Goal: Transaction & Acquisition: Purchase product/service

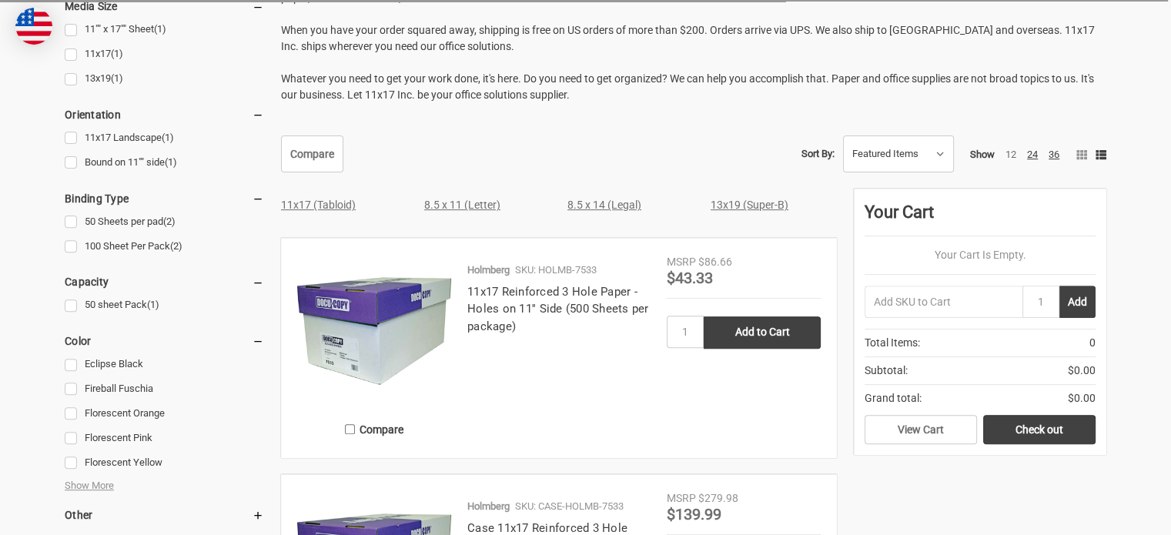
click at [319, 203] on link "11x17 (Tabloid)" at bounding box center [318, 205] width 75 height 12
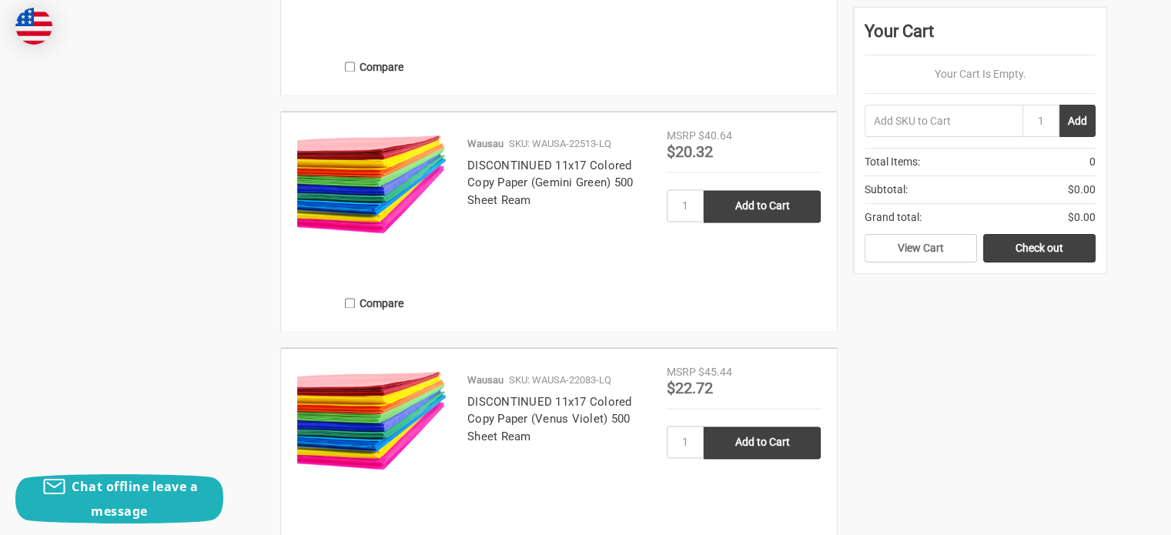
scroll to position [2605, 0]
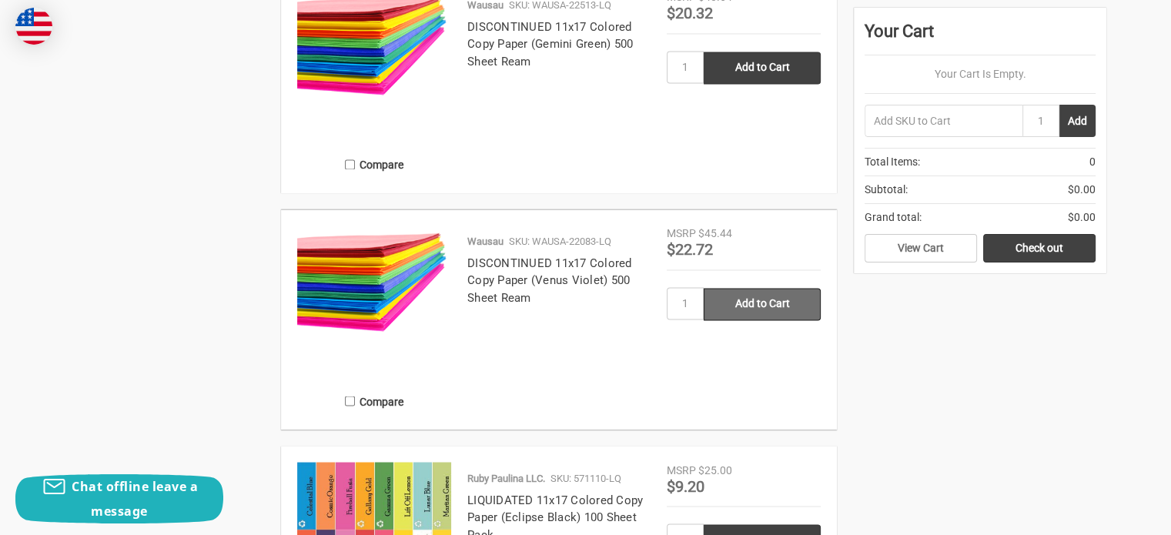
click at [748, 308] on input "Add to Cart" at bounding box center [762, 304] width 117 height 32
type input "Add to Cart"
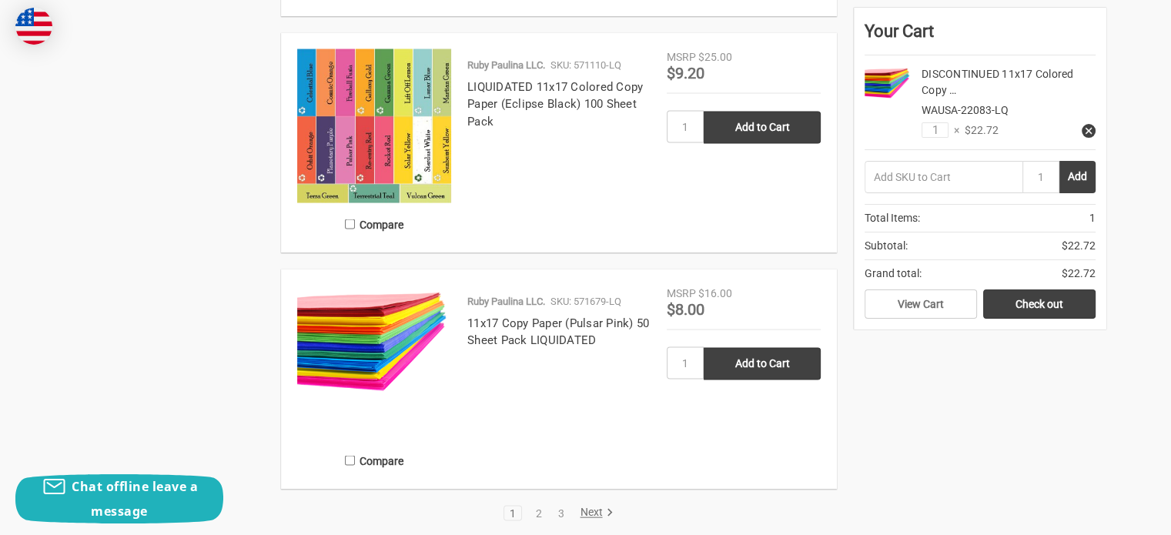
scroll to position [3017, 0]
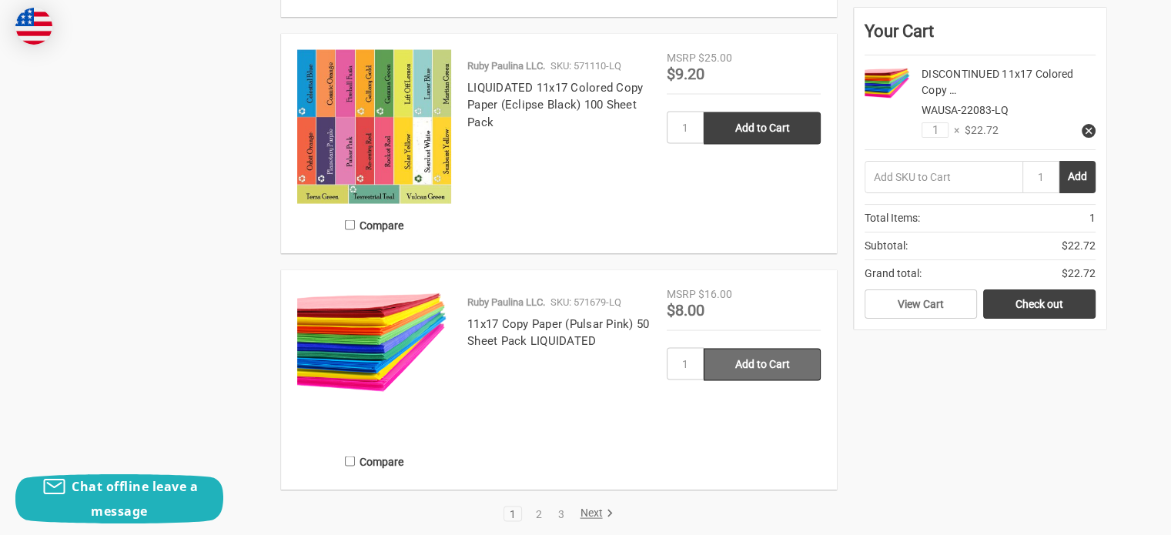
click at [771, 365] on input "Add to Cart" at bounding box center [762, 365] width 117 height 32
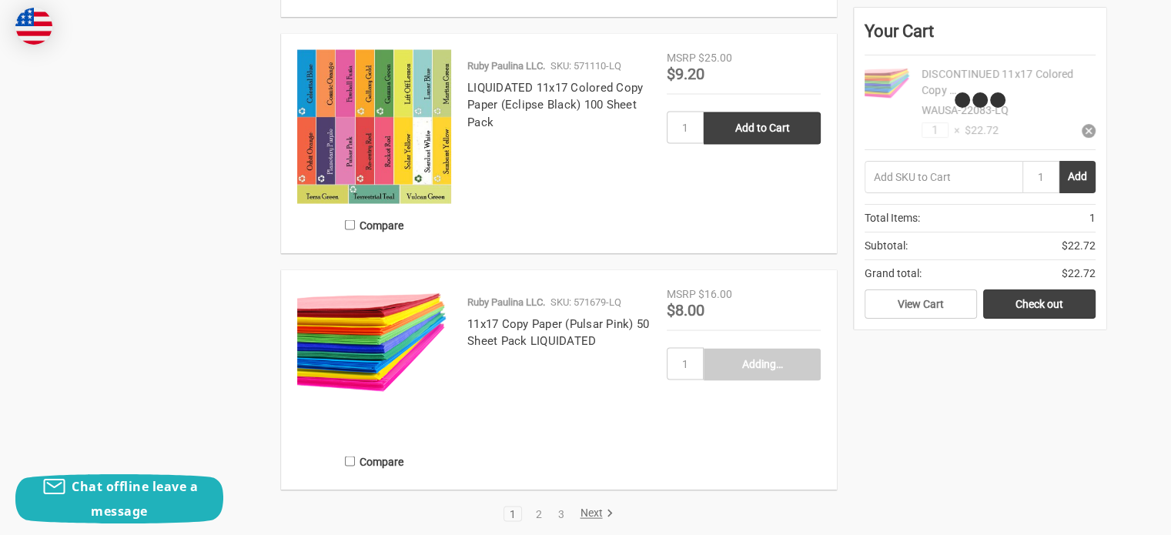
type input "Add to Cart"
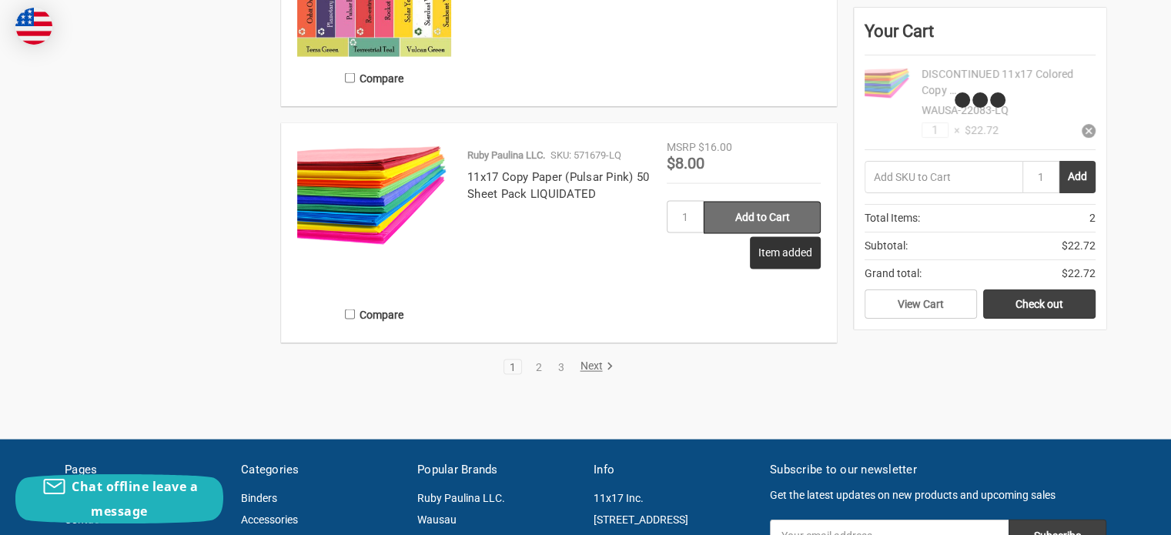
scroll to position [3187, 0]
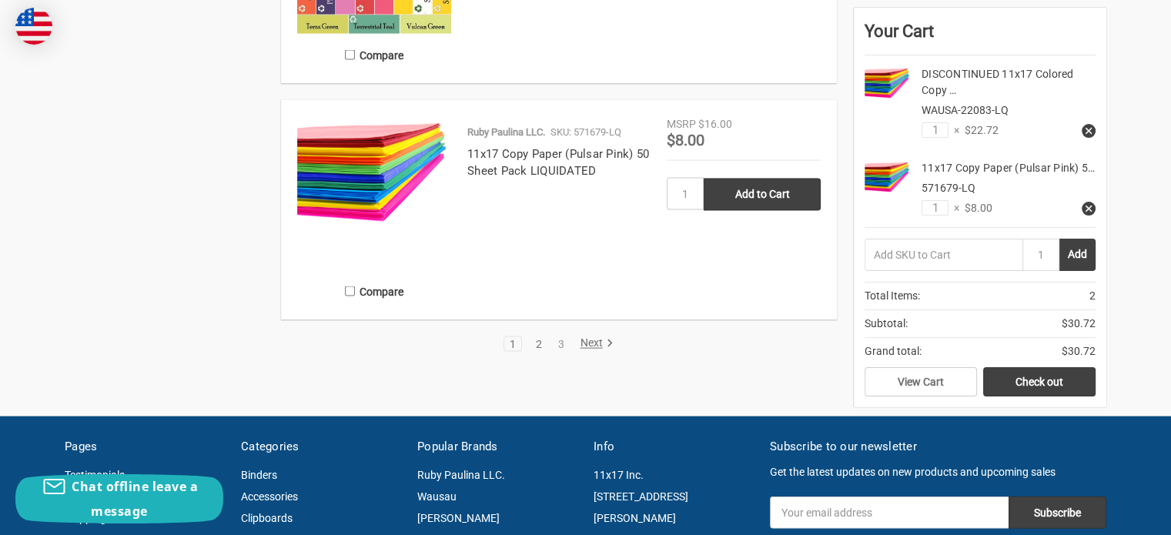
click at [539, 340] on link "2" at bounding box center [538, 344] width 17 height 11
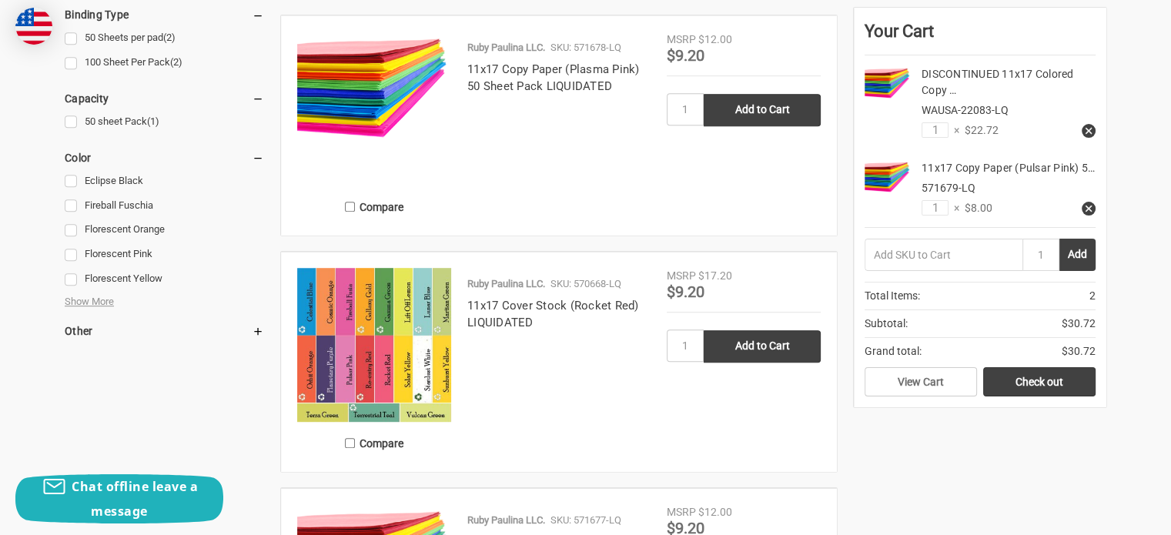
scroll to position [821, 0]
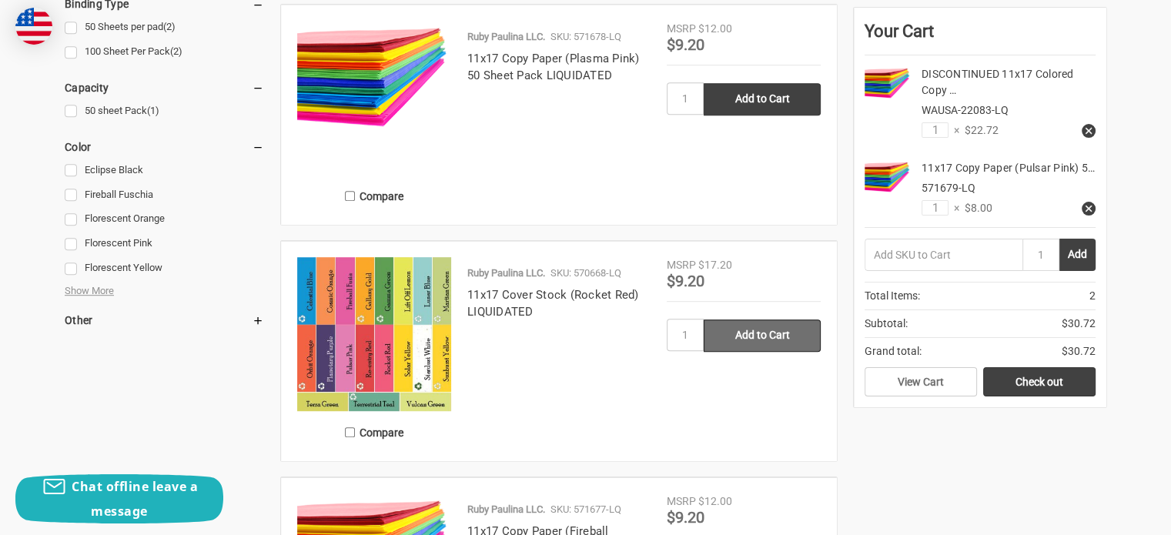
click at [772, 335] on input "Add to Cart" at bounding box center [762, 336] width 117 height 32
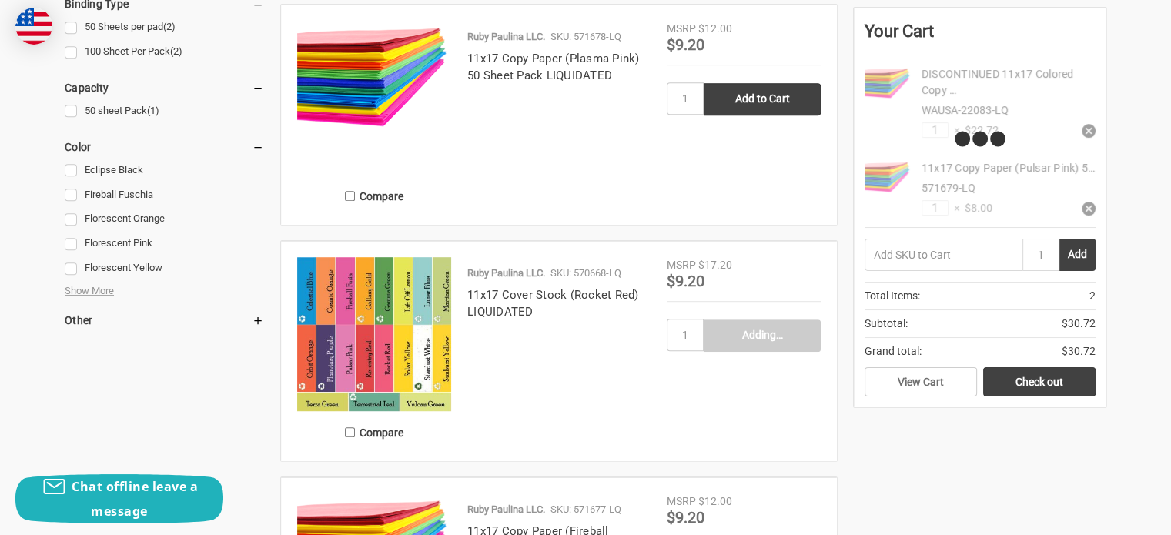
type input "Add to Cart"
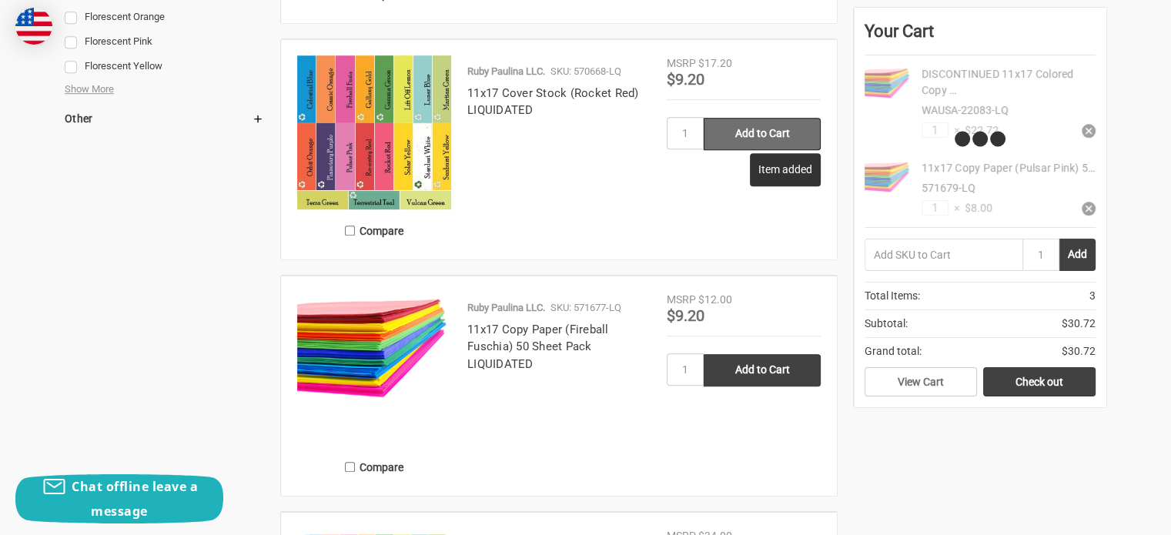
scroll to position [1026, 0]
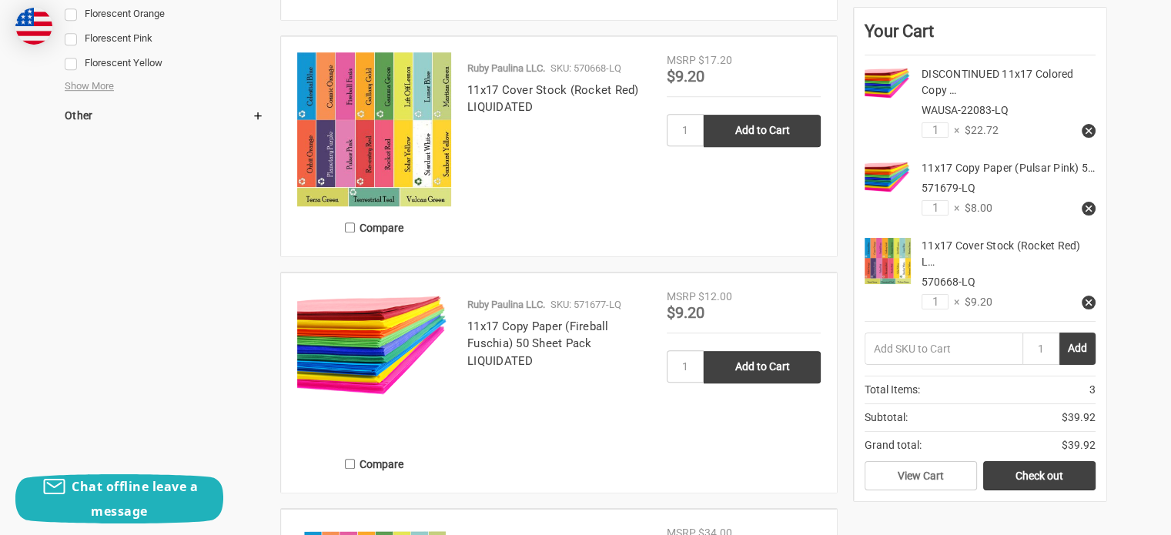
click at [413, 115] on img at bounding box center [374, 129] width 154 height 154
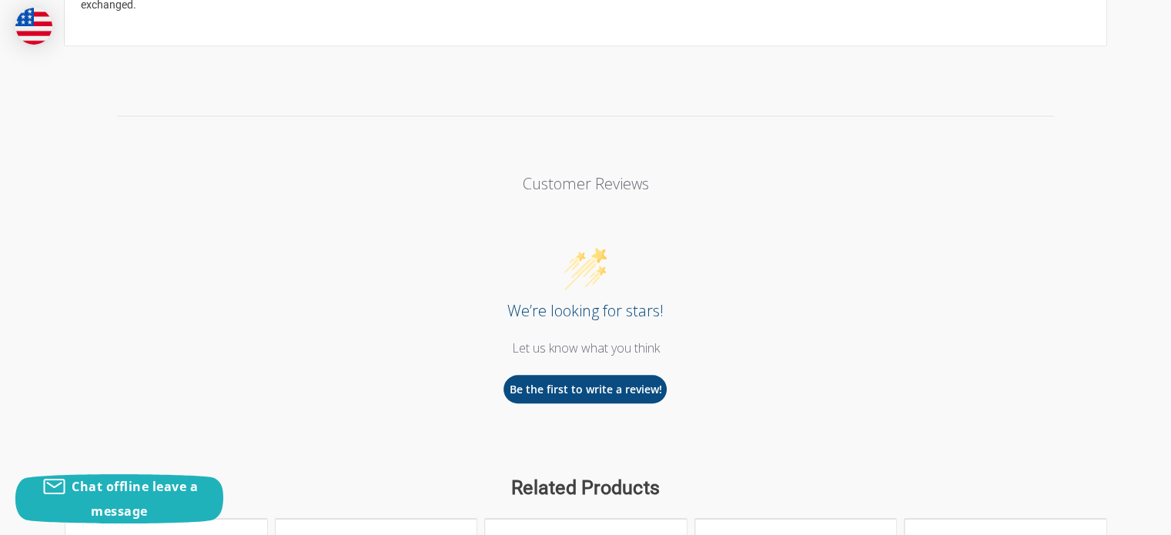
scroll to position [929, 0]
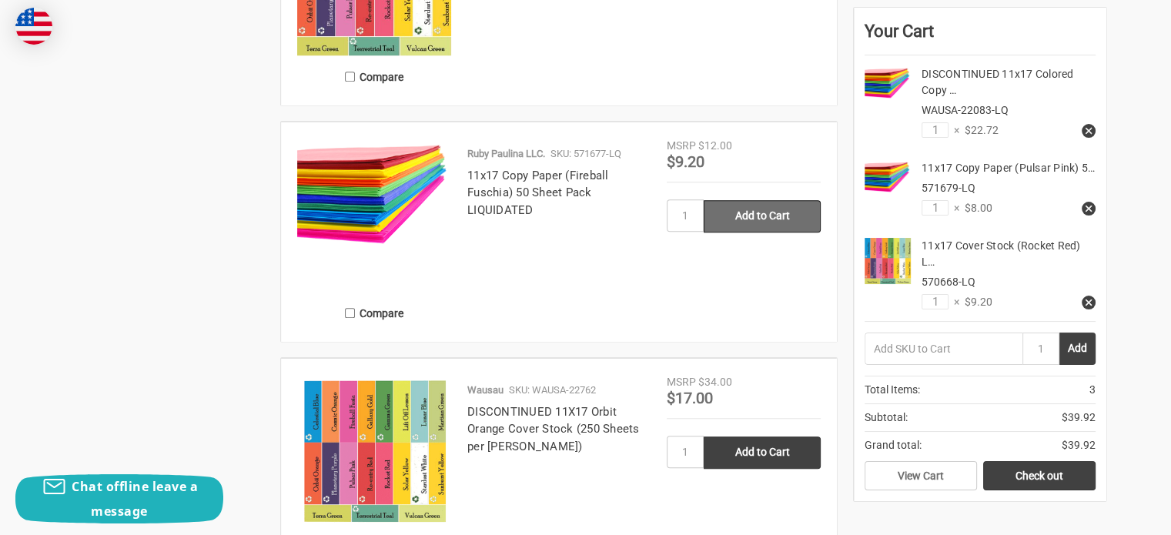
click at [751, 218] on input "Add to Cart" at bounding box center [762, 216] width 117 height 32
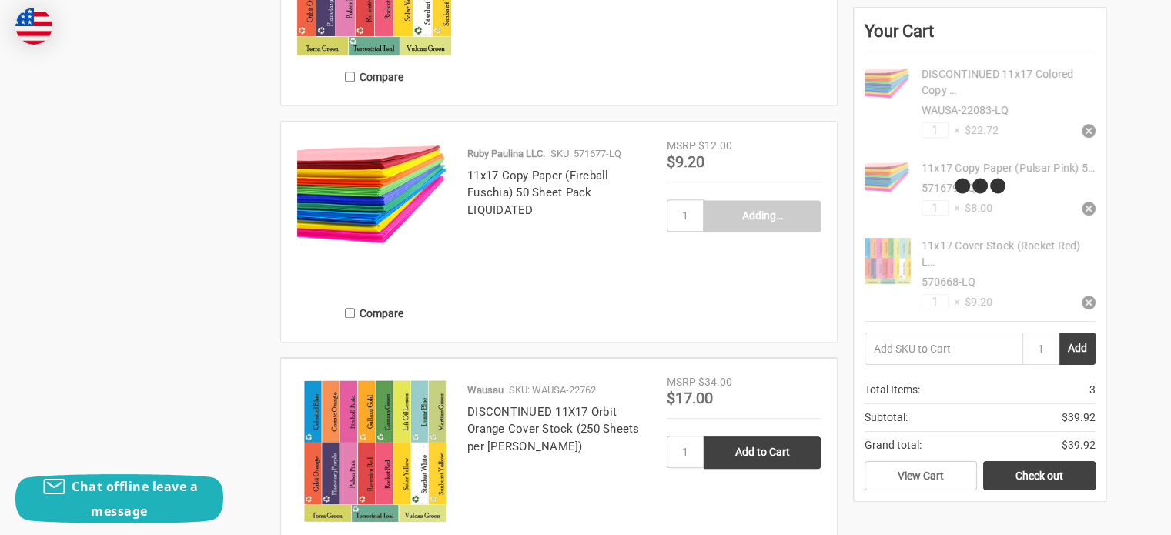
type input "Add to Cart"
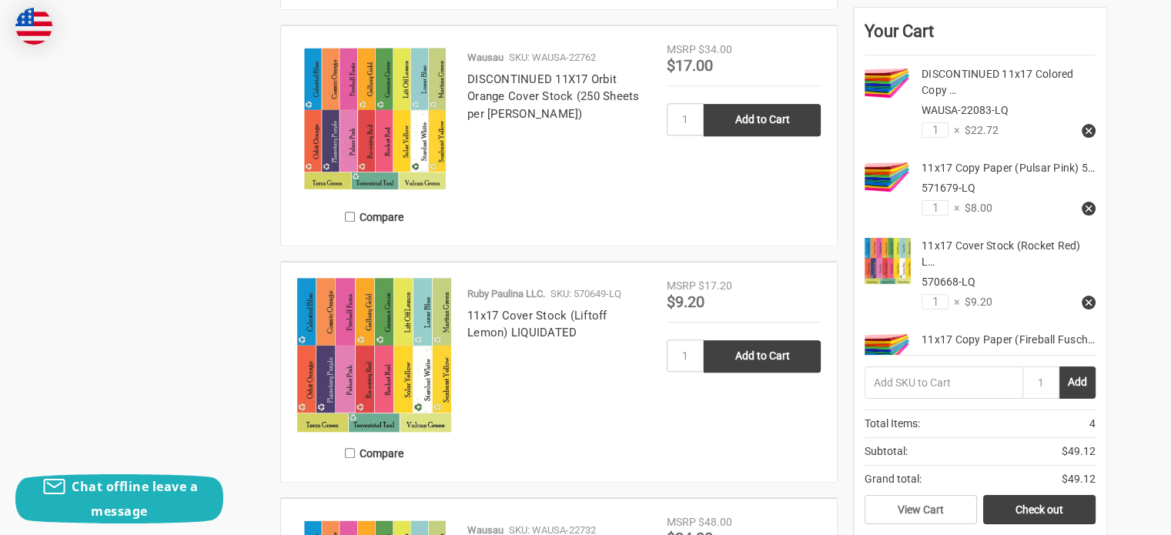
scroll to position [1608, 0]
click at [779, 351] on input "Add to Cart" at bounding box center [762, 356] width 117 height 32
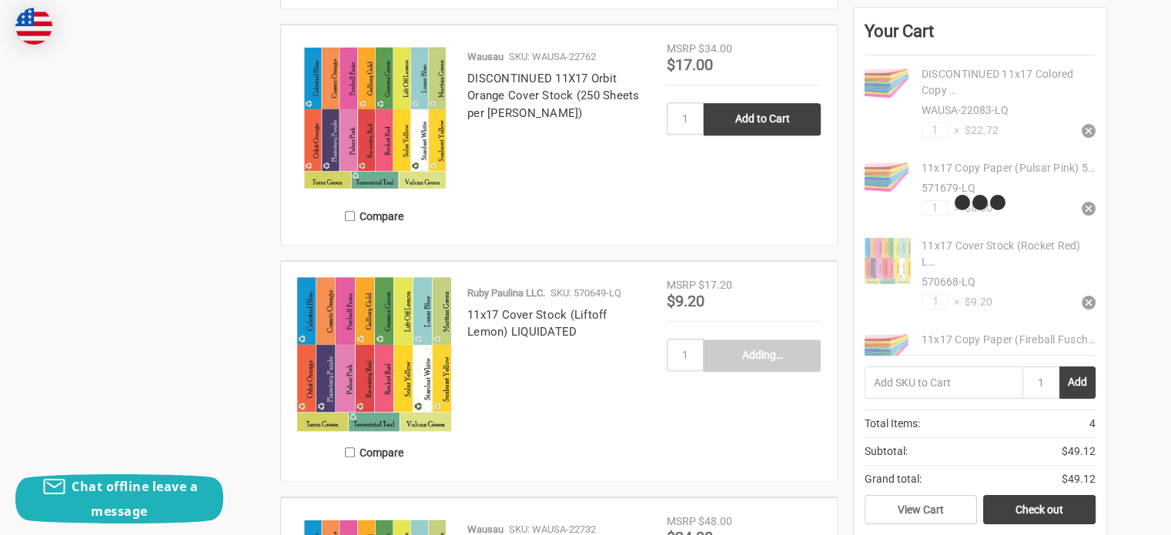
type input "Add to Cart"
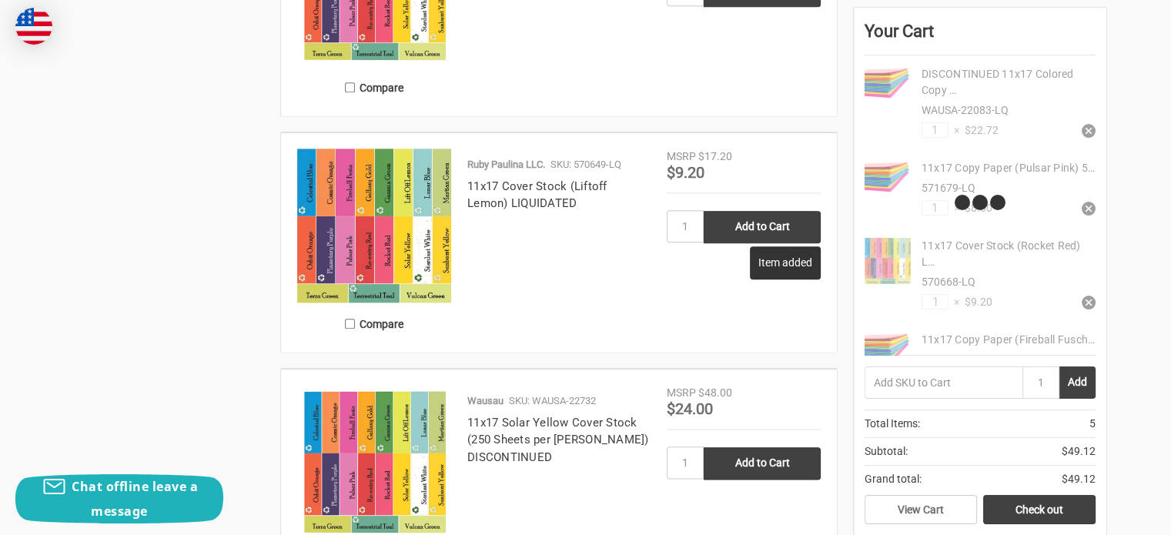
scroll to position [1738, 0]
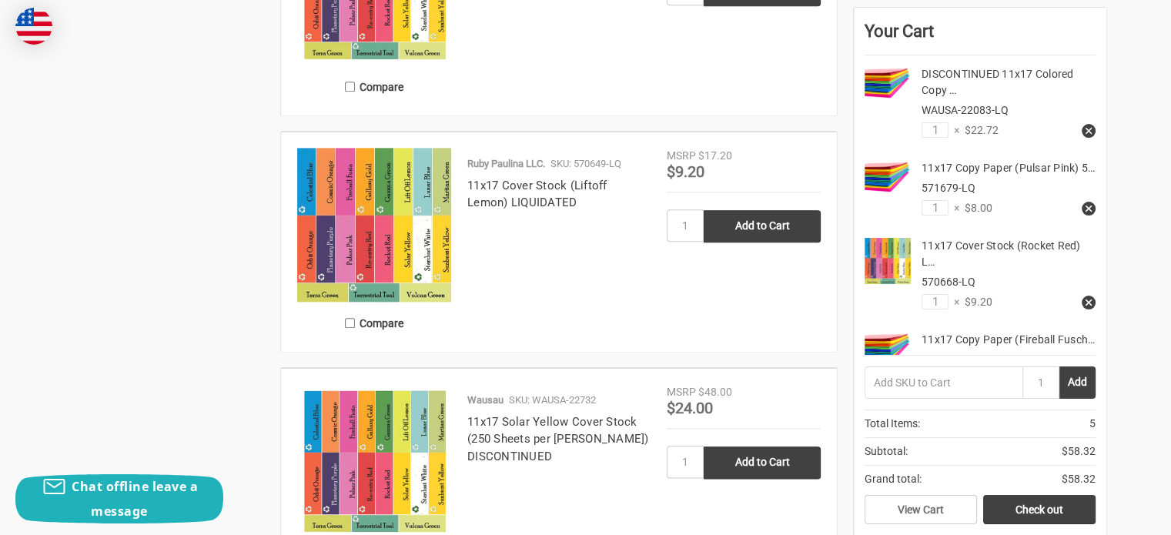
click at [419, 225] on img at bounding box center [374, 225] width 154 height 154
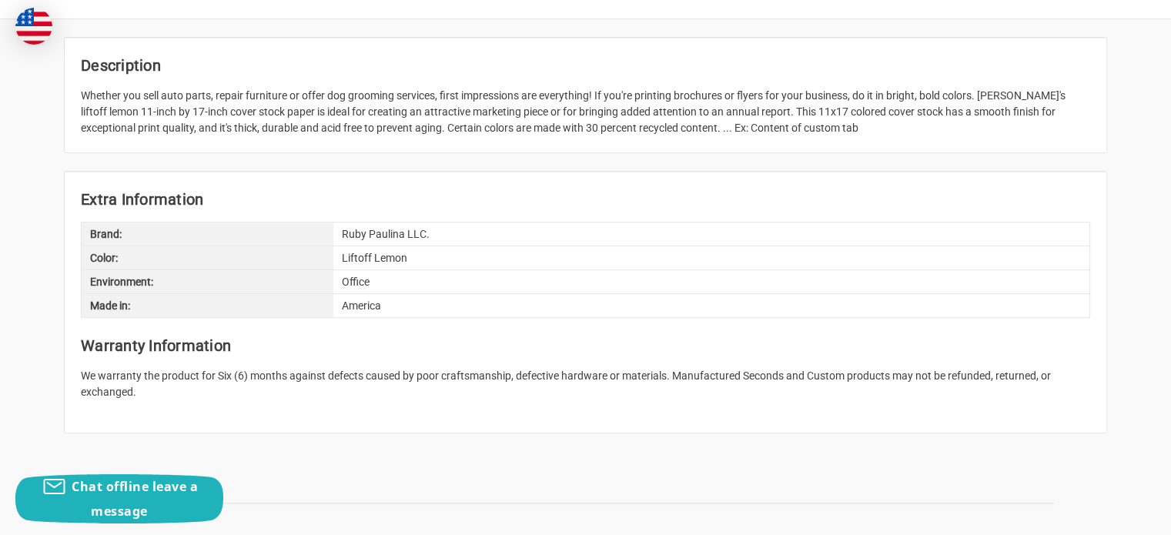
scroll to position [684, 0]
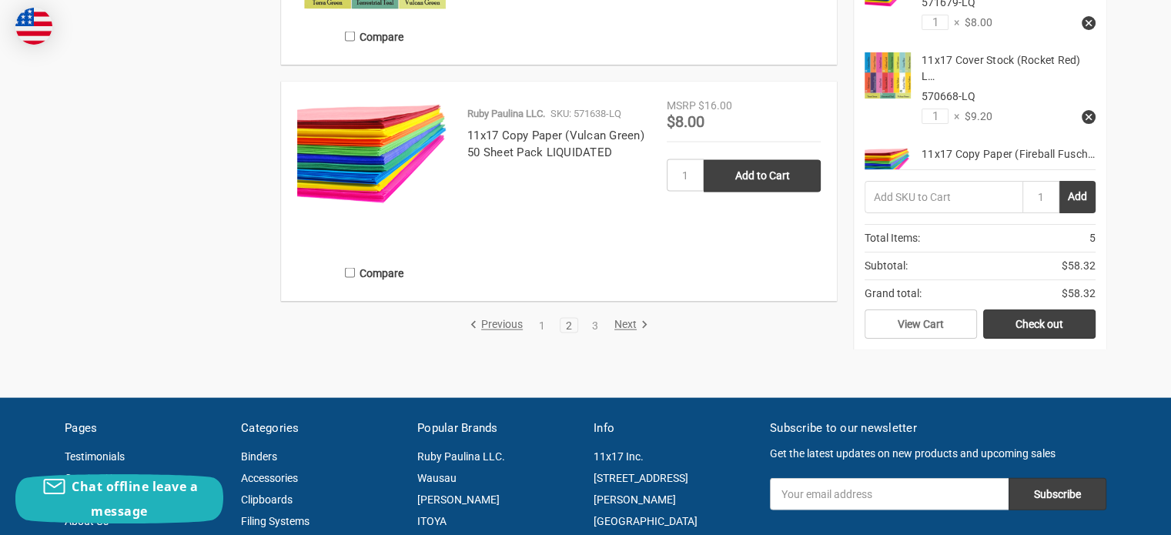
scroll to position [3206, 0]
click at [631, 323] on link "Next" at bounding box center [628, 326] width 39 height 14
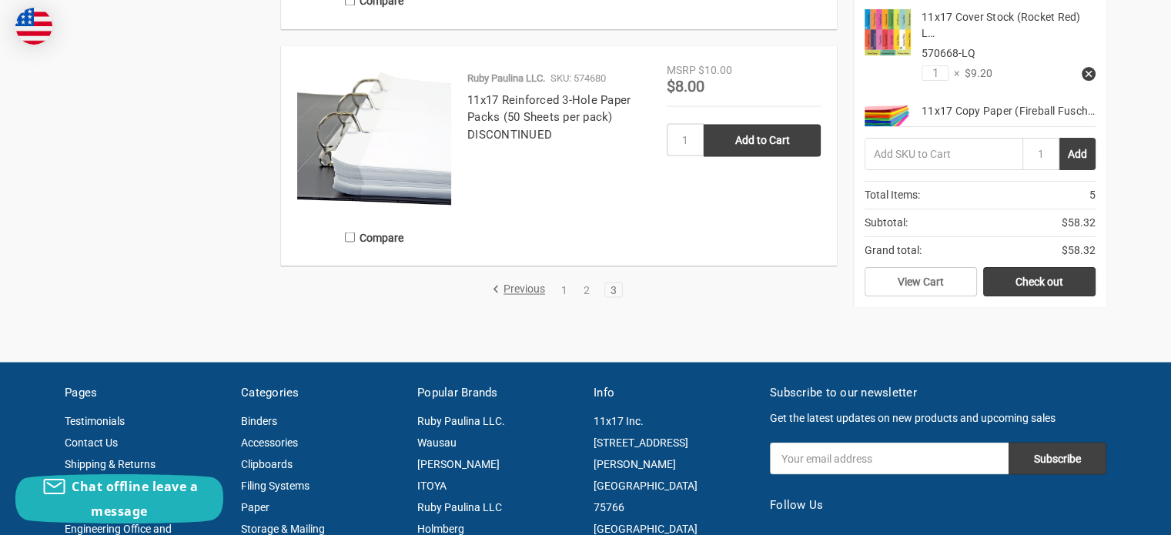
scroll to position [2938, 0]
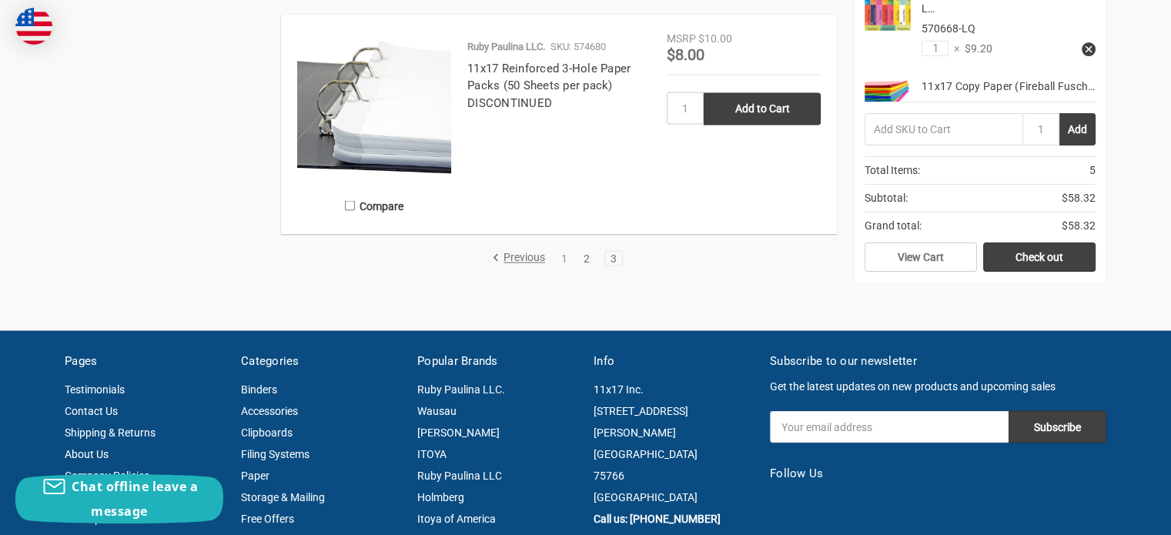
click at [591, 258] on link "2" at bounding box center [586, 258] width 17 height 11
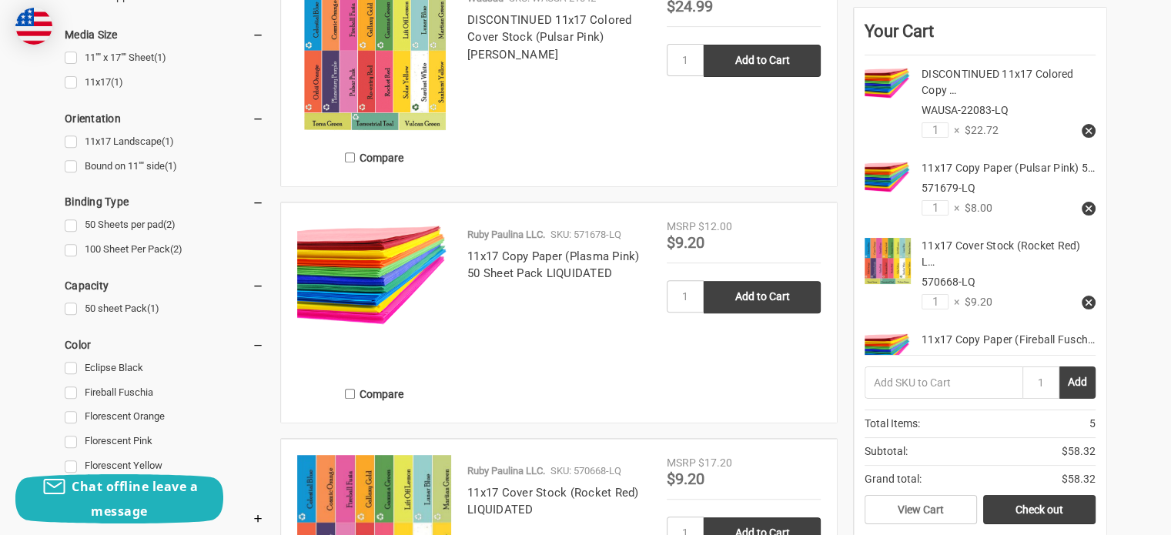
scroll to position [628, 0]
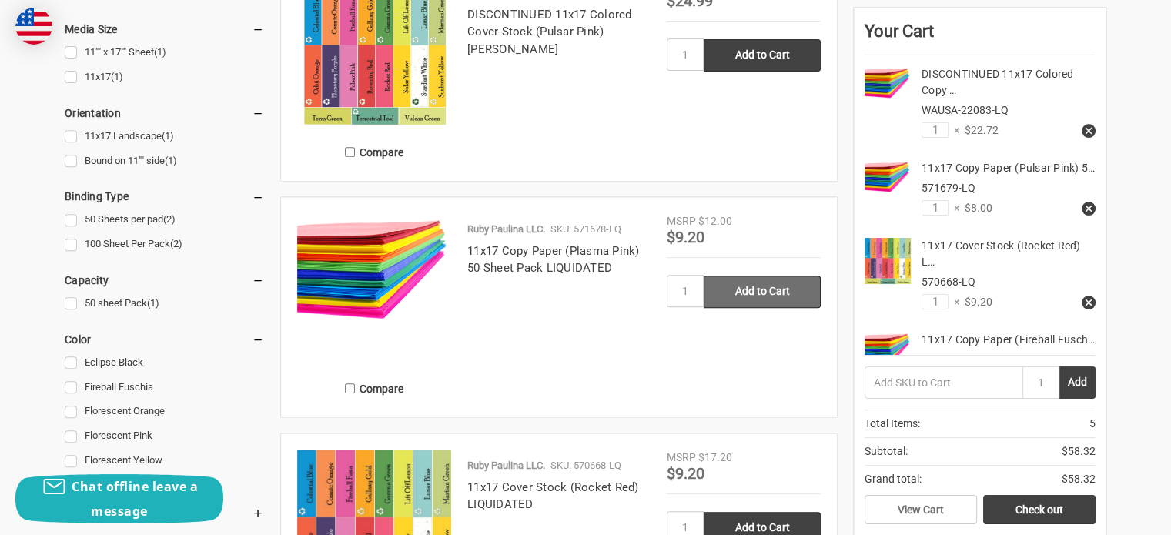
click at [762, 292] on input "Add to Cart" at bounding box center [762, 292] width 117 height 32
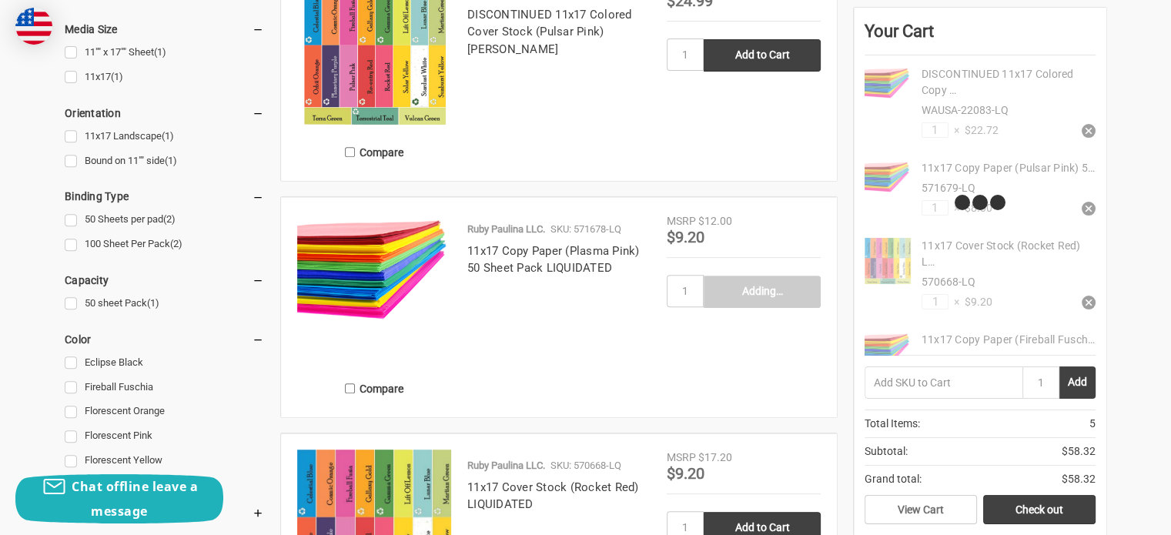
type input "Add to Cart"
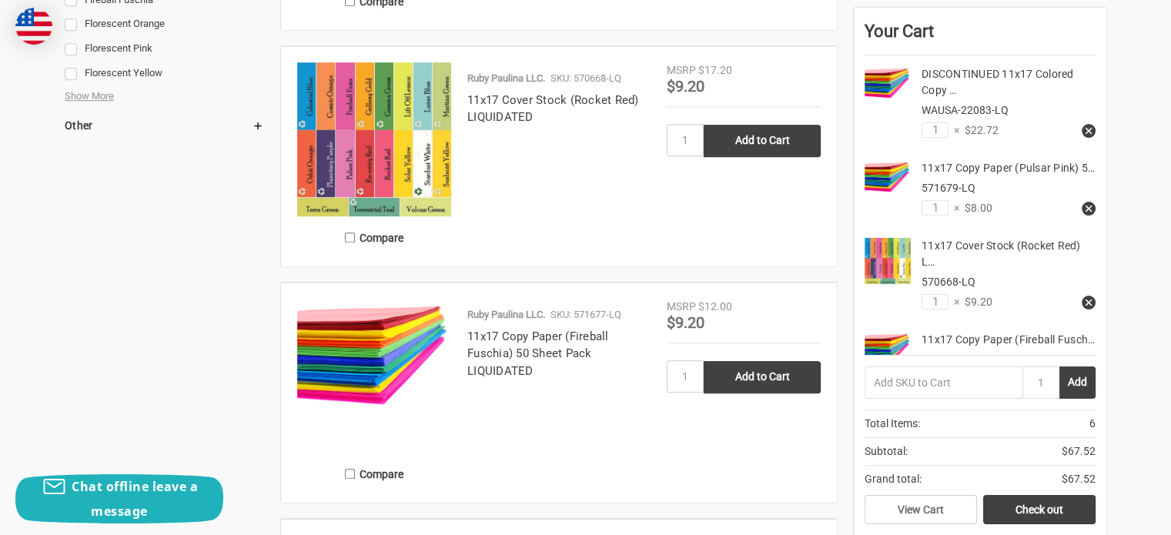
scroll to position [1046, 0]
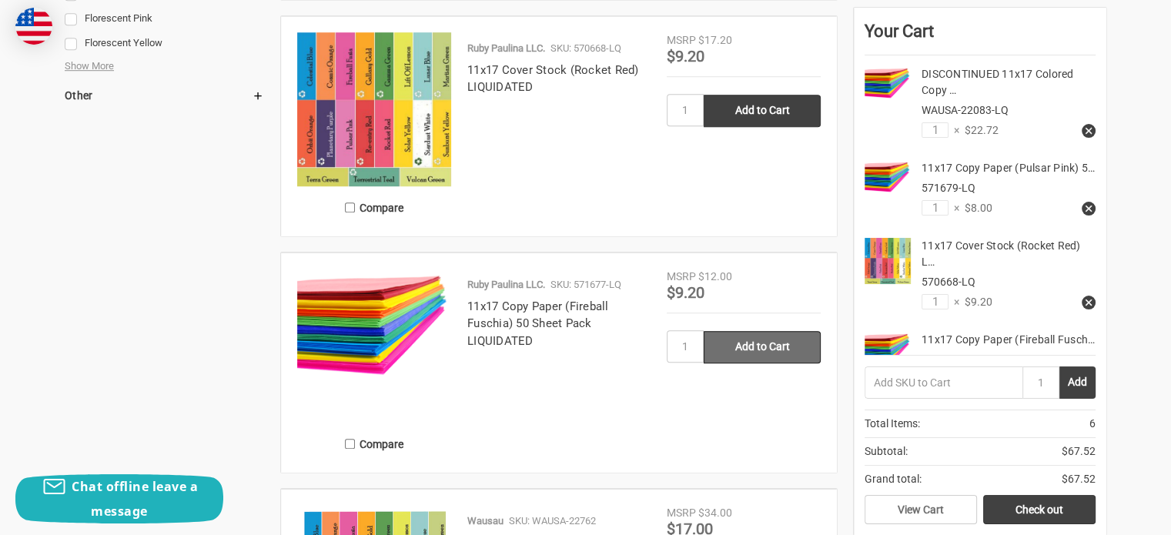
click at [763, 351] on input "Add to Cart" at bounding box center [762, 347] width 117 height 32
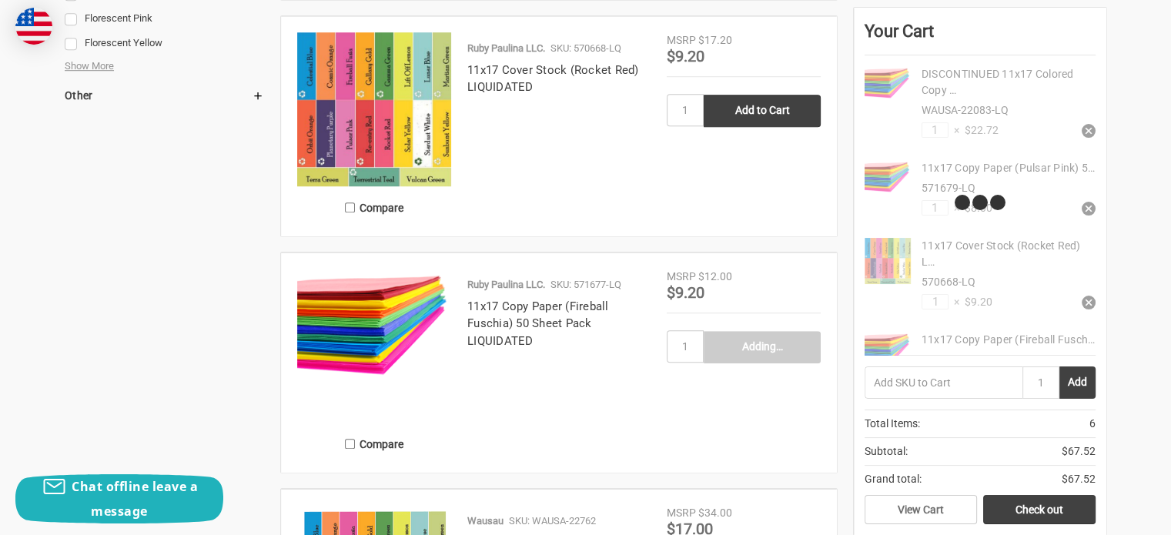
type input "Add to Cart"
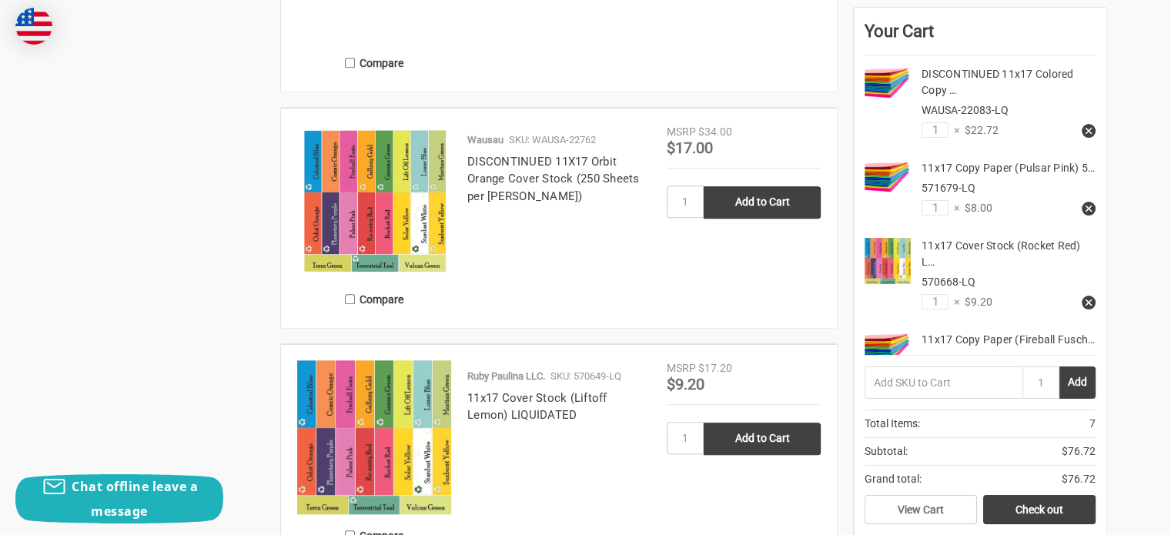
scroll to position [1430, 0]
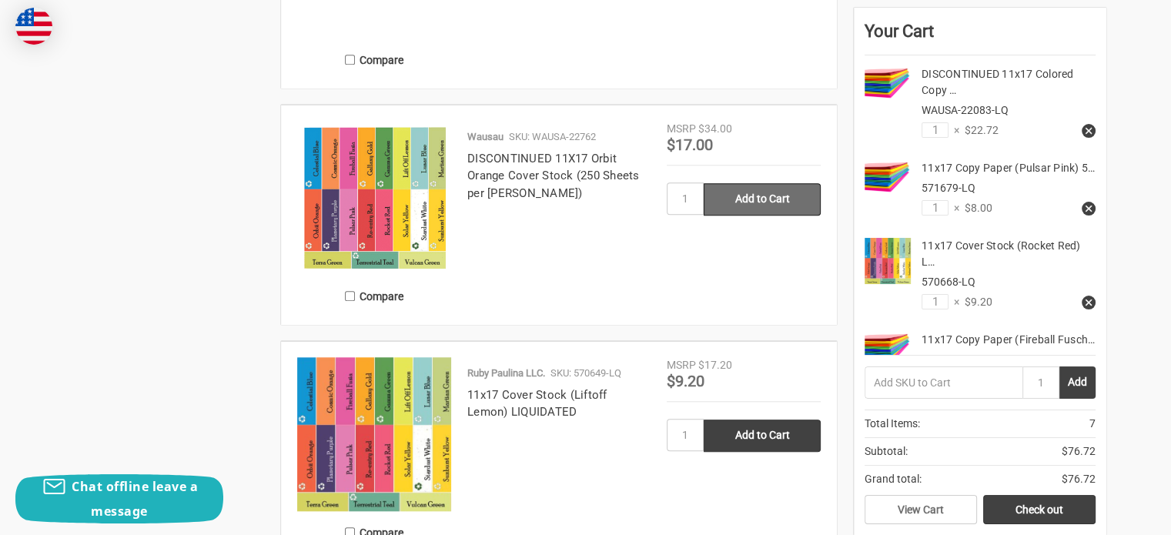
click at [768, 198] on input "Add to Cart" at bounding box center [762, 199] width 117 height 32
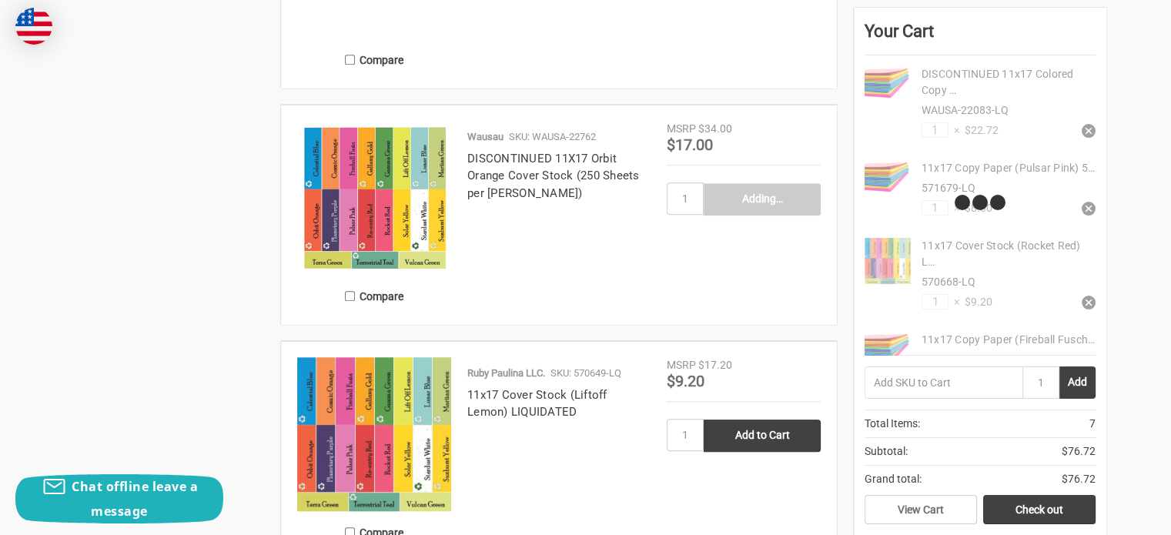
type input "Add to Cart"
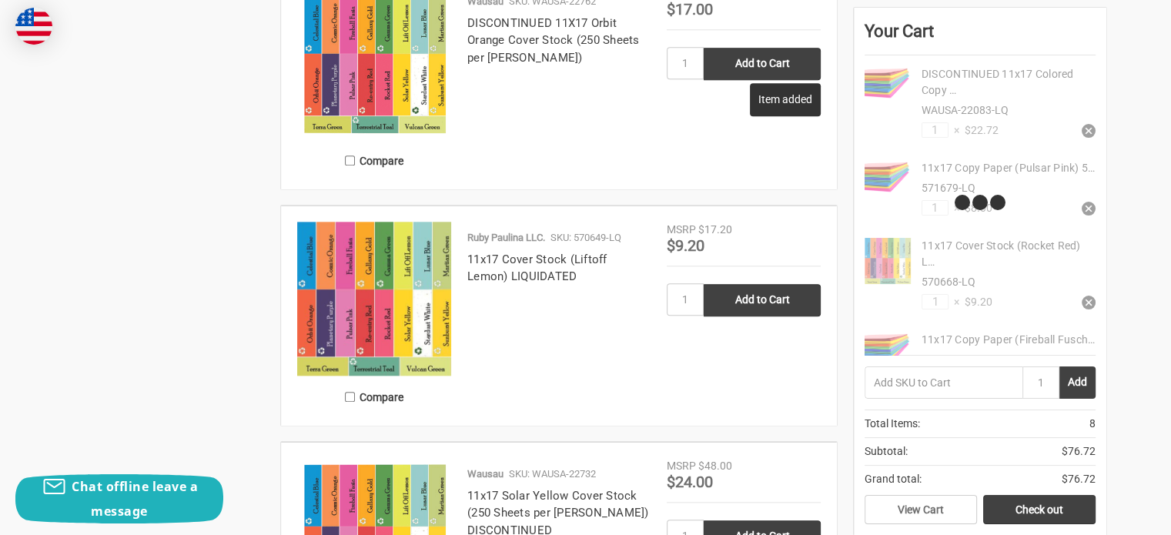
scroll to position [1570, 0]
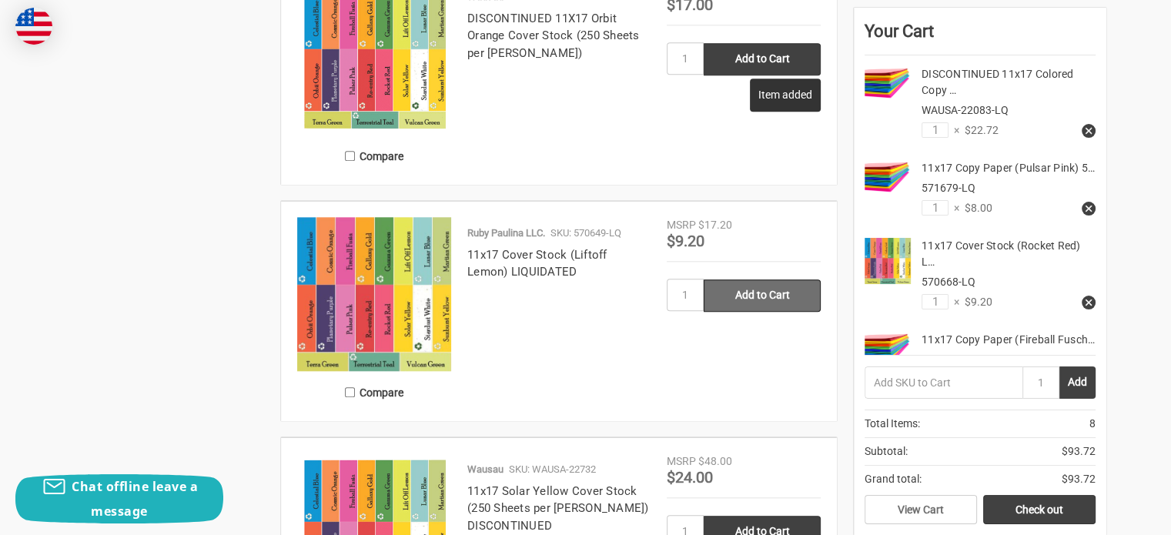
click at [773, 290] on input "Add to Cart" at bounding box center [762, 295] width 117 height 32
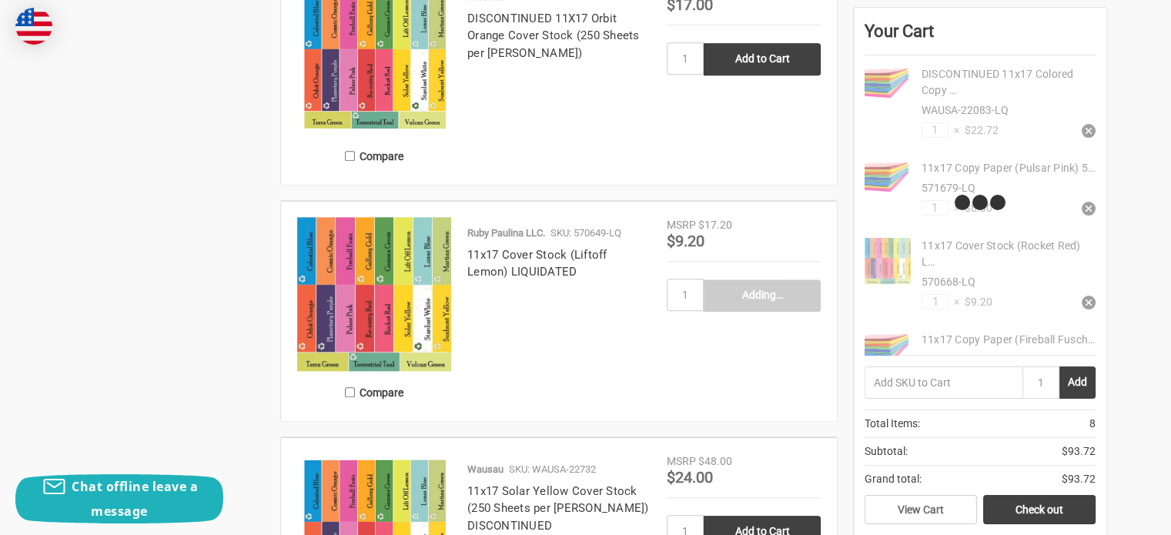
type input "Add to Cart"
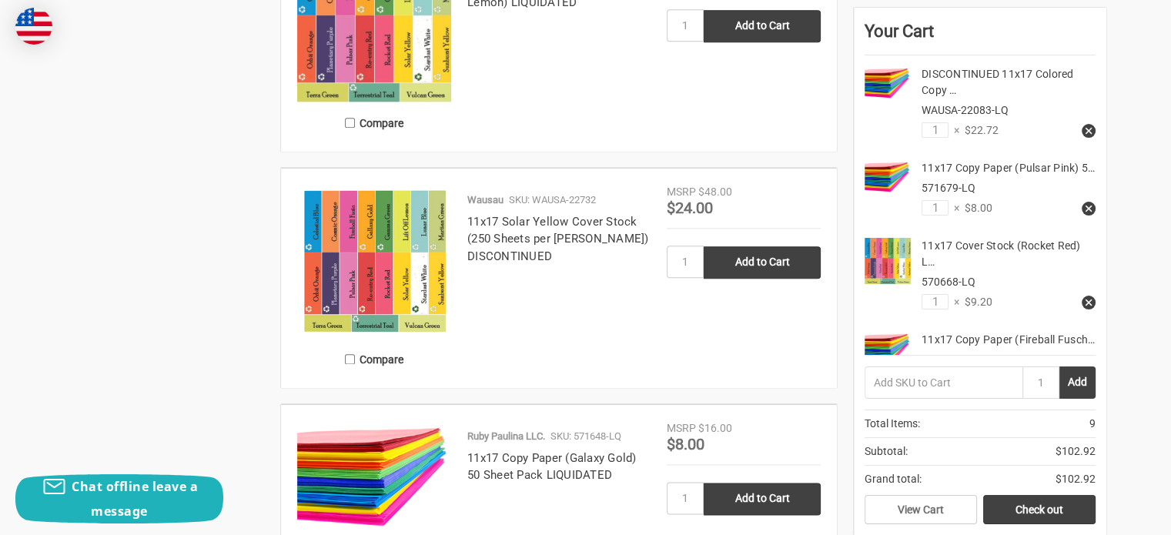
scroll to position [1976, 0]
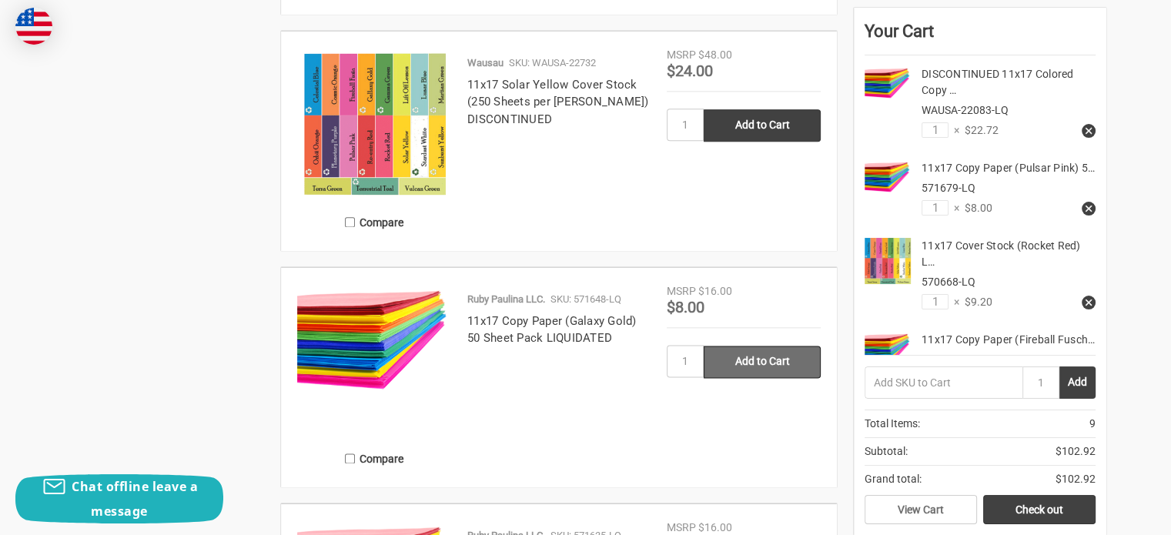
click at [784, 366] on input "Add to Cart" at bounding box center [762, 362] width 117 height 32
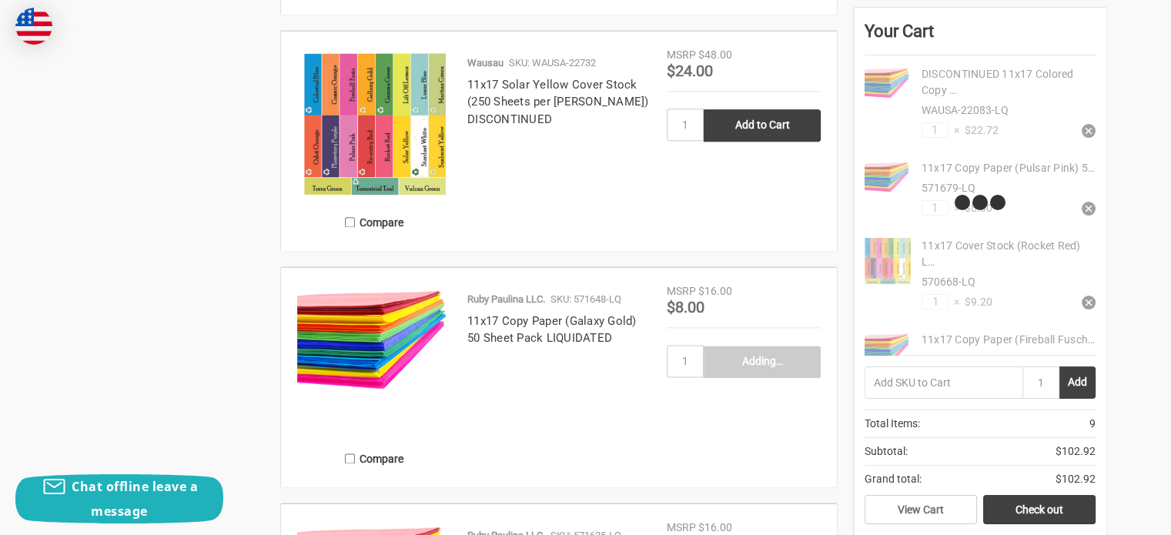
type input "Add to Cart"
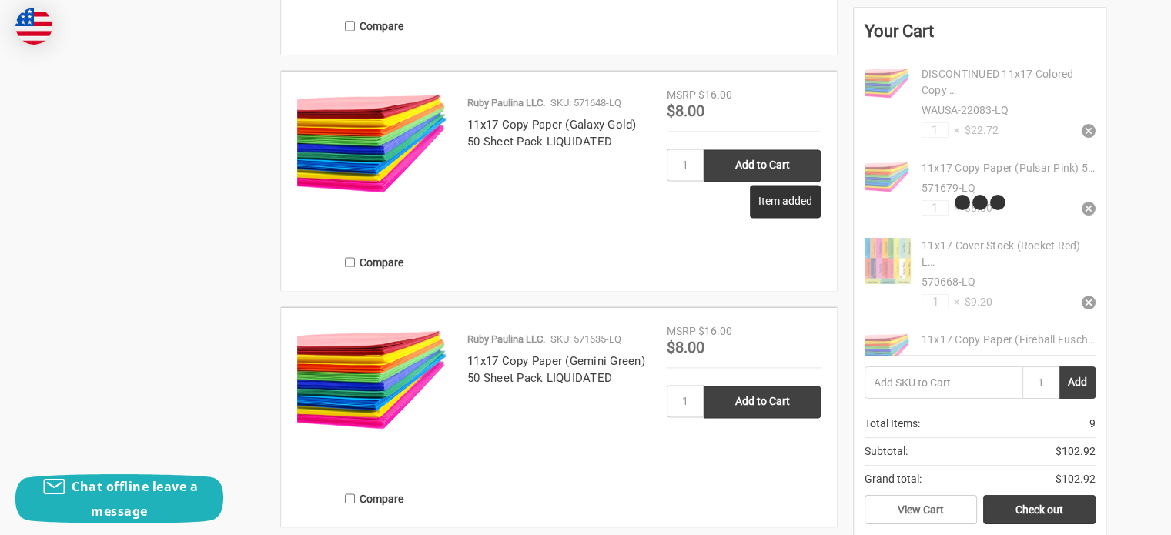
scroll to position [2173, 0]
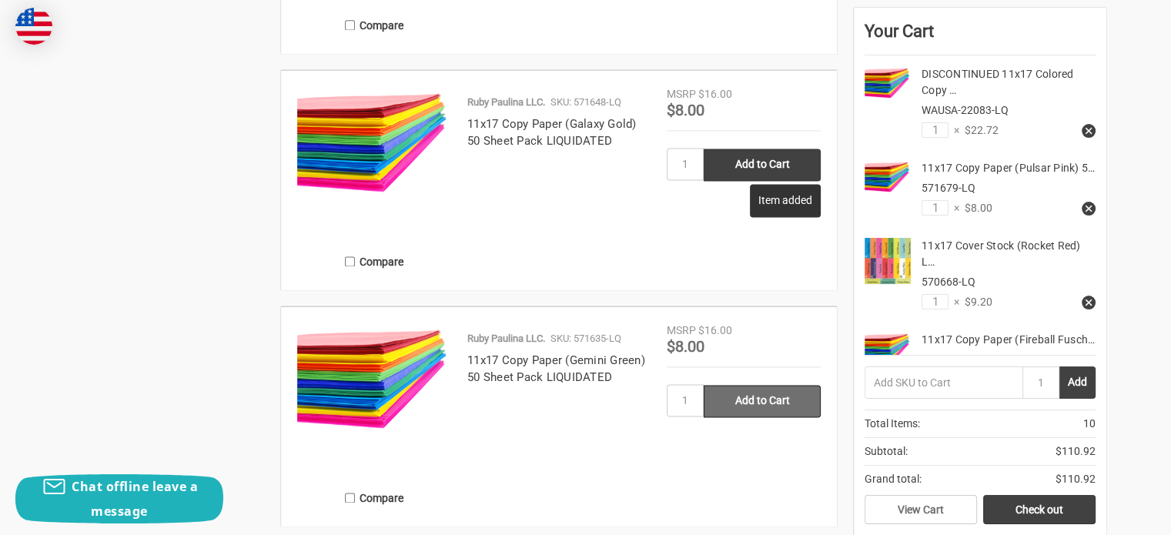
click at [785, 406] on input "Add to Cart" at bounding box center [762, 401] width 117 height 32
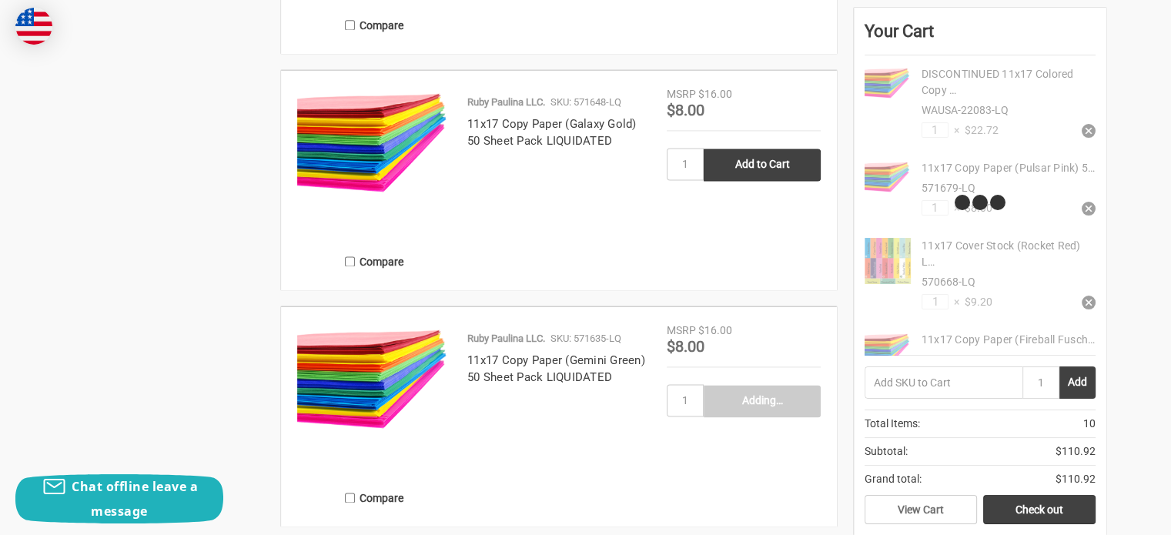
type input "Add to Cart"
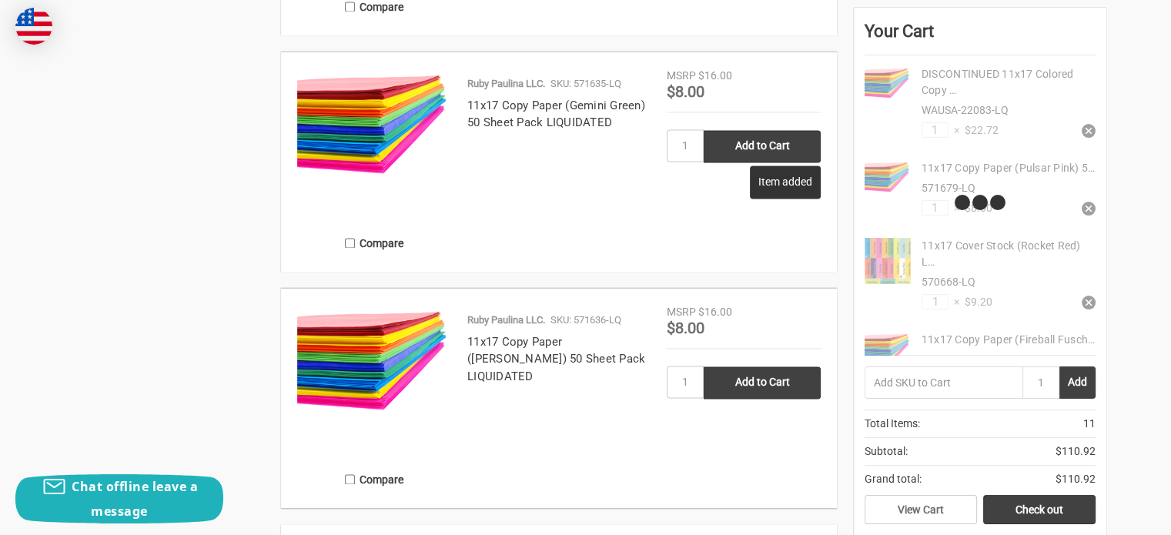
scroll to position [2431, 0]
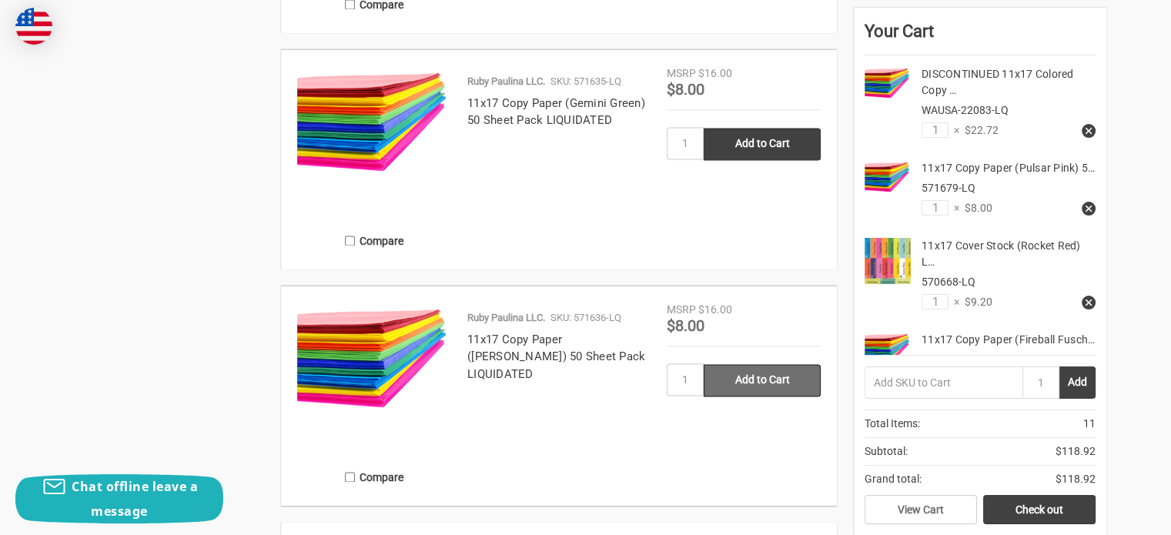
click at [763, 384] on input "Add to Cart" at bounding box center [762, 380] width 117 height 32
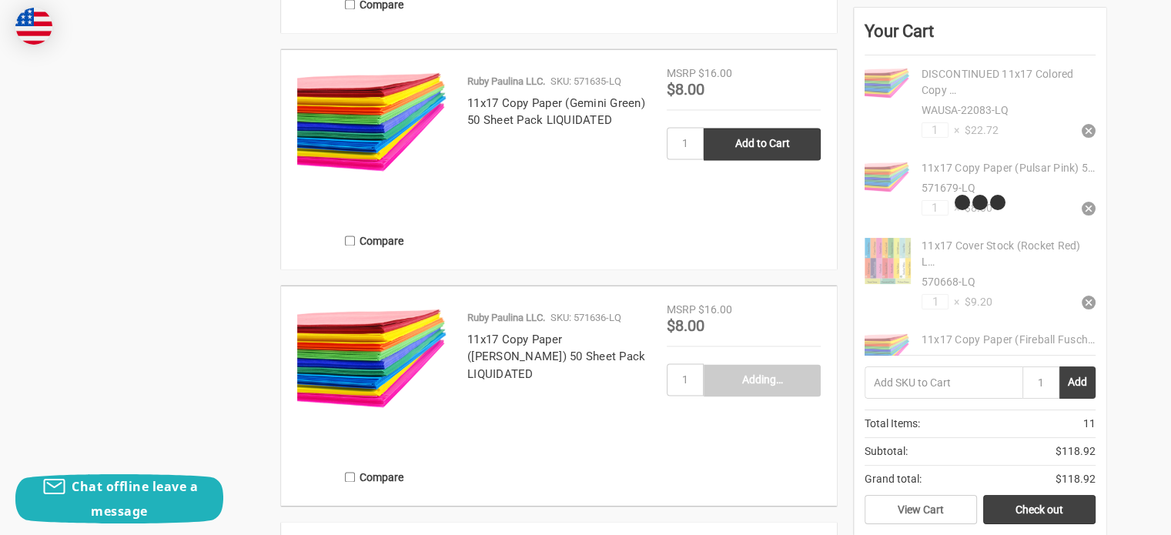
type input "Add to Cart"
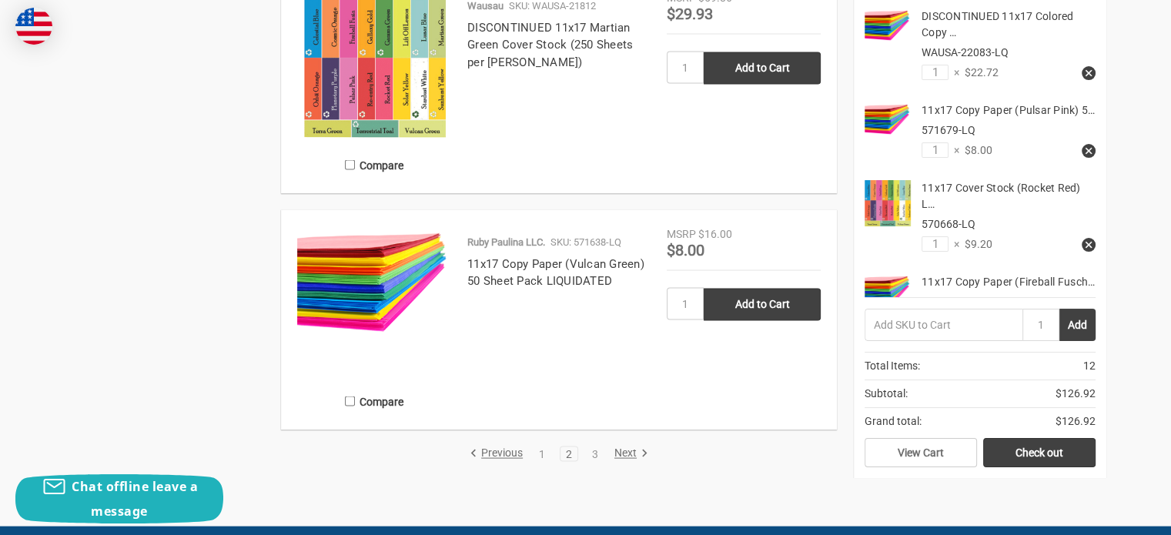
scroll to position [2979, 0]
click at [755, 305] on input "Add to Cart" at bounding box center [762, 305] width 117 height 32
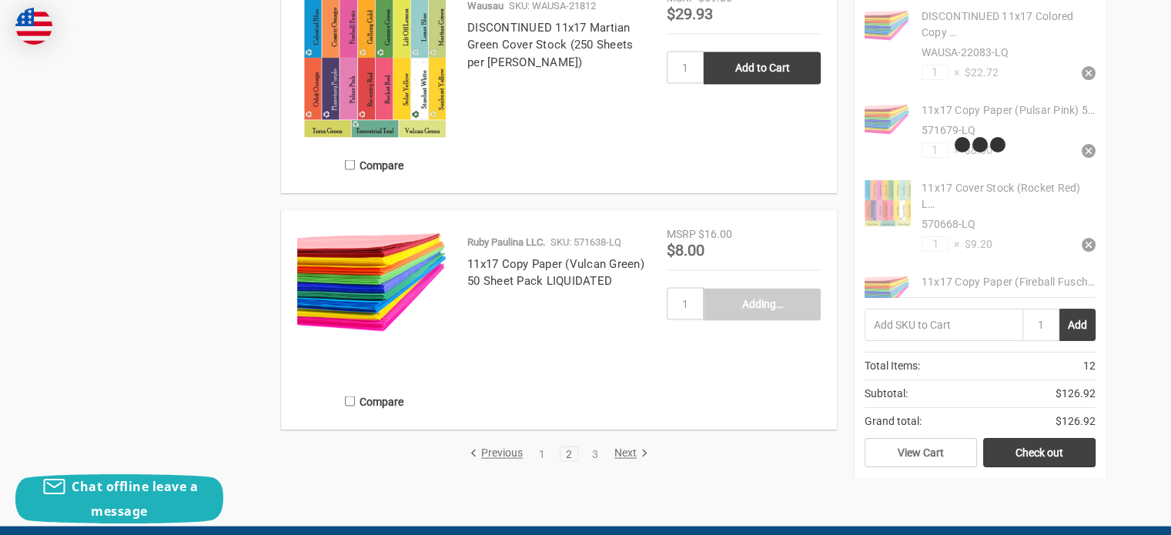
type input "Add to Cart"
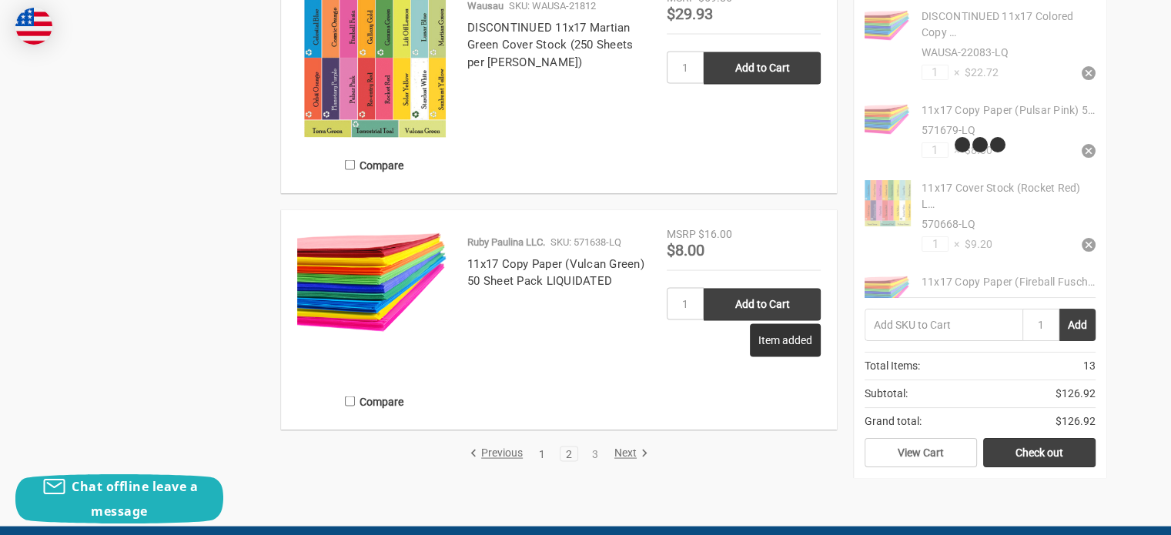
click at [542, 454] on link "1" at bounding box center [542, 454] width 17 height 11
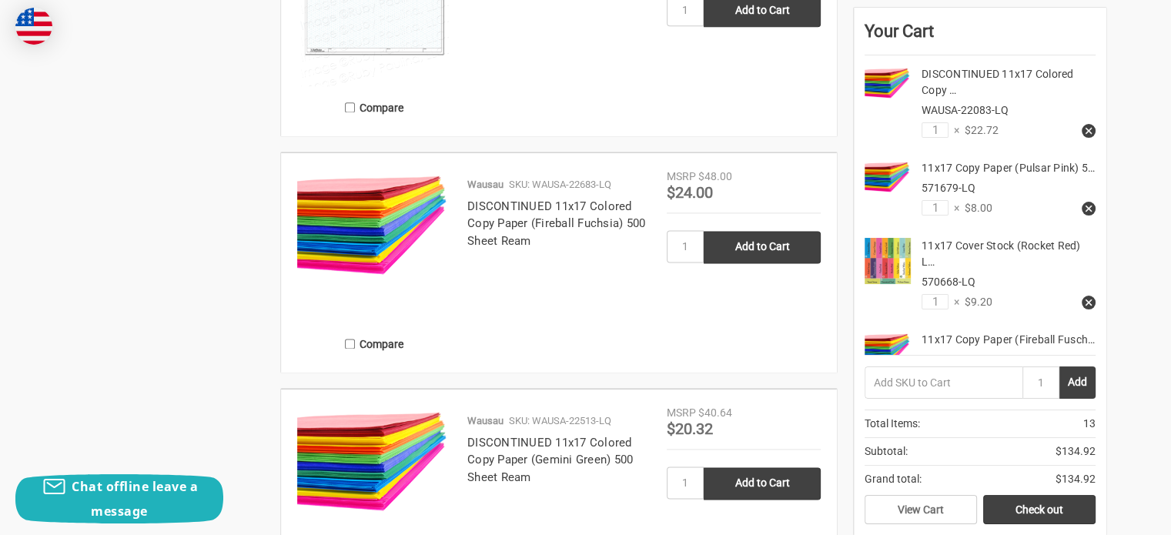
scroll to position [2093, 0]
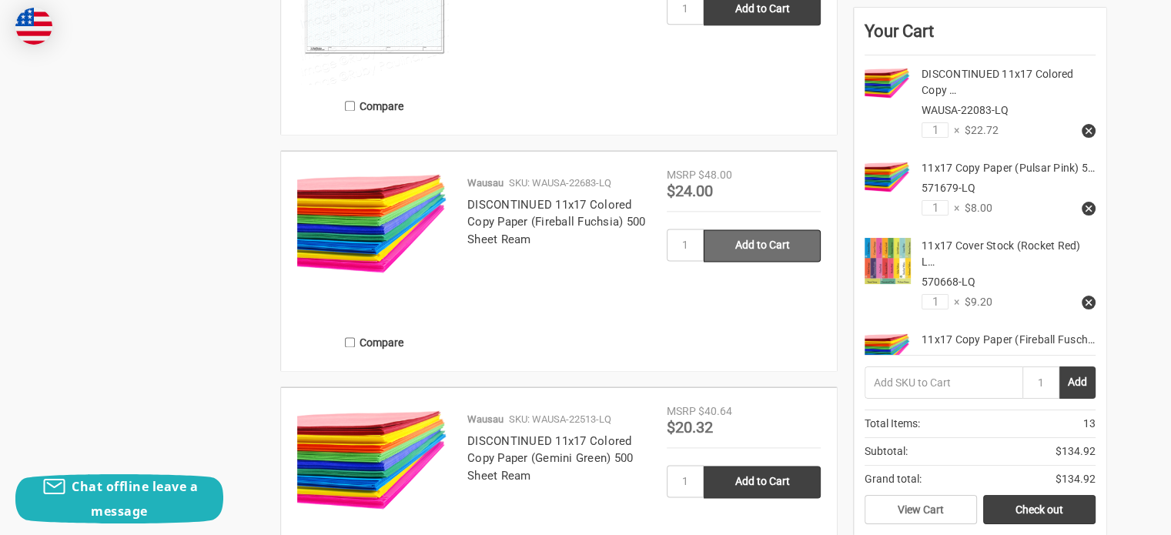
click at [760, 247] on input "Add to Cart" at bounding box center [762, 245] width 117 height 32
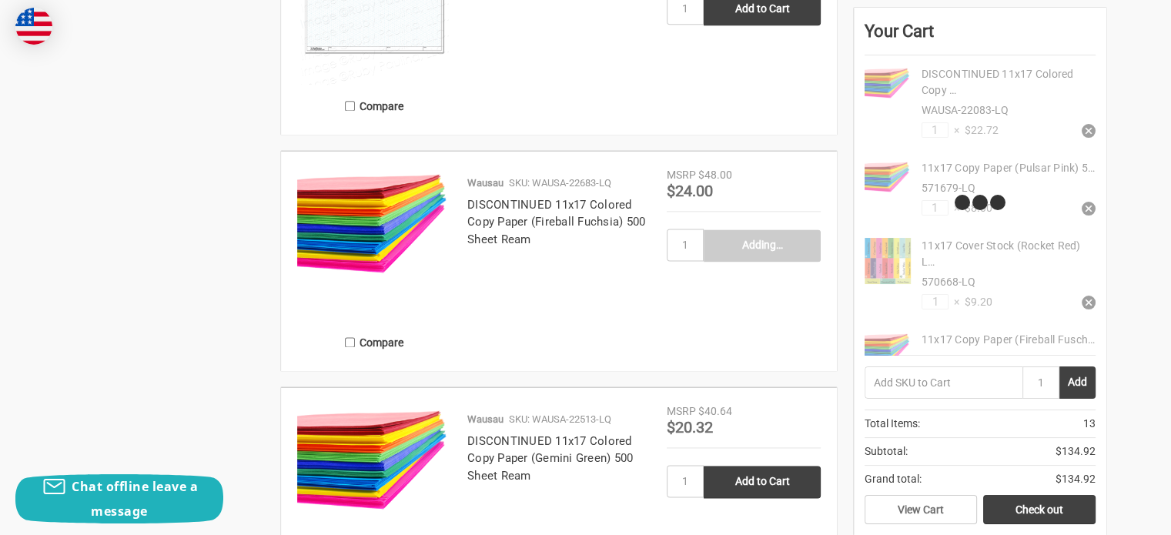
type input "Add to Cart"
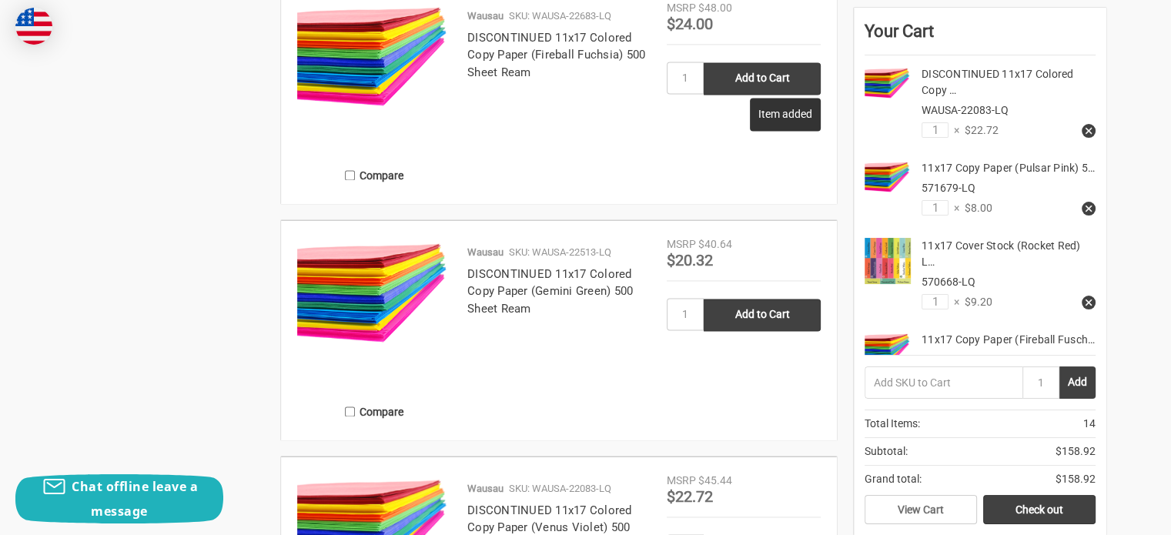
scroll to position [2260, 0]
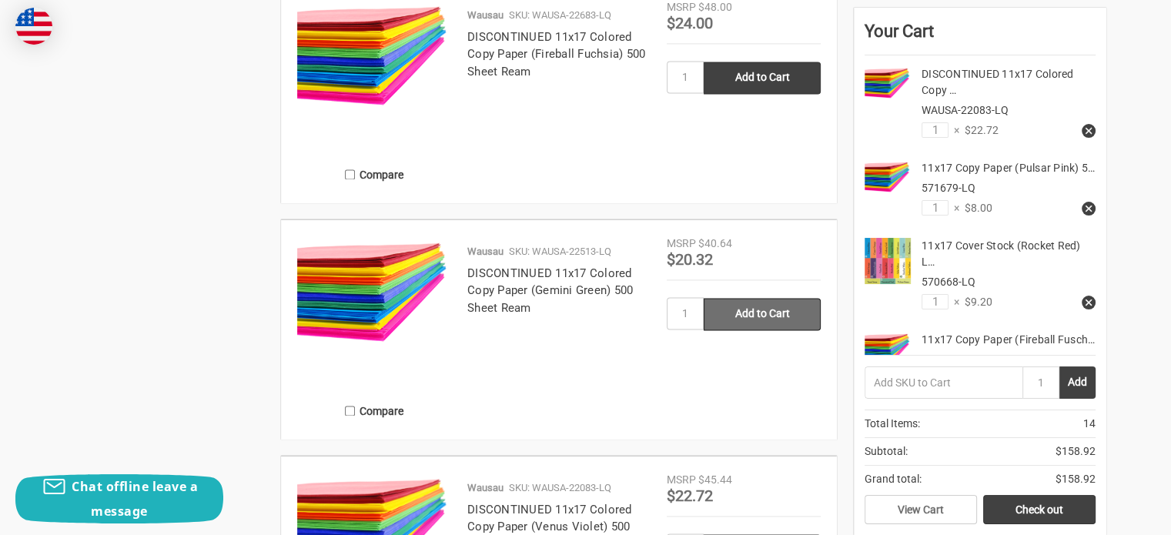
click at [775, 317] on input "Add to Cart" at bounding box center [762, 314] width 117 height 32
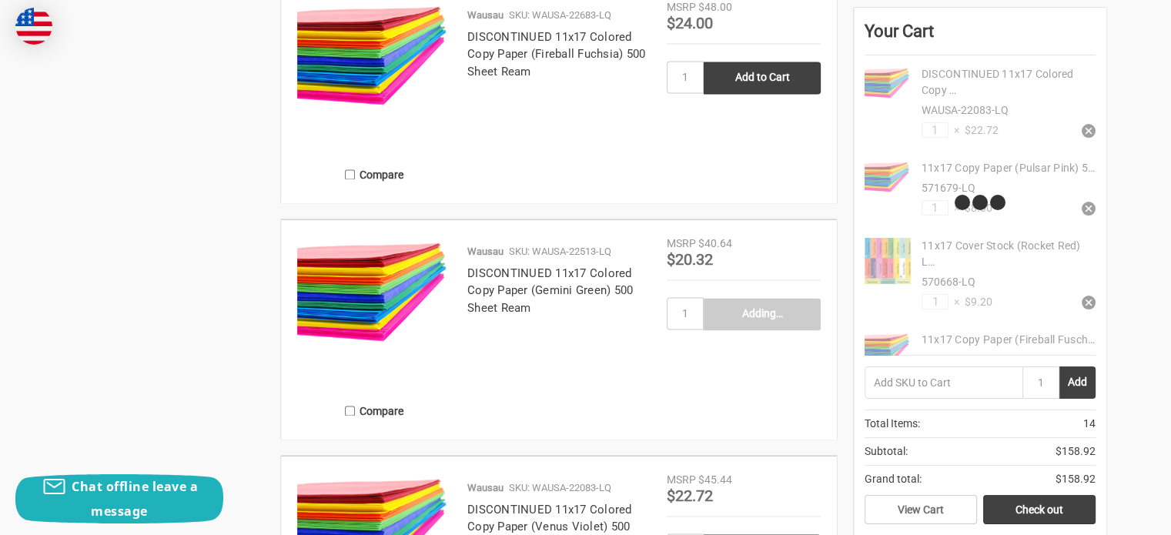
type input "Add to Cart"
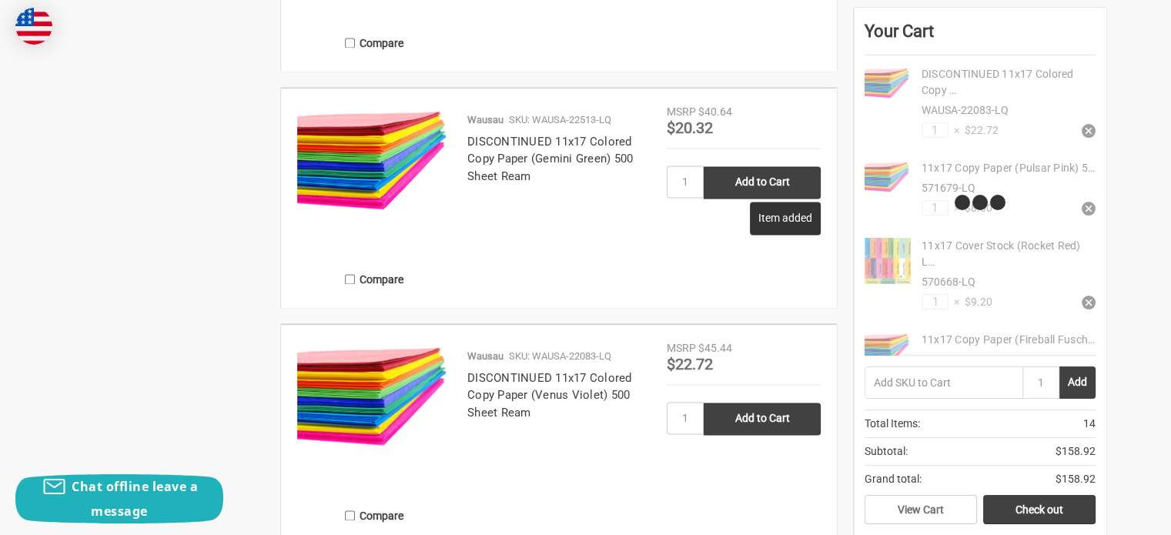
scroll to position [2393, 0]
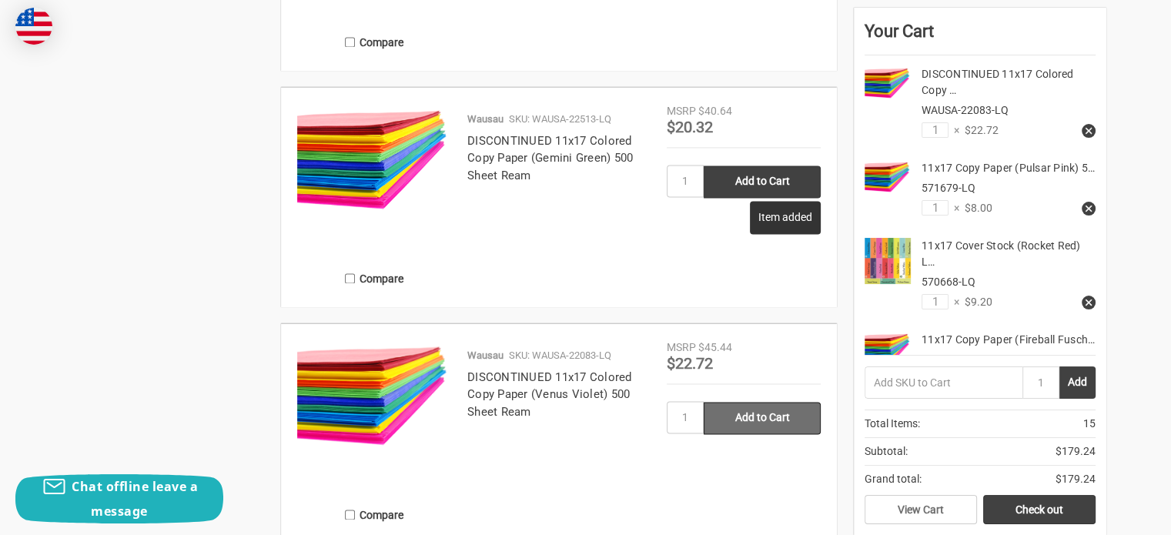
click at [775, 421] on input "Add to Cart" at bounding box center [762, 418] width 117 height 32
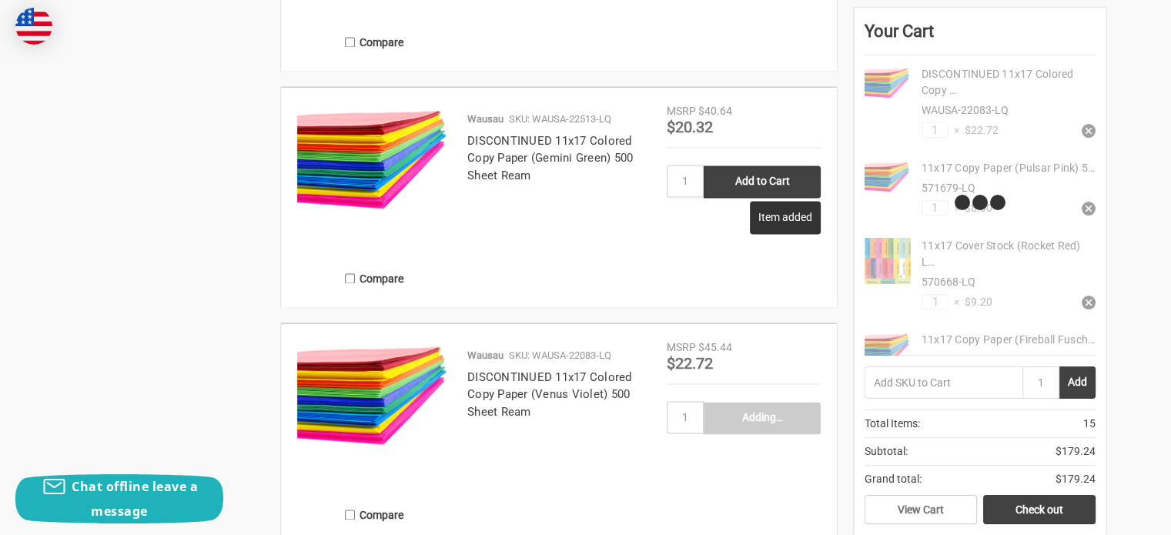
type input "Add to Cart"
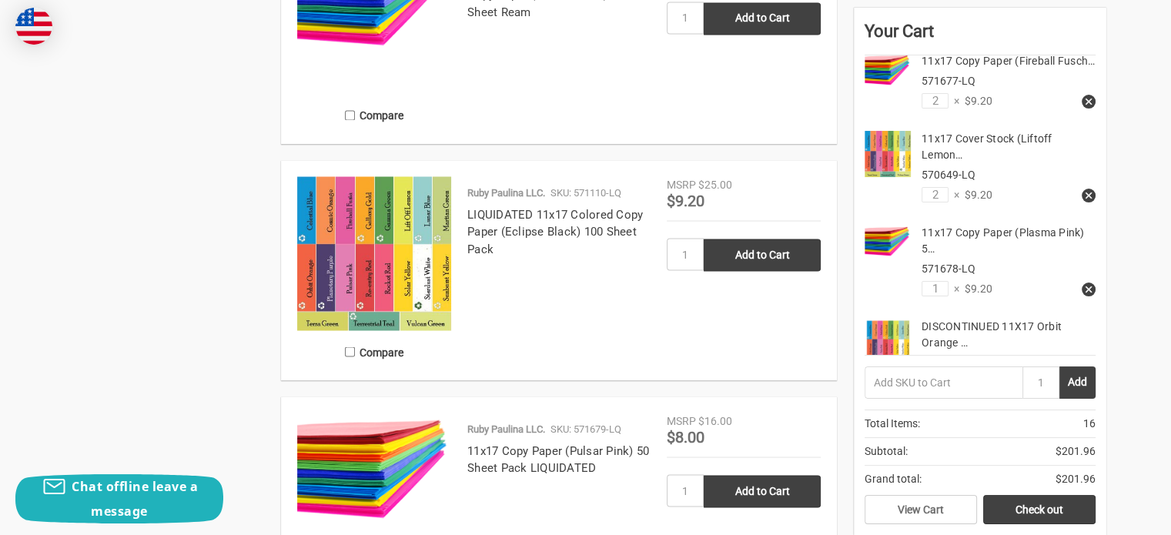
scroll to position [279, 0]
type input "1"
click at [932, 108] on input "2" at bounding box center [935, 99] width 27 height 15
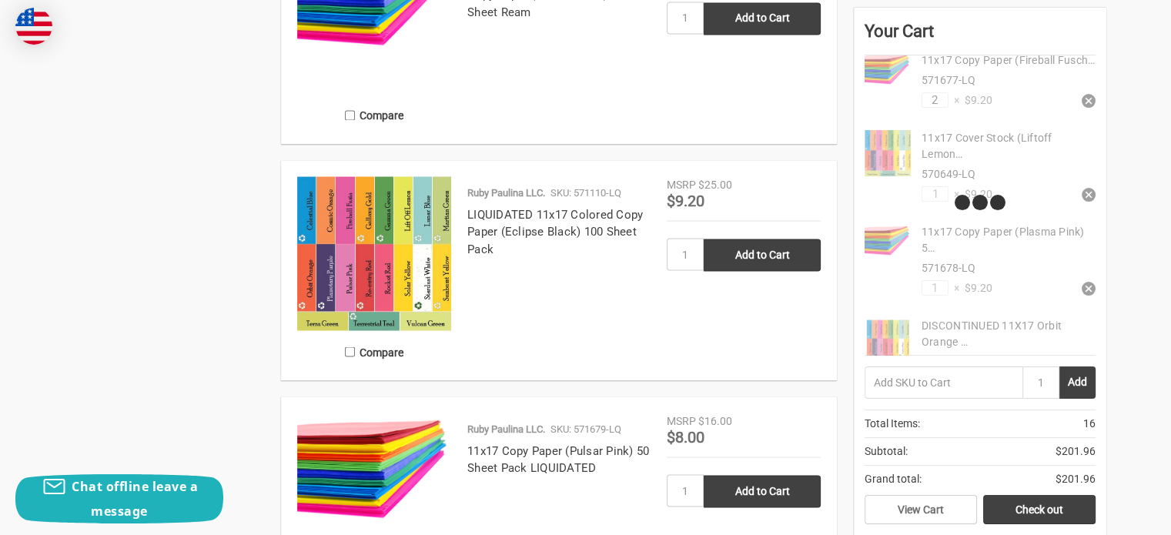
type input "1"
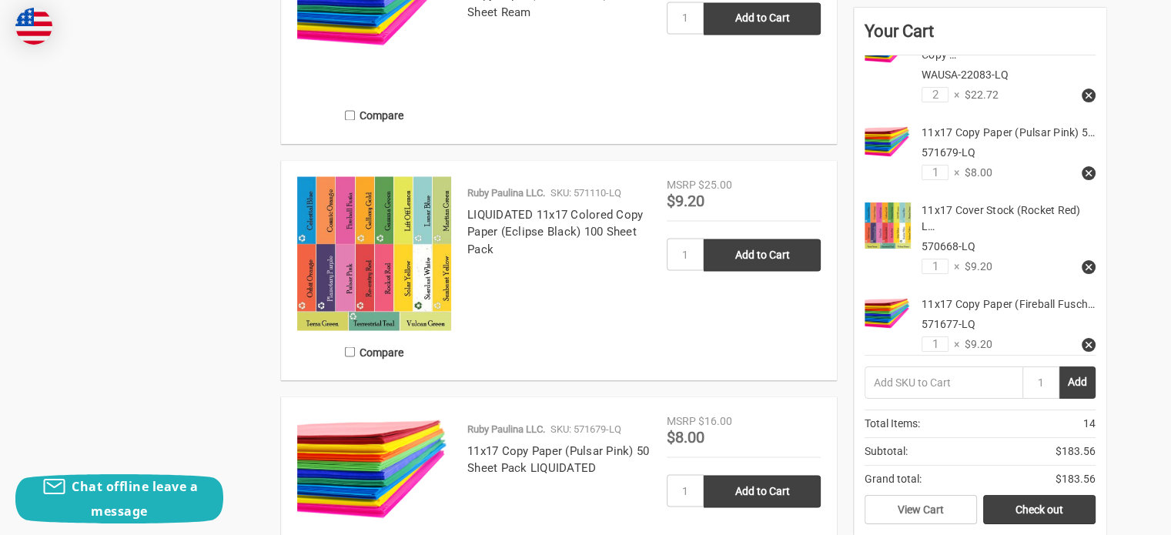
scroll to position [0, 0]
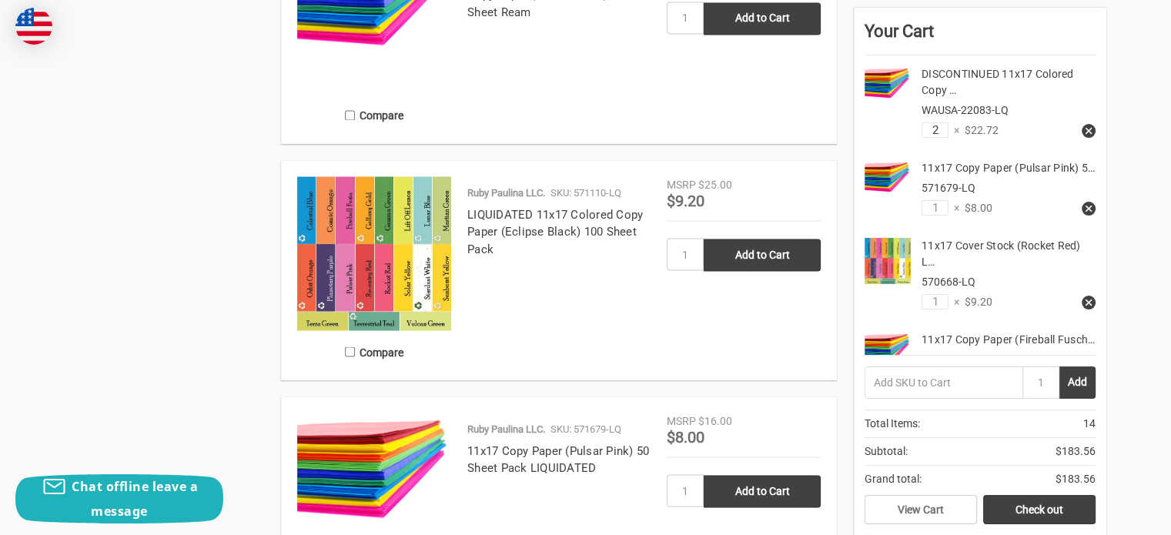
click at [933, 129] on input "2" at bounding box center [935, 129] width 27 height 15
type input "1"
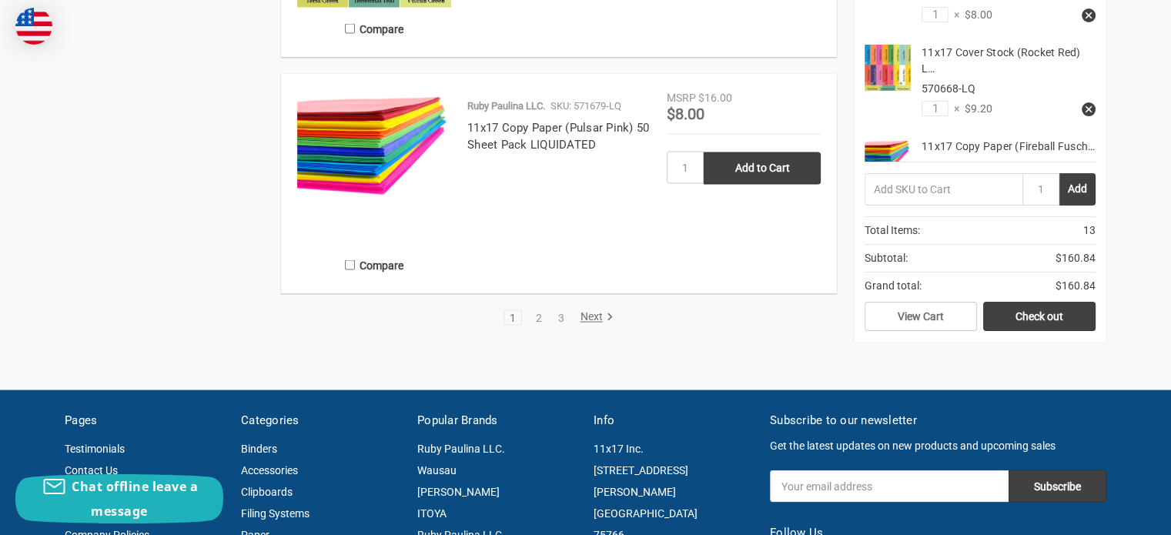
scroll to position [3116, 0]
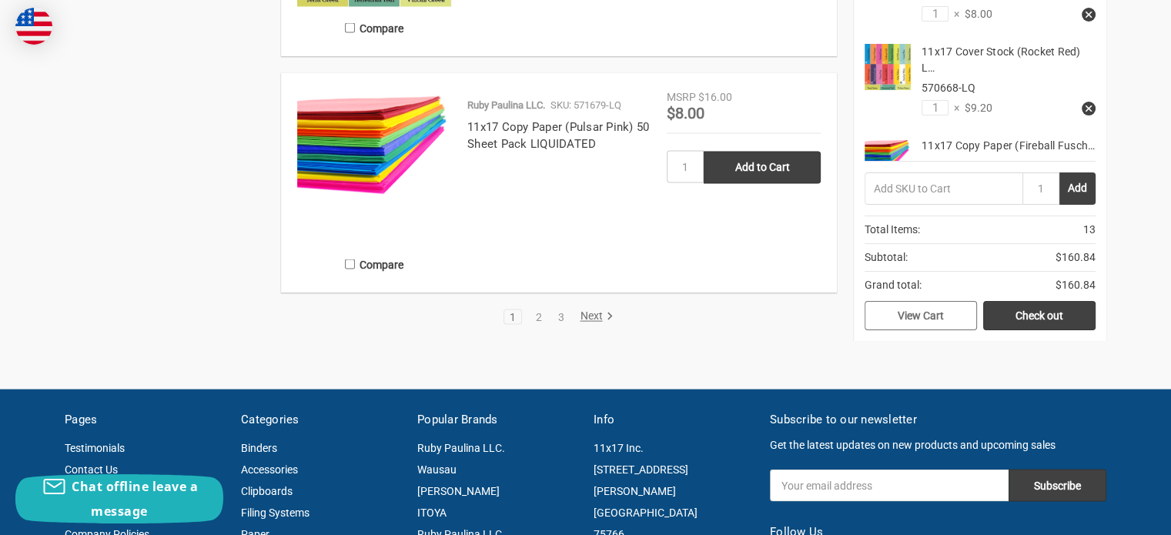
click at [950, 311] on link "View Cart" at bounding box center [921, 315] width 112 height 29
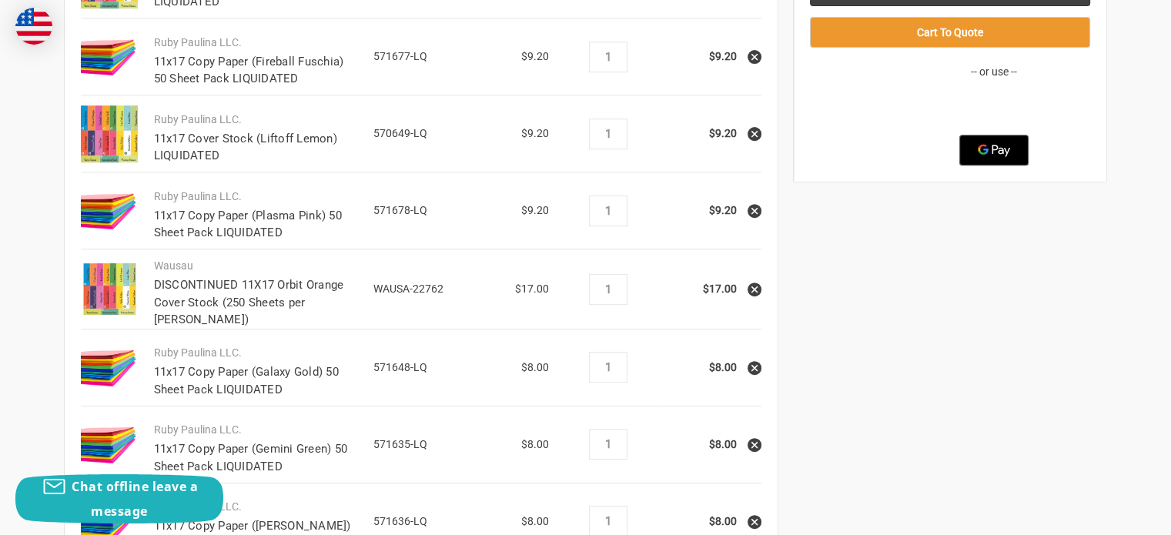
scroll to position [609, 0]
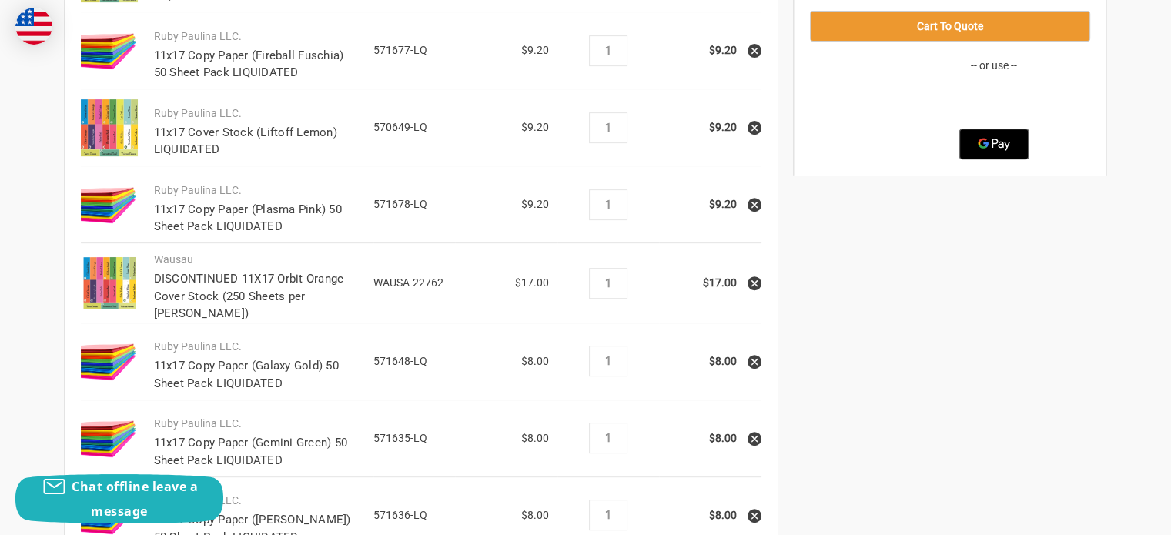
click at [104, 212] on img at bounding box center [109, 205] width 57 height 40
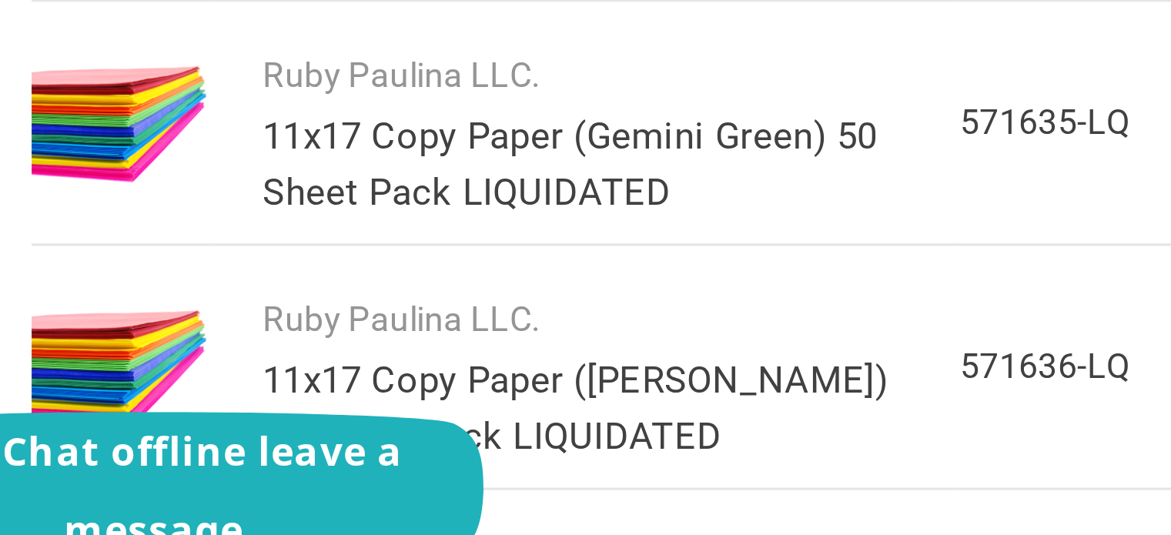
scroll to position [665, 0]
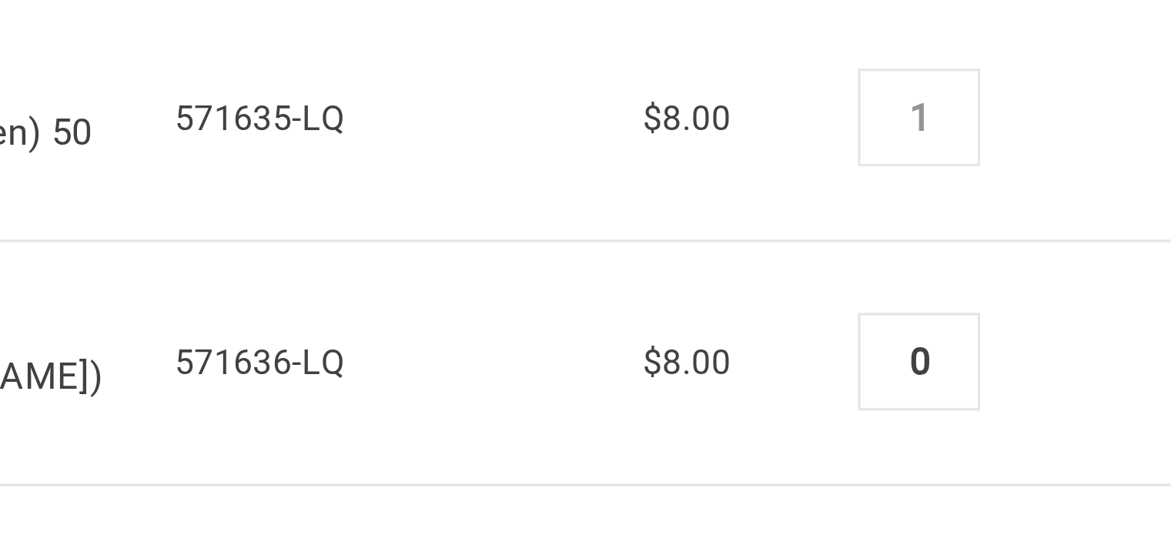
type input "0"
click at [651, 450] on td "Quantity Decrease Quantity: 0 Increase Quantity:" at bounding box center [608, 458] width 102 height 77
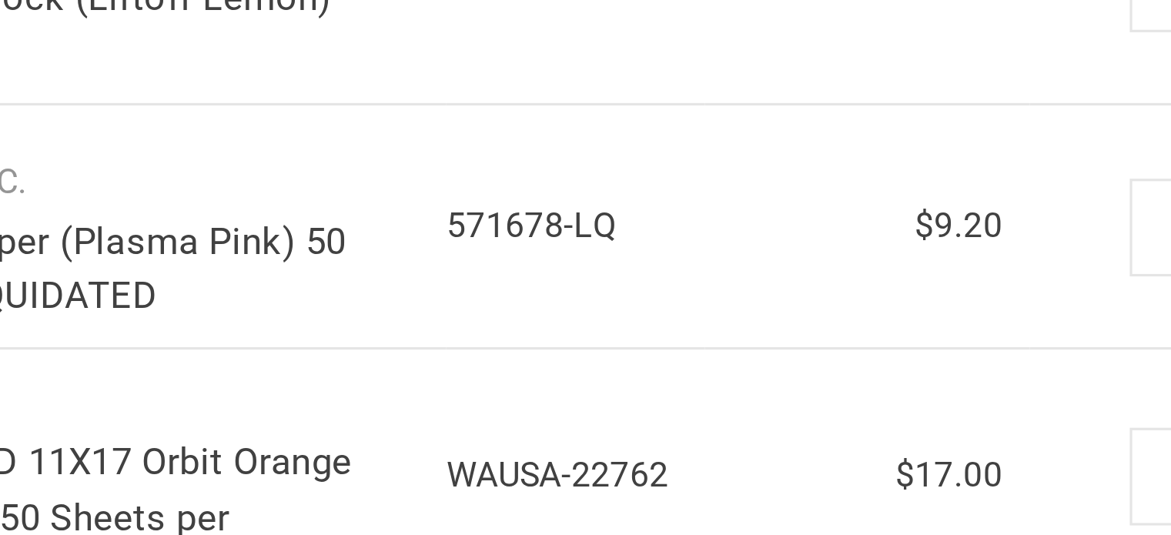
scroll to position [384, 0]
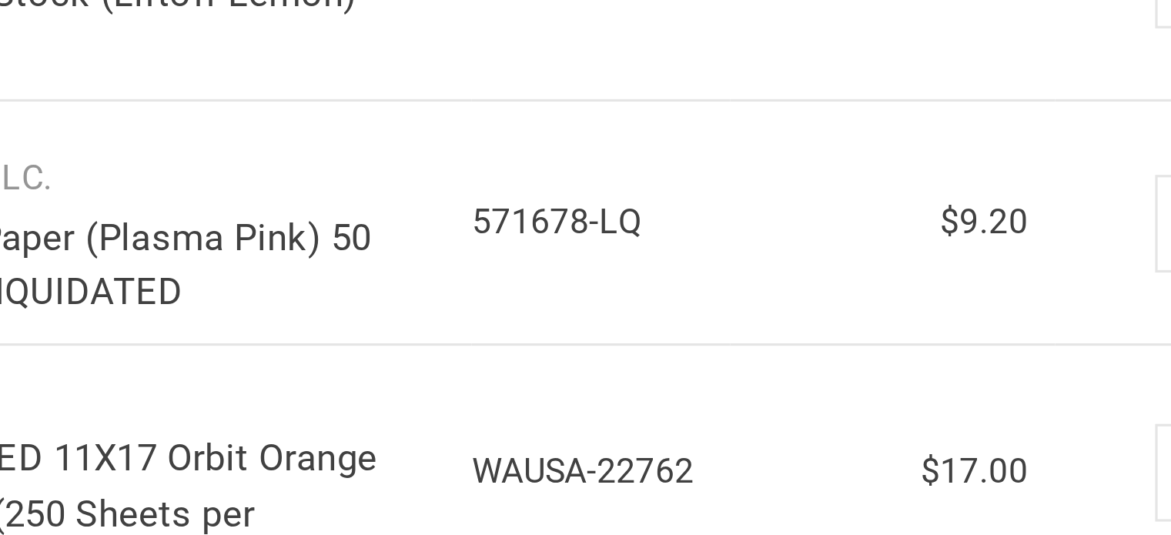
type input "0"
click at [405, 460] on td "SKU 571678-LQ" at bounding box center [414, 429] width 82 height 77
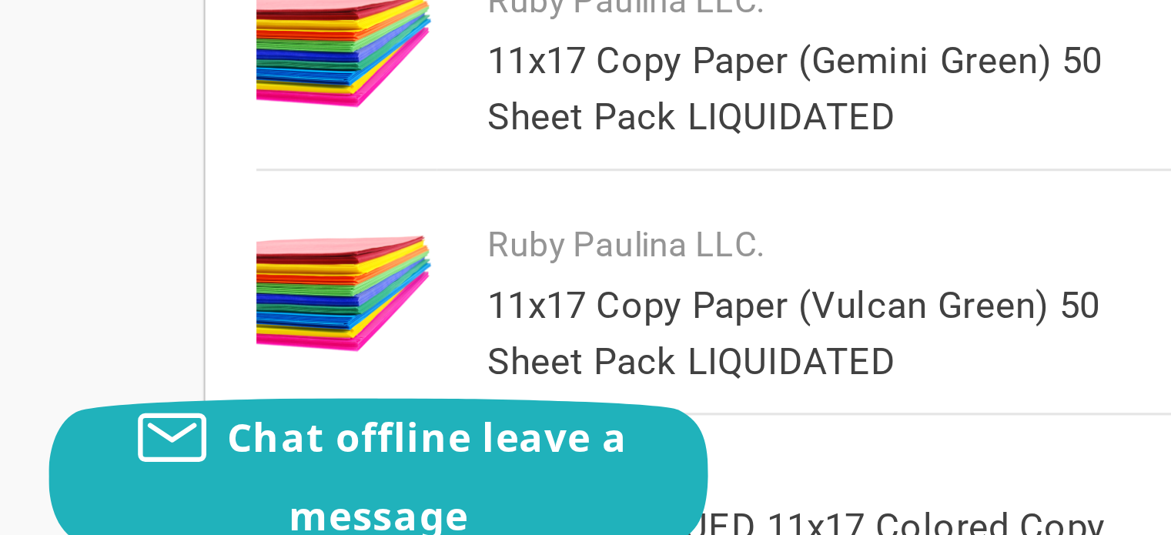
scroll to position [606, 0]
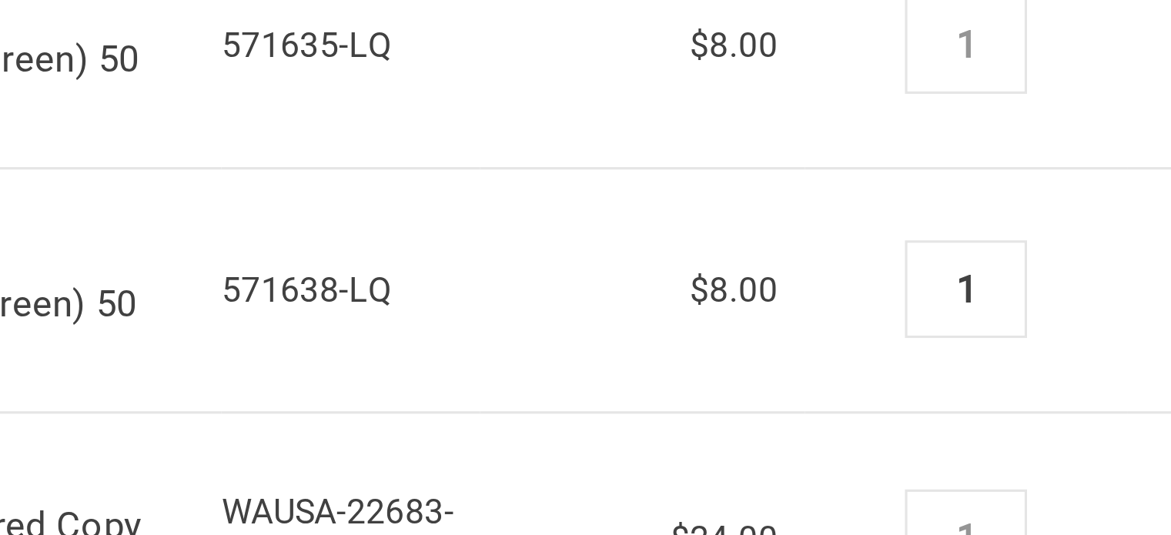
click at [608, 438] on input "1" at bounding box center [608, 440] width 27 height 14
type input "0"
click at [532, 422] on td "Price $8.00" at bounding box center [506, 440] width 102 height 77
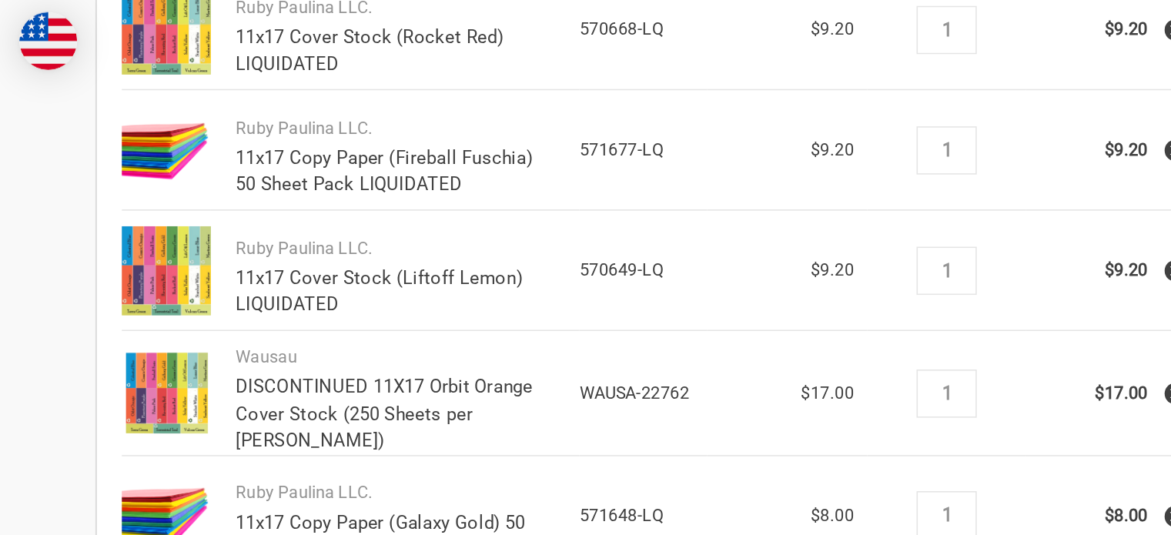
scroll to position [557, 0]
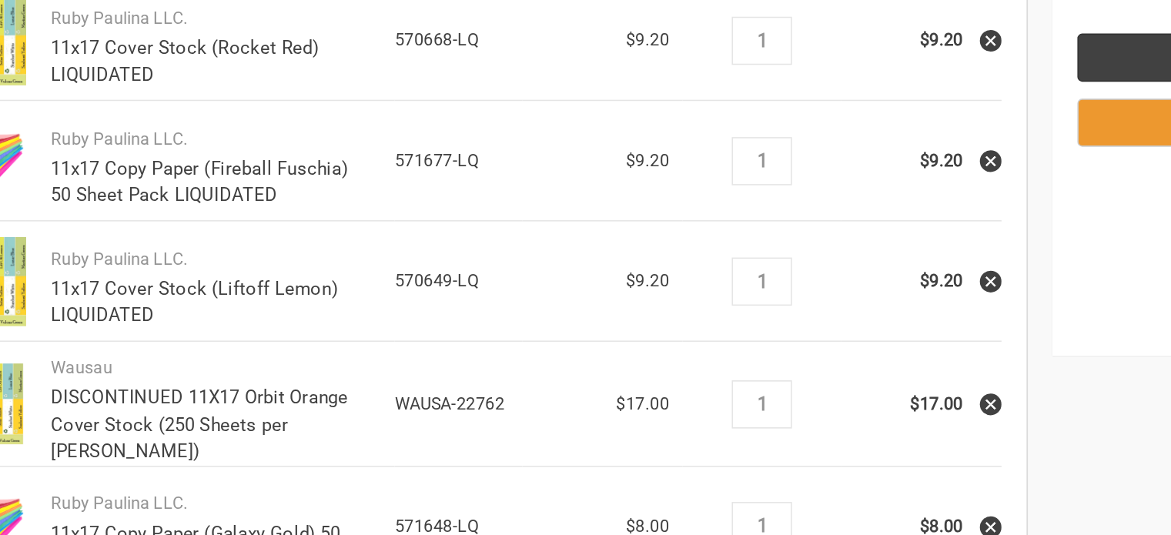
click at [755, 103] on use at bounding box center [754, 103] width 6 height 6
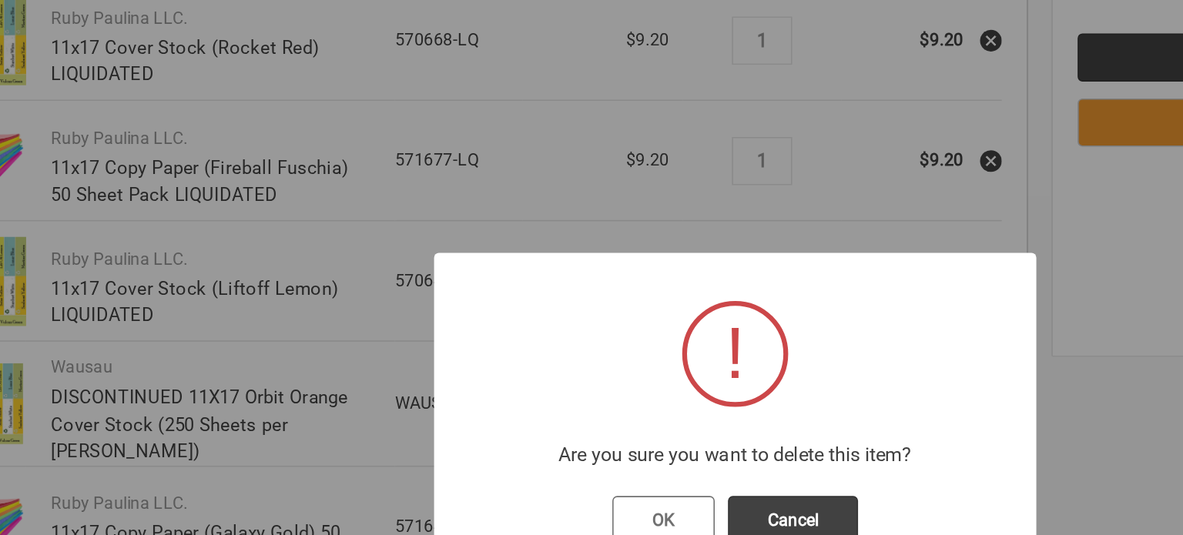
click at [567, 330] on button "OK" at bounding box center [545, 332] width 65 height 31
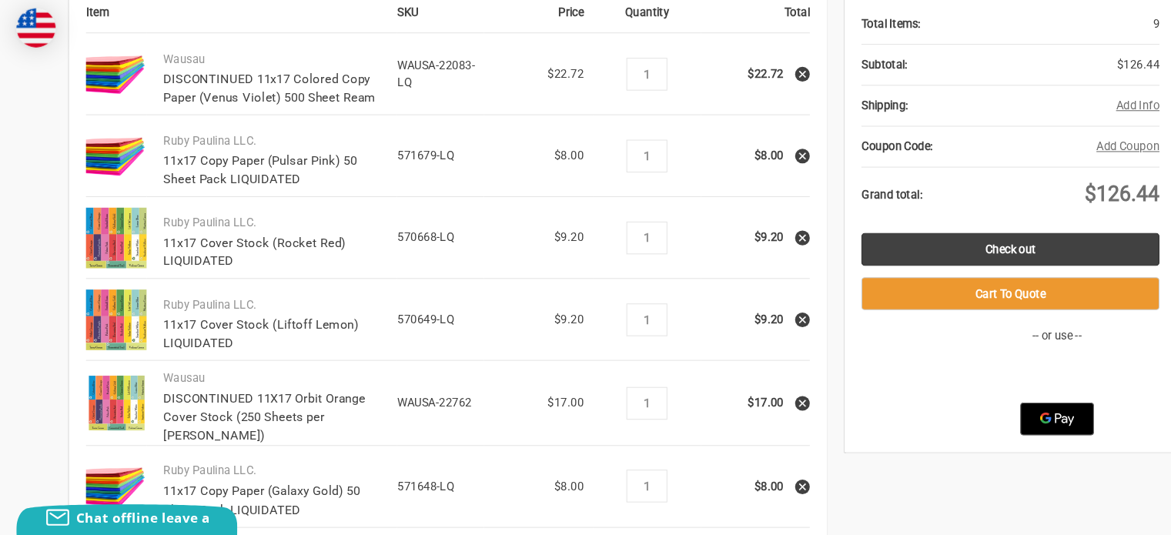
scroll to position [358, 0]
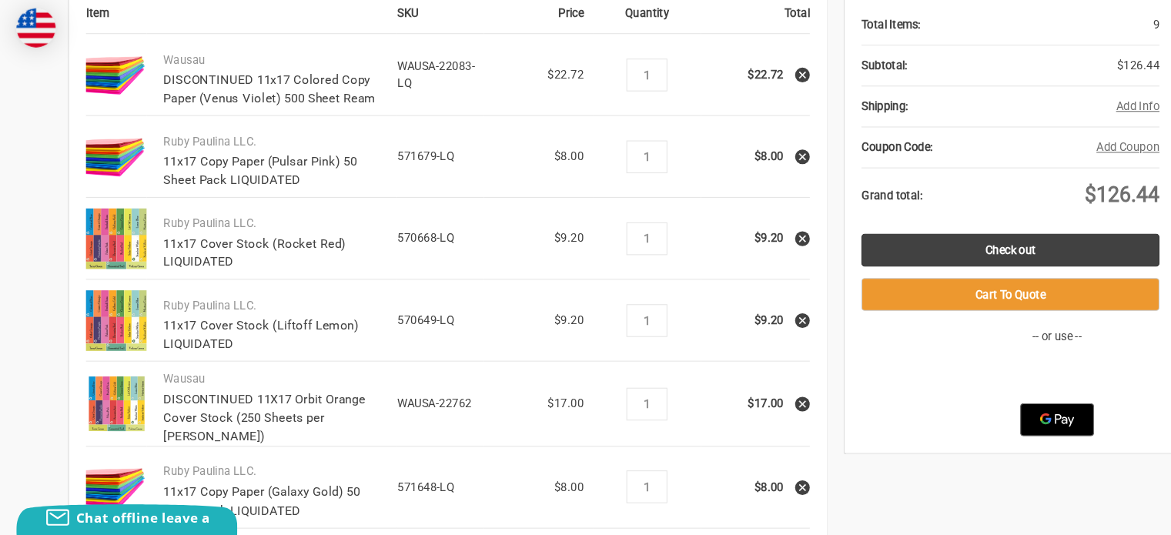
click at [752, 147] on icon at bounding box center [754, 147] width 11 height 11
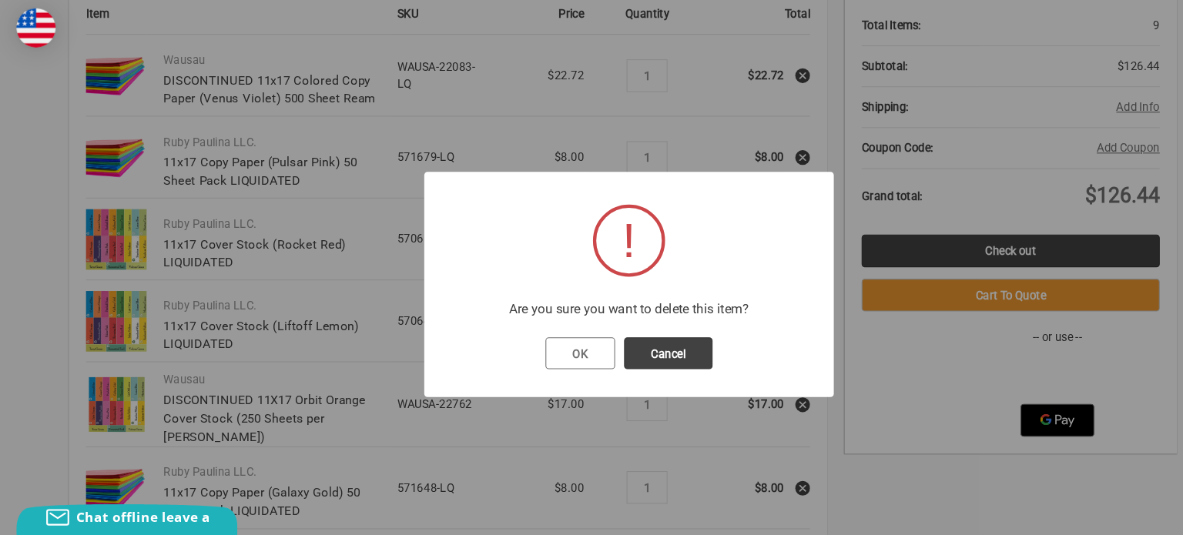
click at [552, 333] on button "OK" at bounding box center [545, 332] width 65 height 31
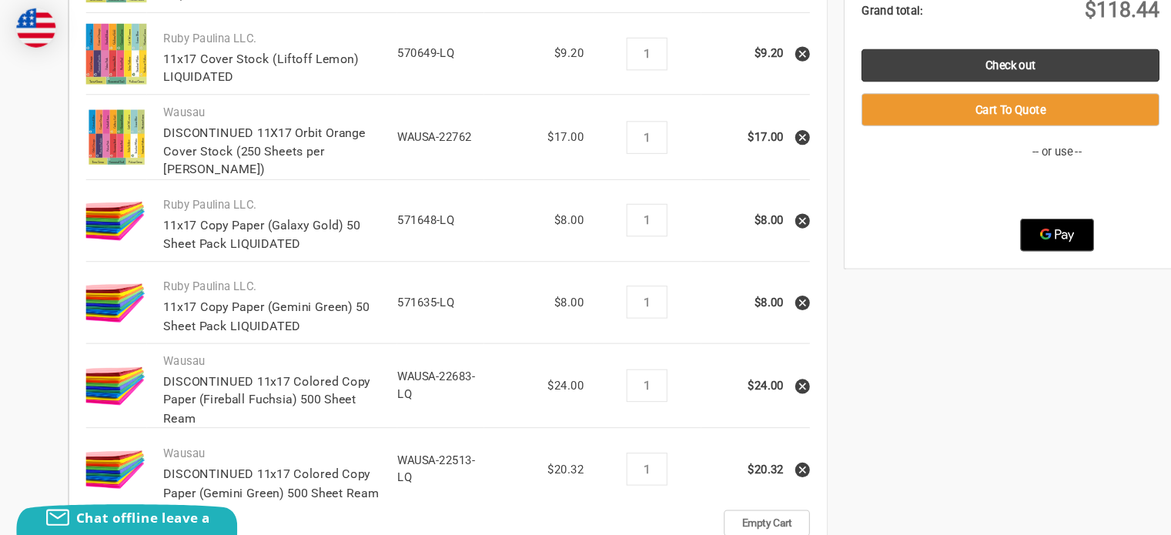
scroll to position [531, 0]
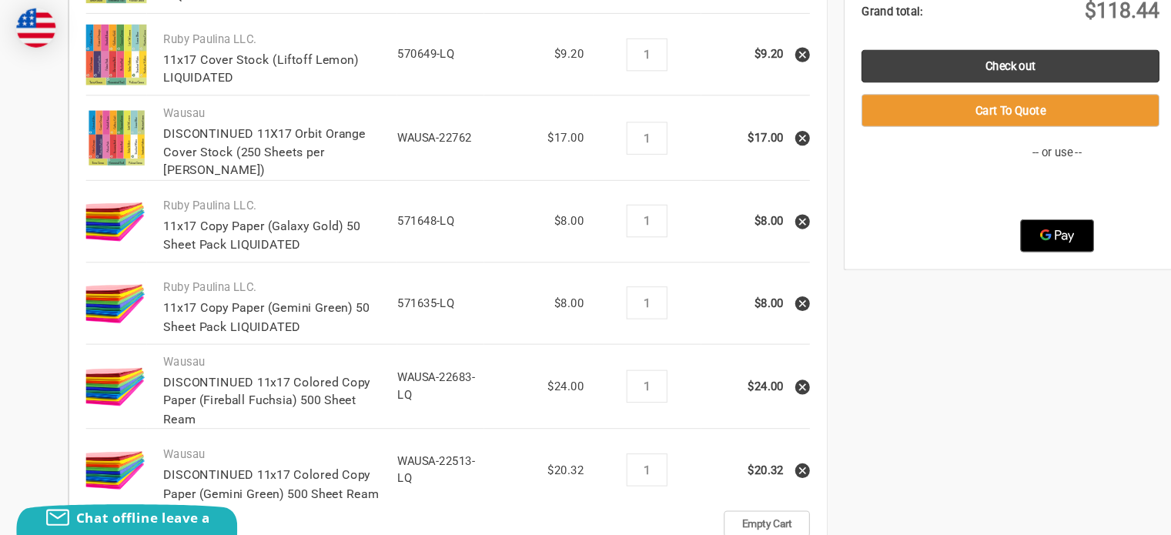
click at [757, 281] on icon at bounding box center [754, 285] width 11 height 11
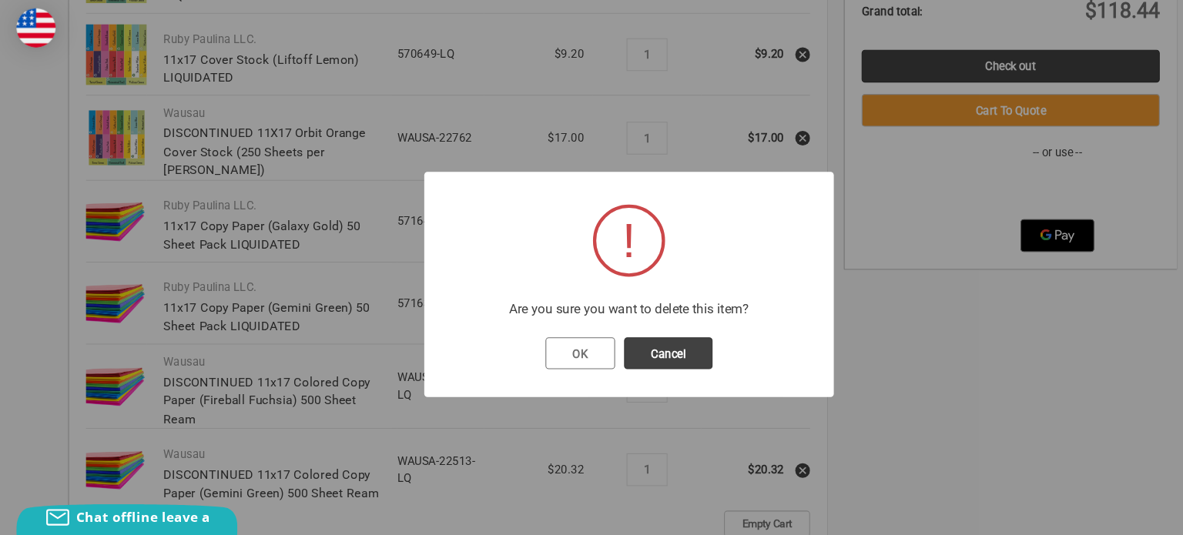
click at [551, 330] on button "OK" at bounding box center [545, 332] width 65 height 31
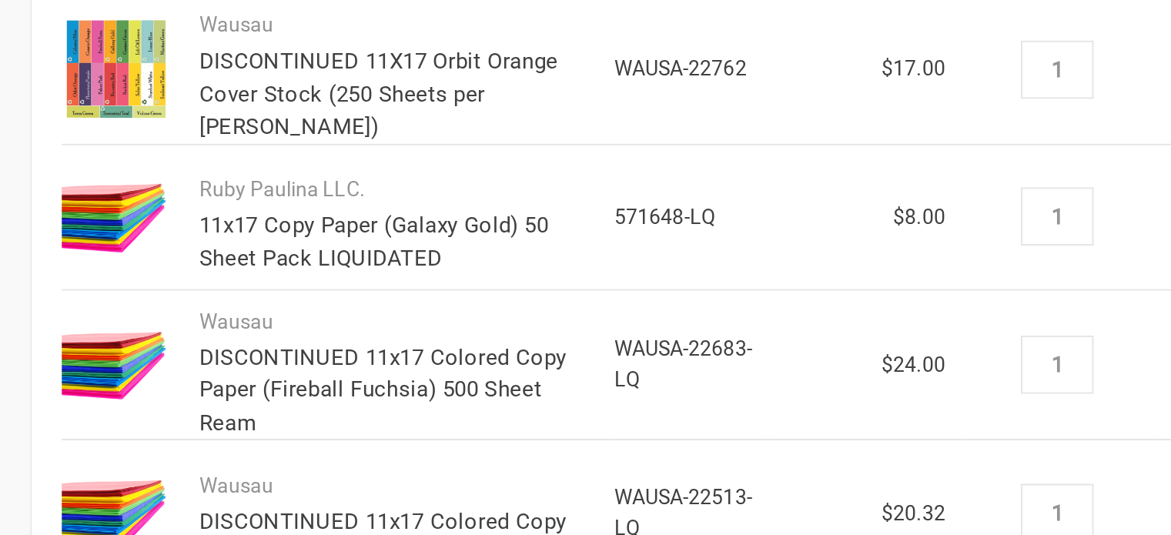
scroll to position [510, 0]
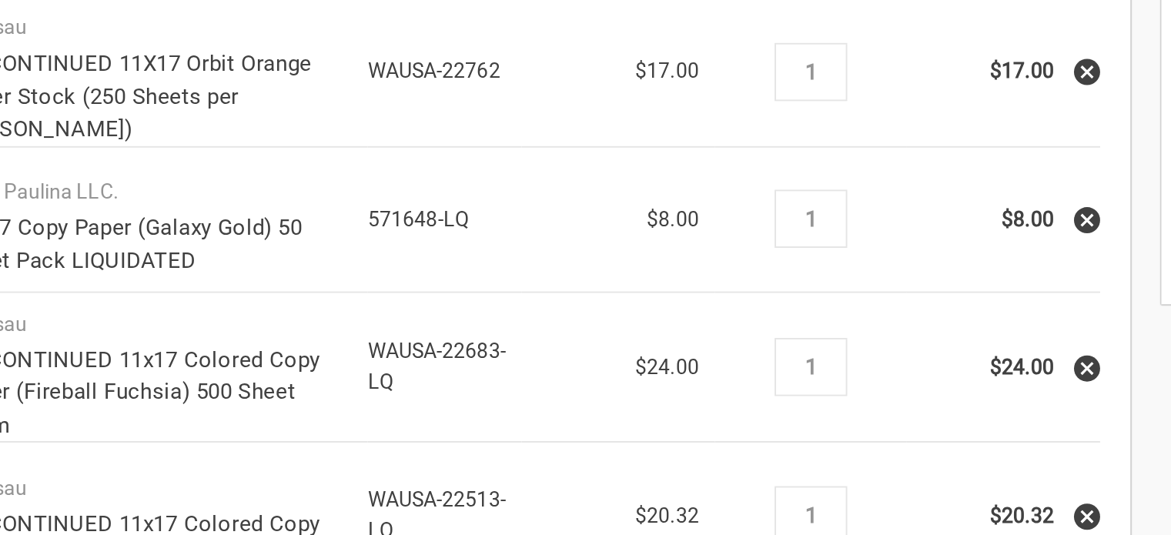
click at [755, 226] on use at bounding box center [754, 229] width 6 height 6
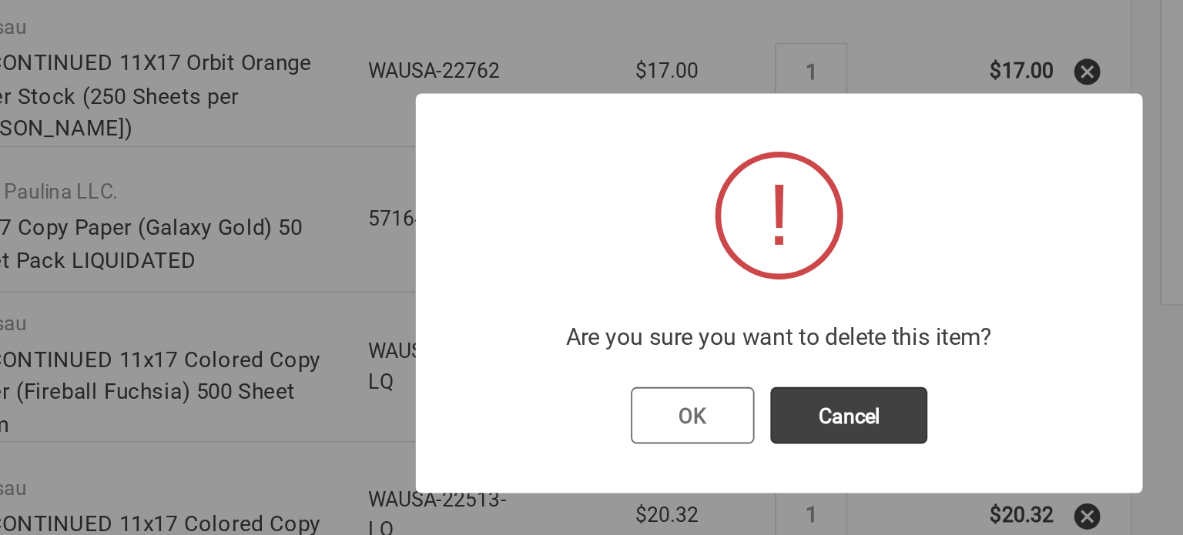
click at [577, 333] on button "OK" at bounding box center [545, 332] width 65 height 31
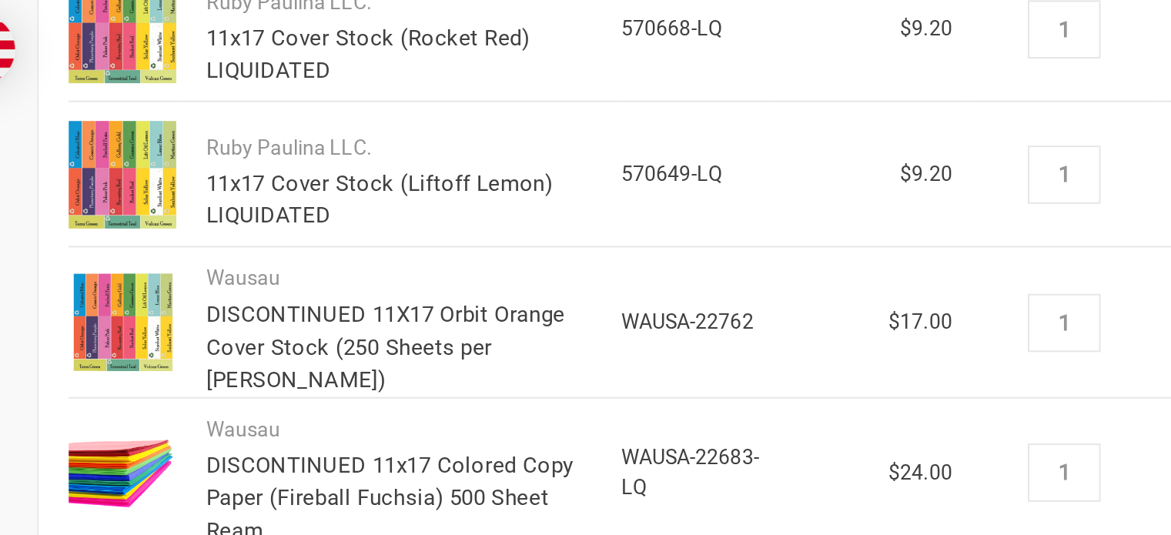
scroll to position [489, 0]
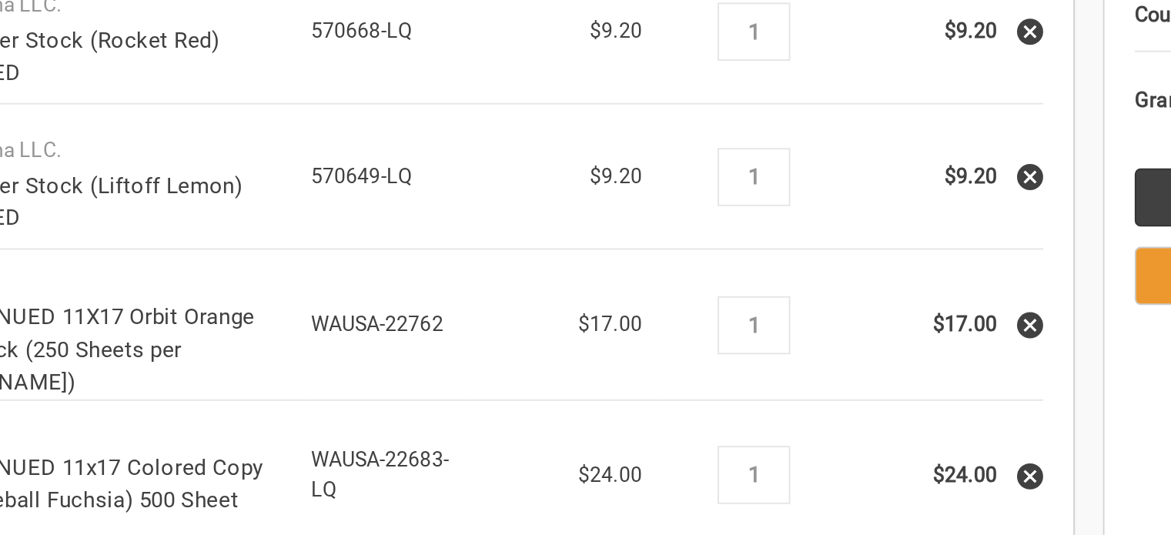
click at [753, 91] on icon at bounding box center [754, 94] width 11 height 11
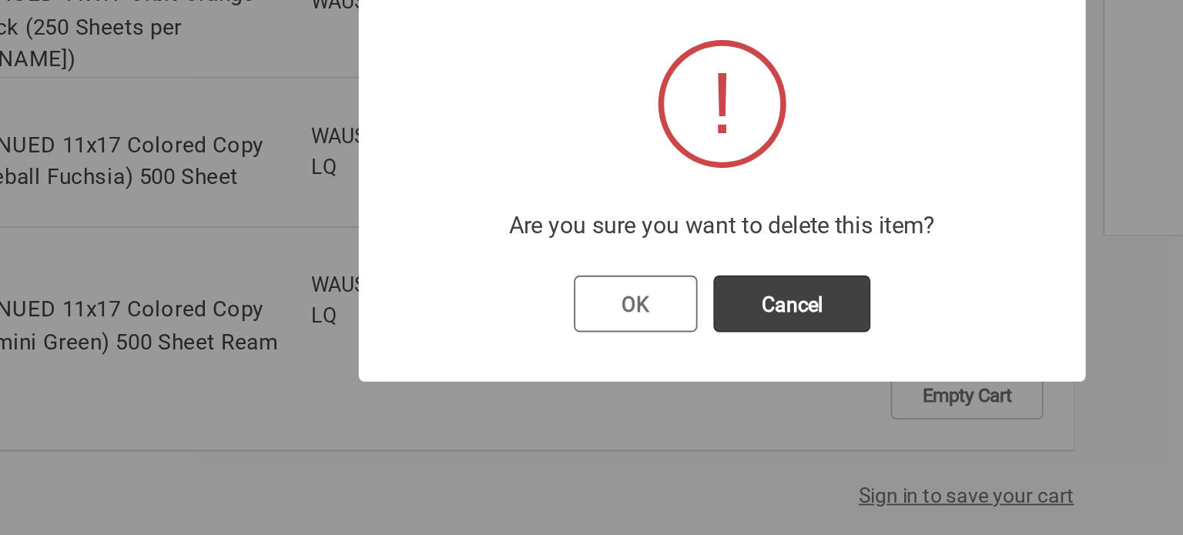
click at [564, 330] on button "OK" at bounding box center [545, 332] width 65 height 31
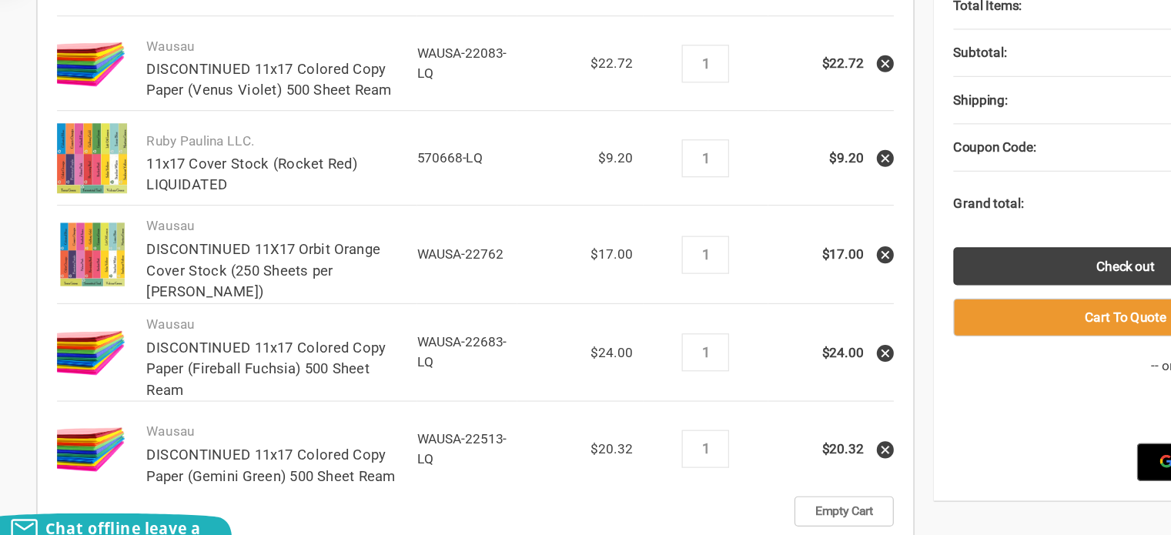
scroll to position [320, 0]
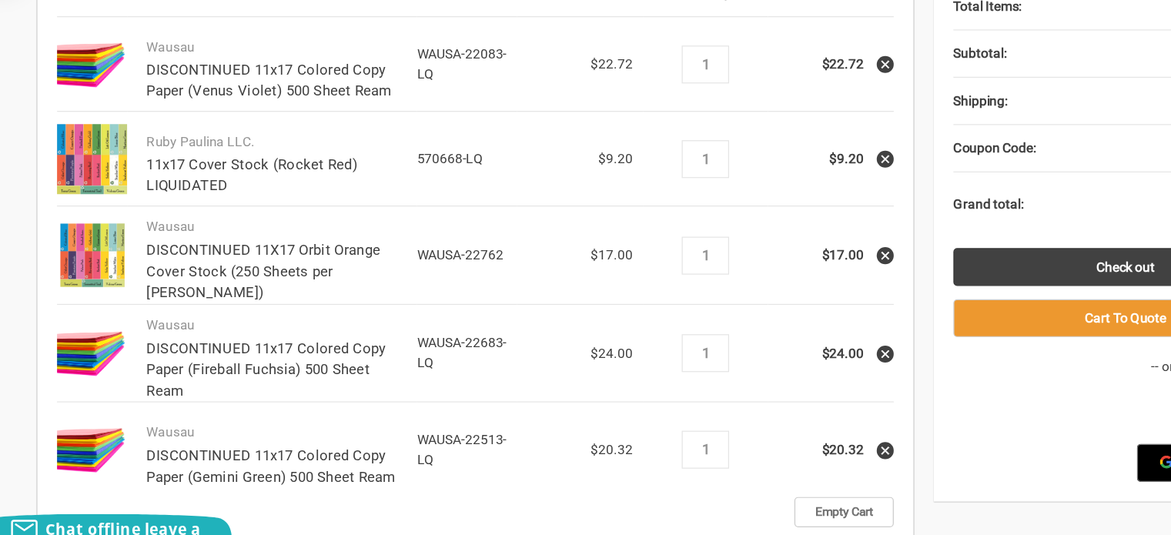
click at [753, 262] on icon at bounding box center [754, 264] width 11 height 11
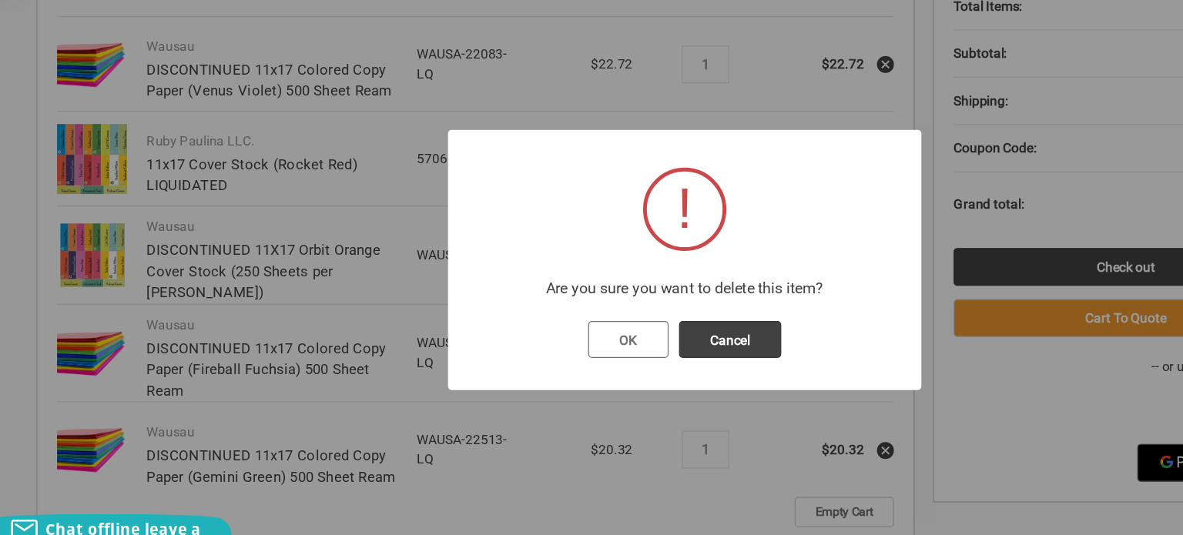
click at [545, 335] on button "OK" at bounding box center [545, 332] width 65 height 31
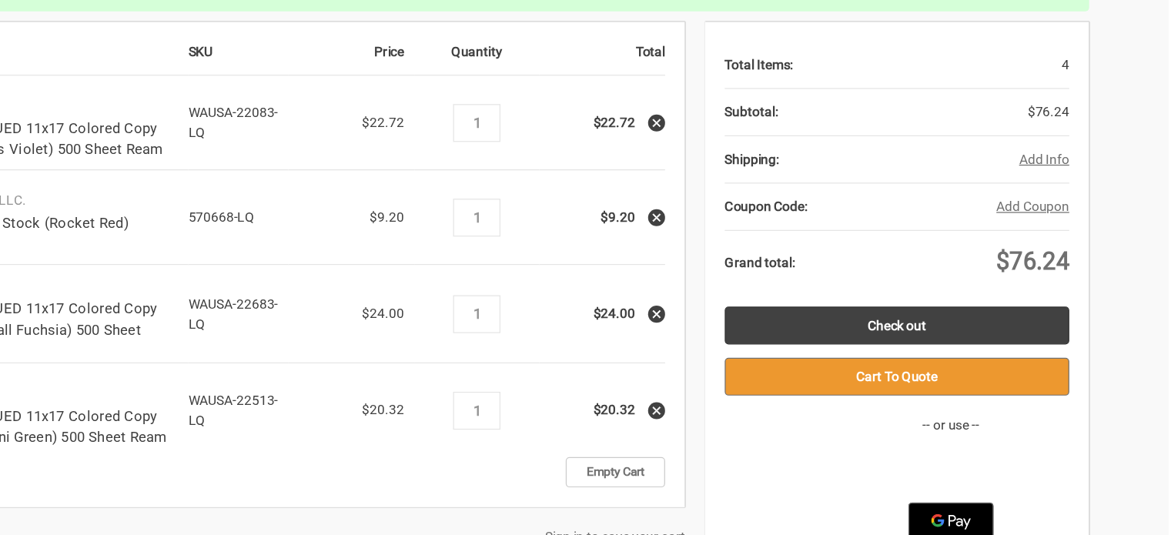
click at [933, 305] on button "Cart To Quote" at bounding box center [950, 314] width 280 height 31
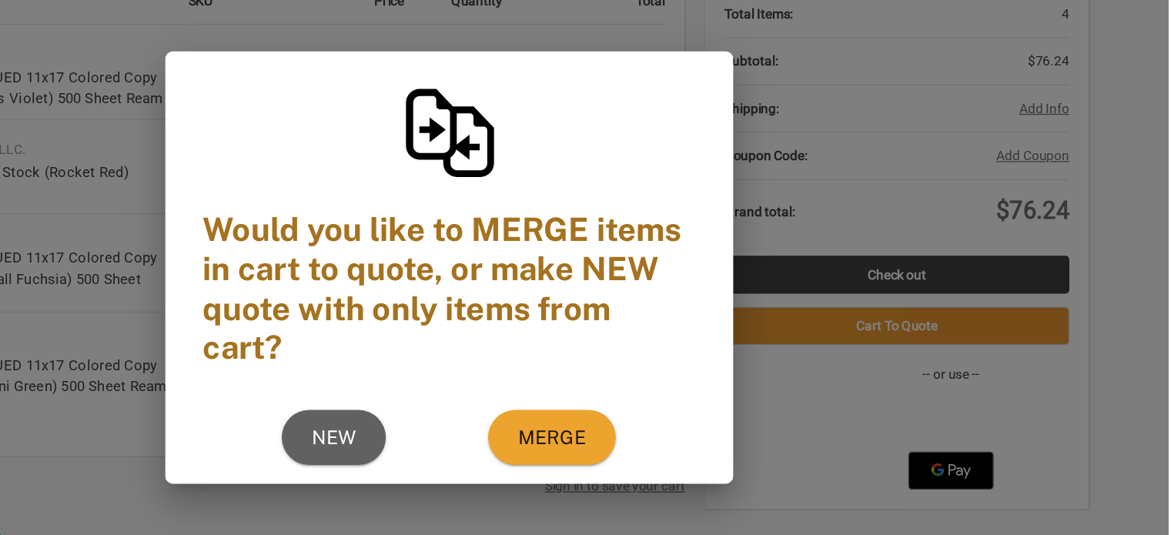
click at [401, 342] on span "Merge" at bounding box center [398, 344] width 55 height 15
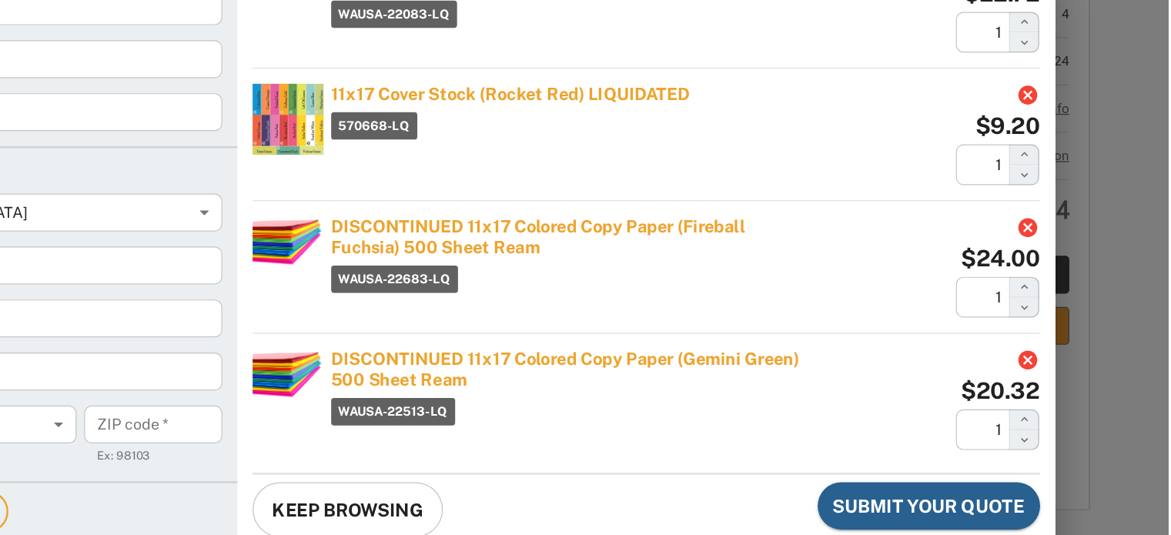
scroll to position [348, 0]
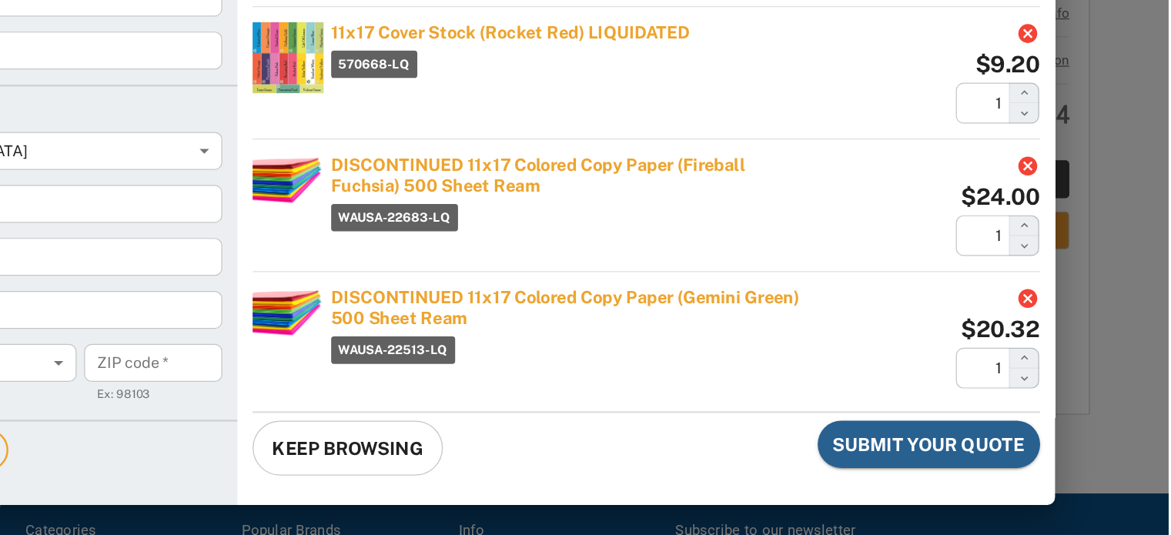
click at [667, 330] on span "Submit Your Quote" at bounding box center [705, 339] width 156 height 20
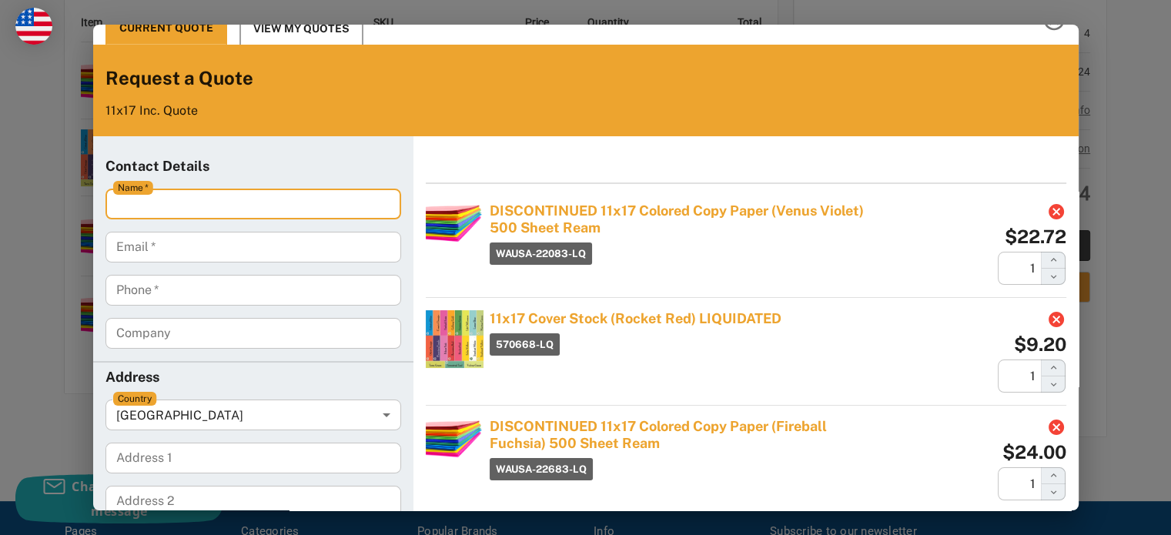
scroll to position [24, 0]
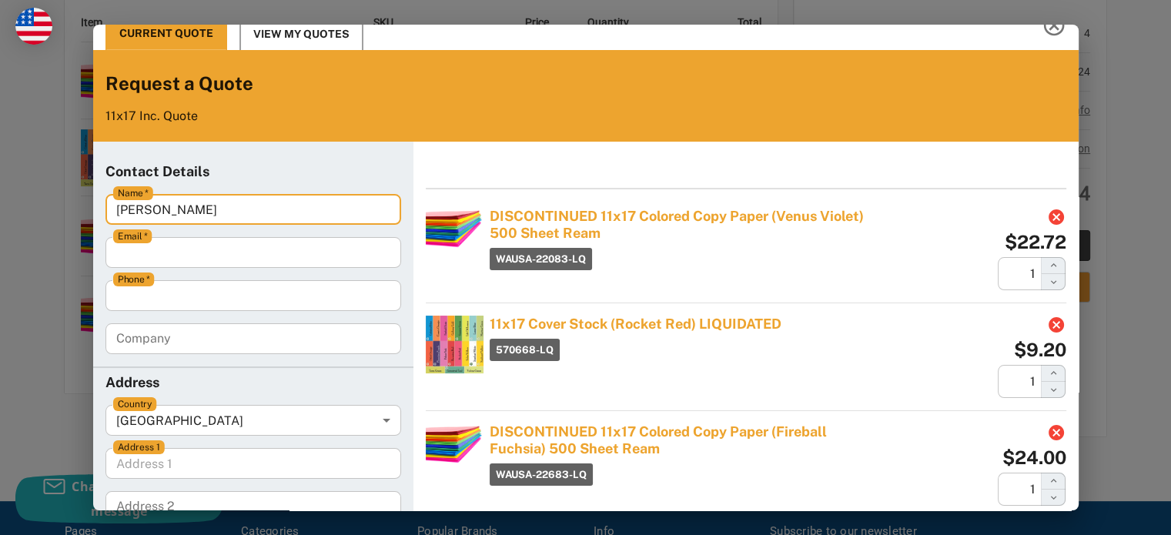
type input "Ashley Langley"
type input "ashley.langley@yukonps.com"
type input "3163931475"
type 1 "[STREET_ADDRESS]"
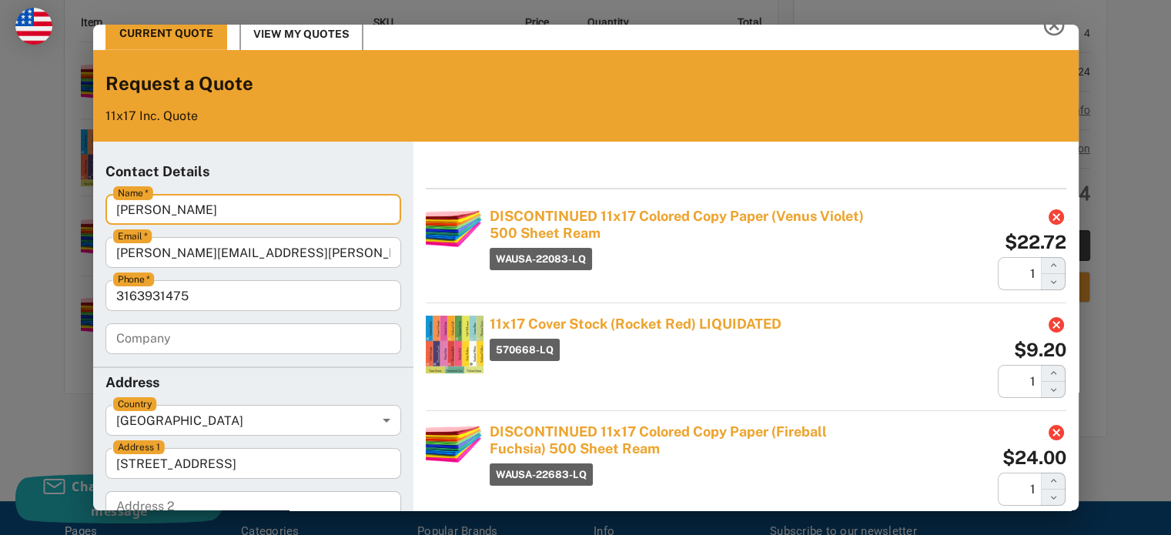
type input "Yukon"
type code "73099"
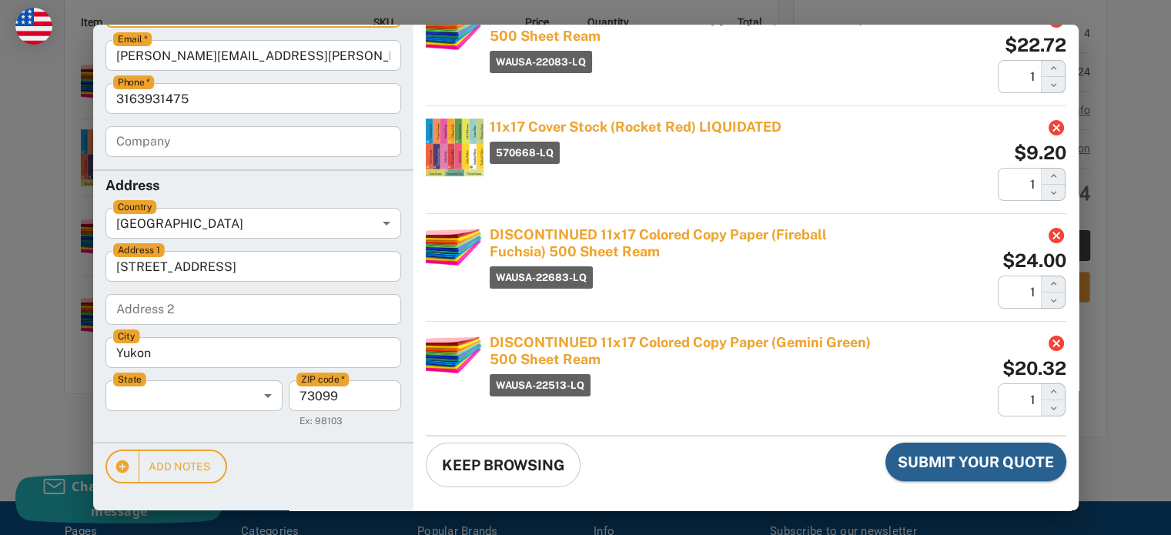
scroll to position [222, 0]
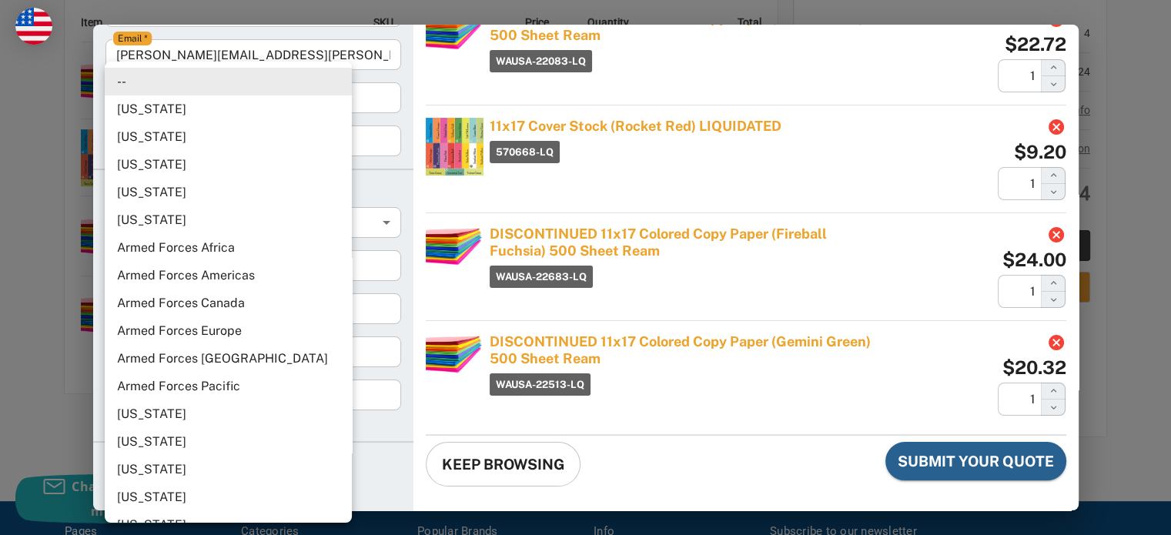
click at [231, 397] on body "Current Quote View My Quotes Request a Quote 11x17 Inc. Quote Contact Details N…" at bounding box center [585, 267] width 1159 height 523
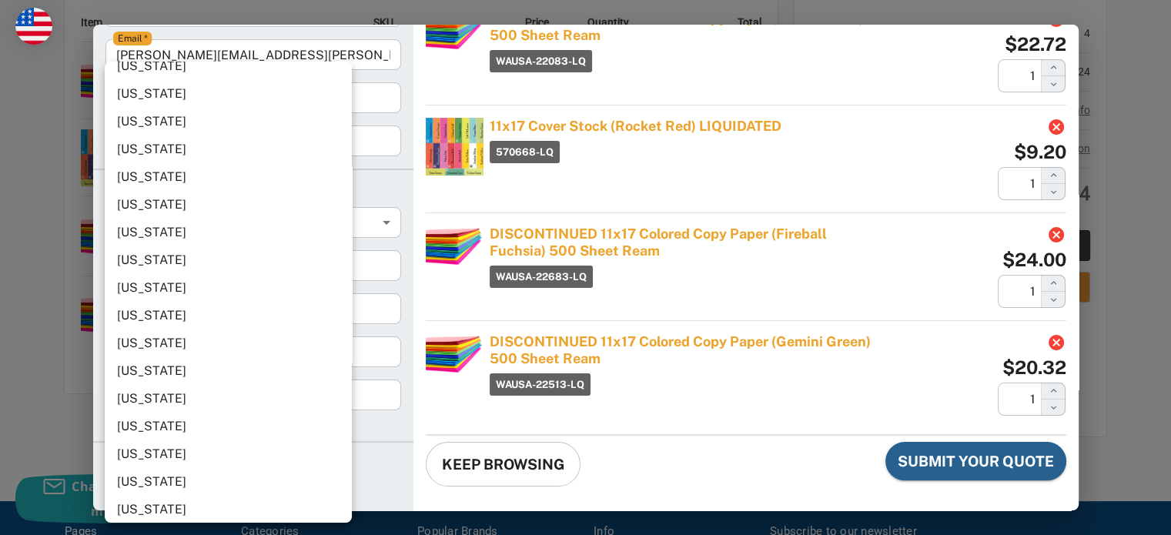
scroll to position [1093, 0]
click at [192, 314] on li "Oklahoma" at bounding box center [234, 319] width 259 height 28
type input "Oklahoma"
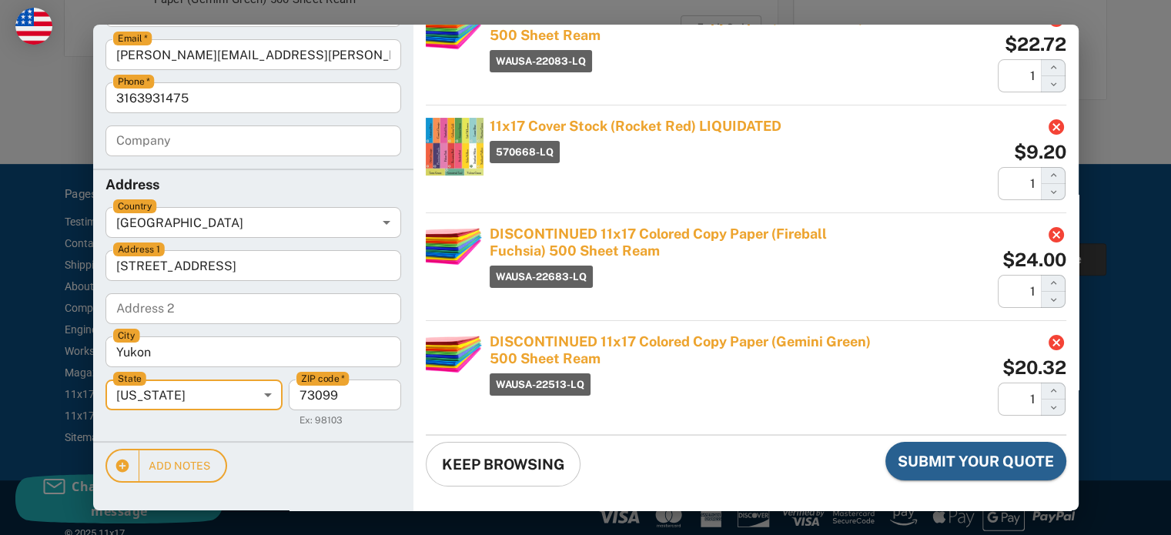
scroll to position [686, 0]
click at [977, 457] on span "Submit Your Quote" at bounding box center [976, 461] width 156 height 20
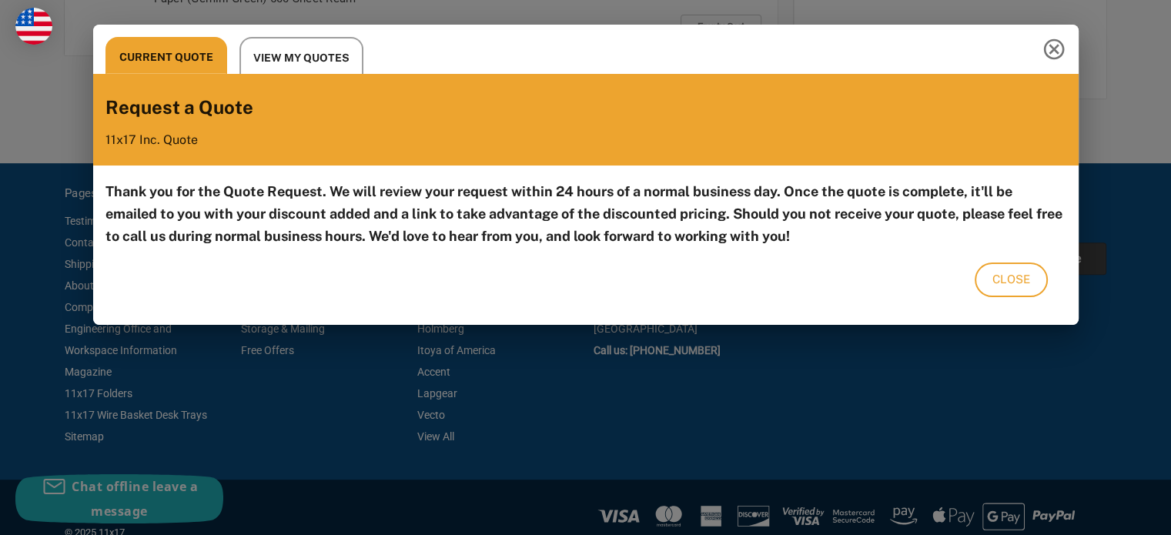
scroll to position [0, 0]
click at [998, 276] on span "Close" at bounding box center [1011, 279] width 38 height 20
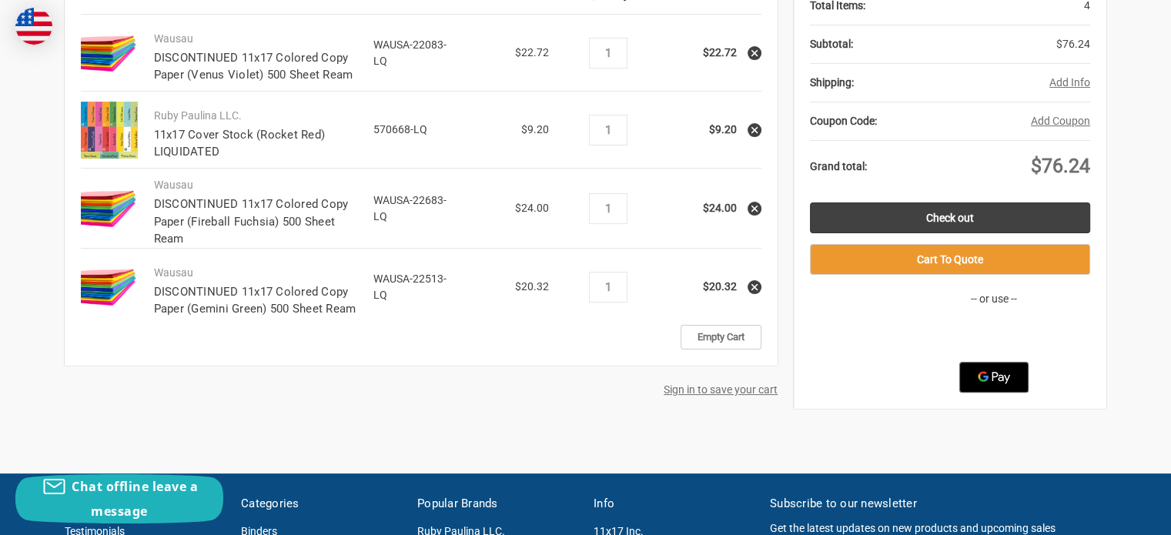
scroll to position [368, 0]
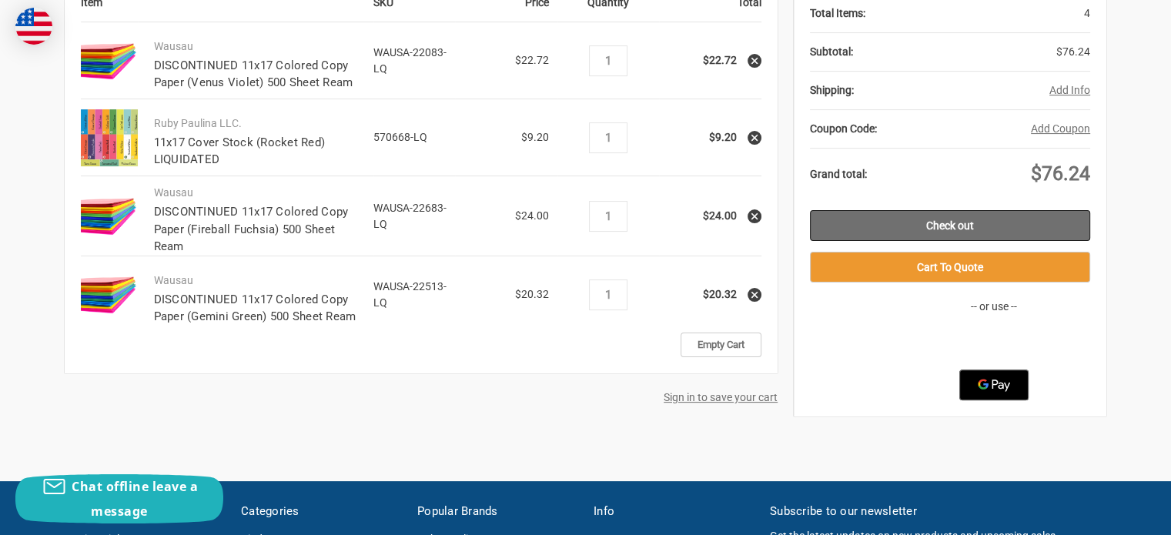
click at [951, 223] on link "Check out" at bounding box center [950, 225] width 280 height 31
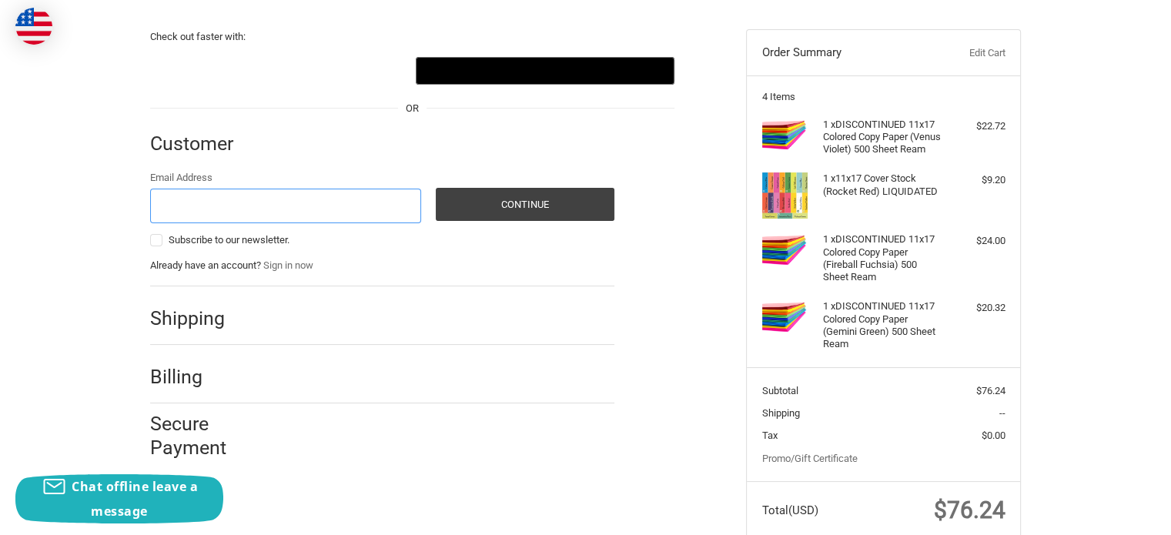
scroll to position [138, 0]
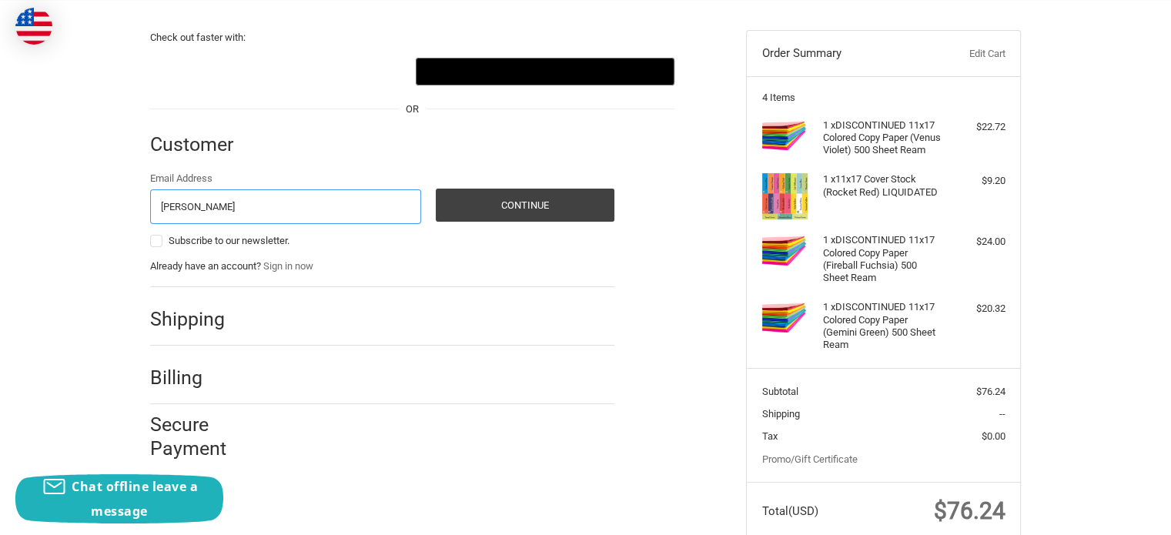
type input "[EMAIL_ADDRESS][DOMAIN_NAME]"
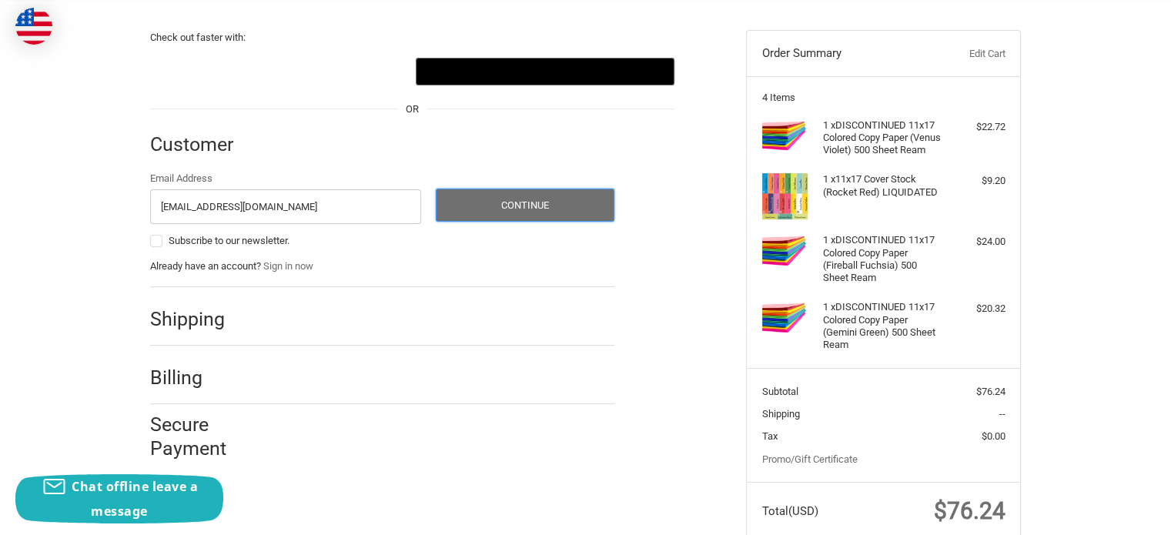
click at [517, 202] on button "Continue" at bounding box center [525, 205] width 179 height 33
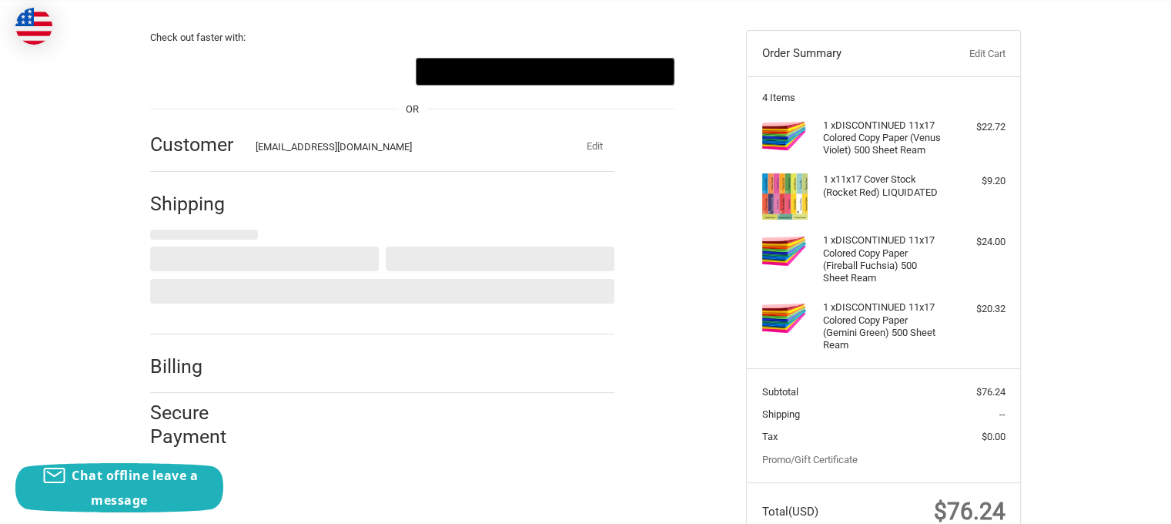
select select "US"
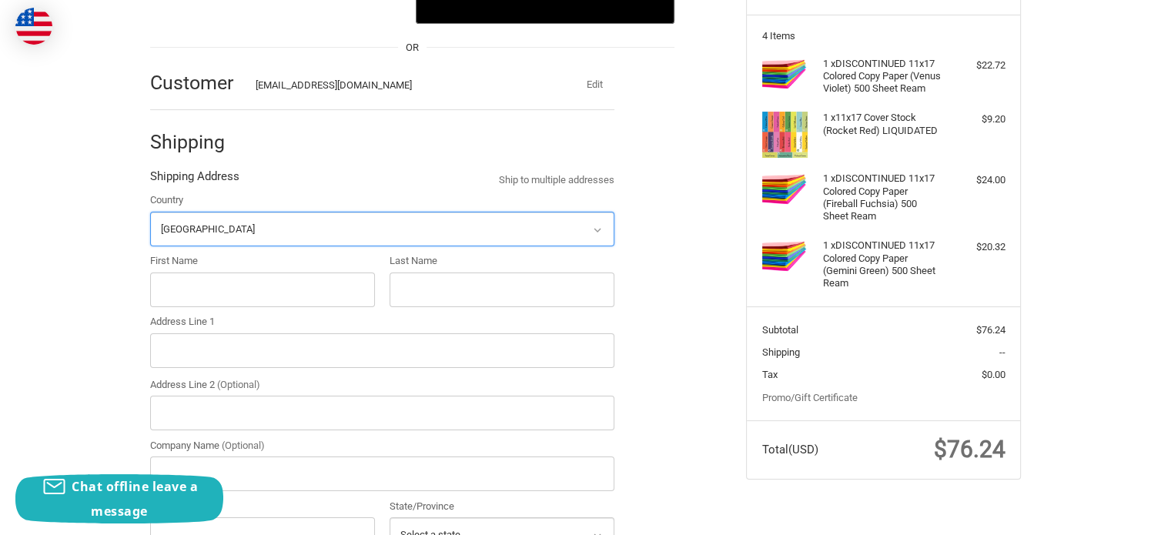
scroll to position [202, 0]
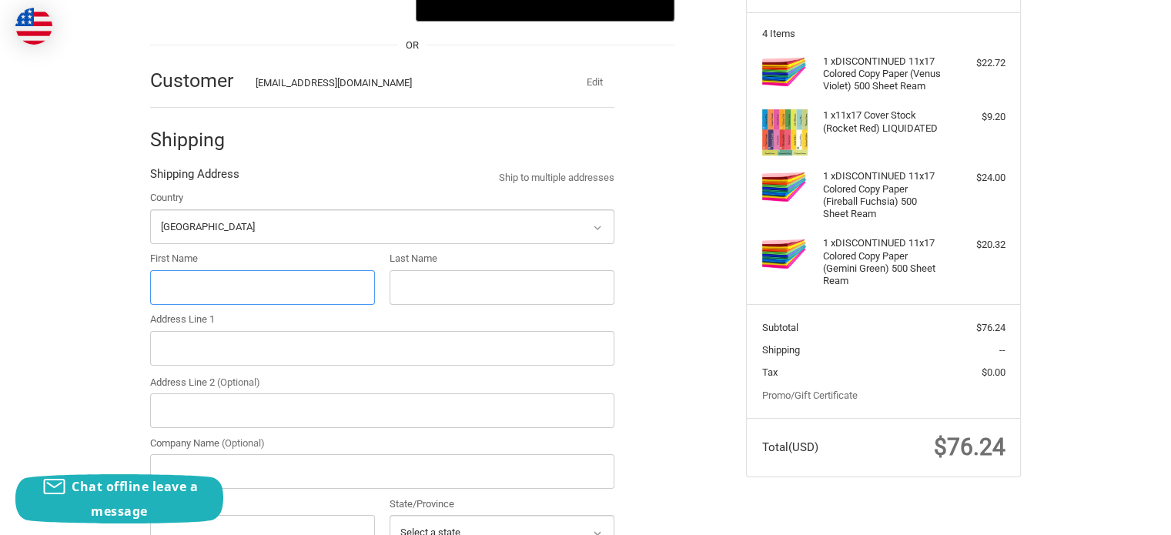
click at [305, 284] on input "First Name" at bounding box center [262, 287] width 225 height 35
type input "[PERSON_NAME]"
type input "Langley"
type input "11017 NW 104th Ter"
type input "Yukon"
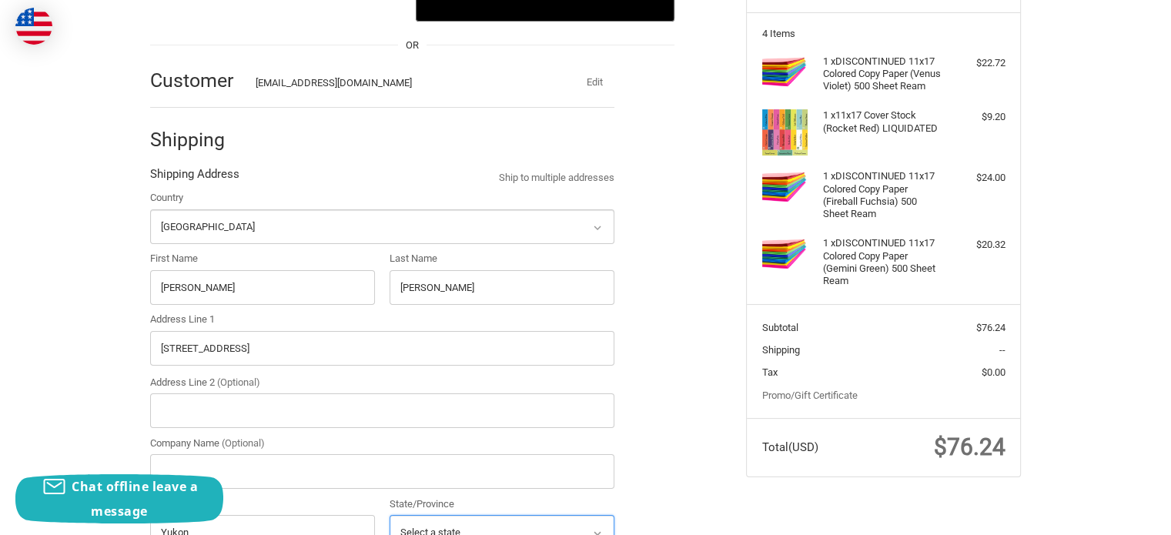
select select "OK"
type input "73099"
type input "3163931475"
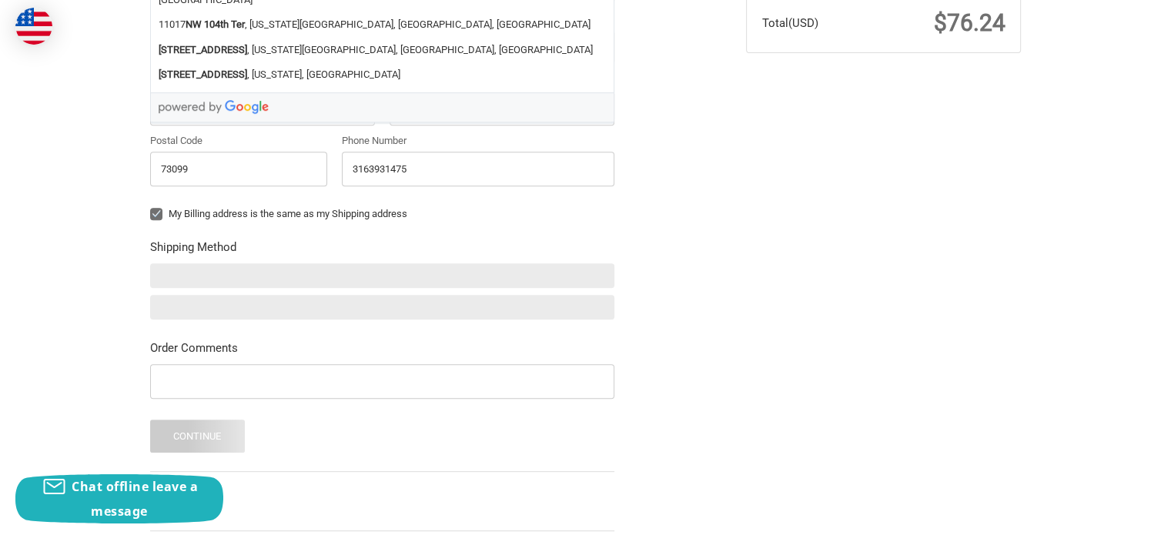
scroll to position [652, 0]
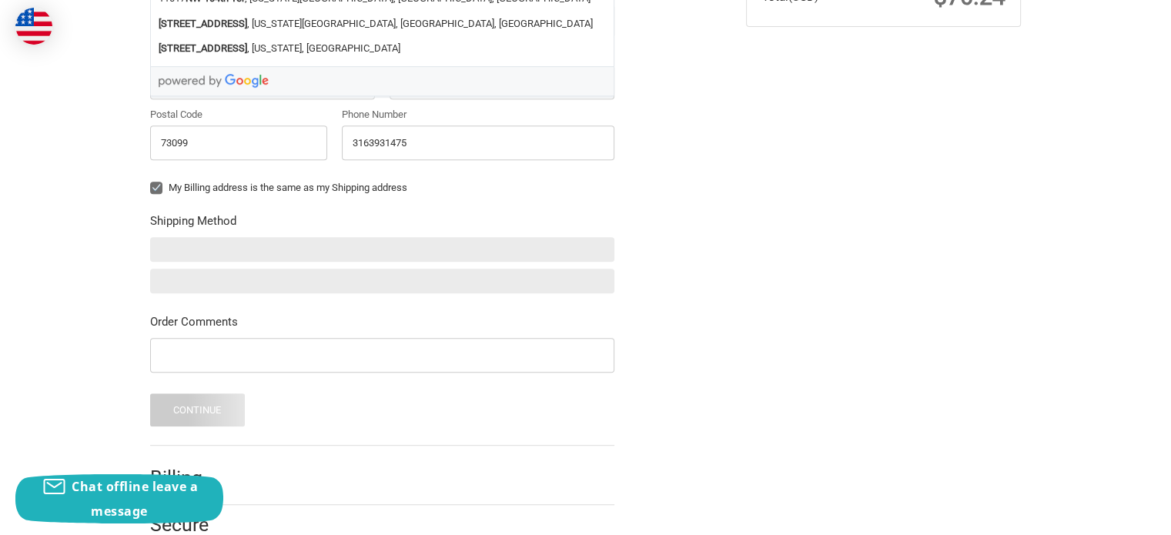
click at [688, 252] on div "Check out faster with: @import url(//fonts.googleapis.com/css?family=Google+San…" at bounding box center [437, 24] width 596 height 1077
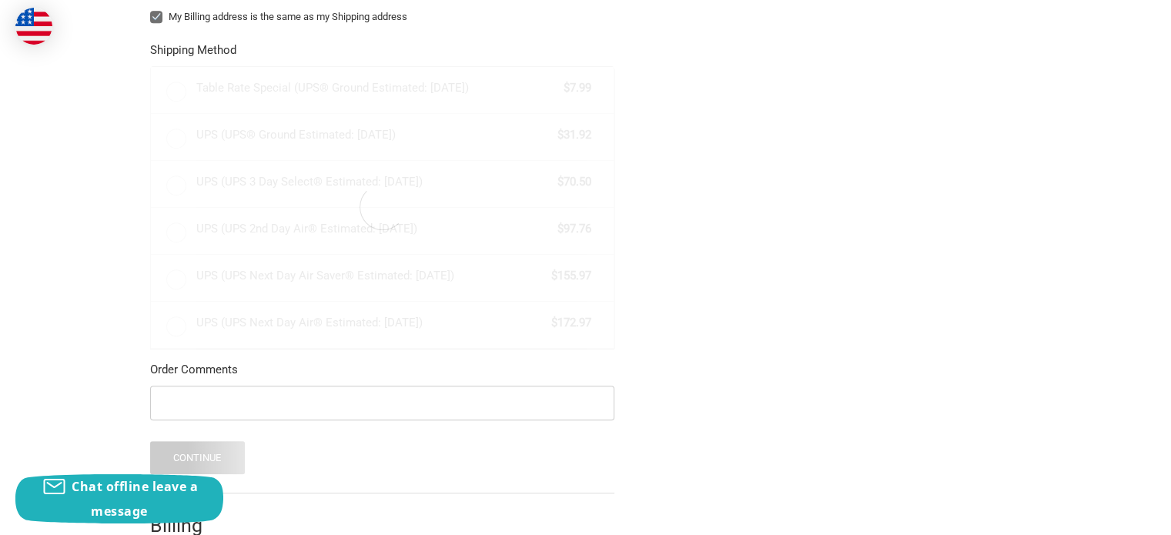
radio input "true"
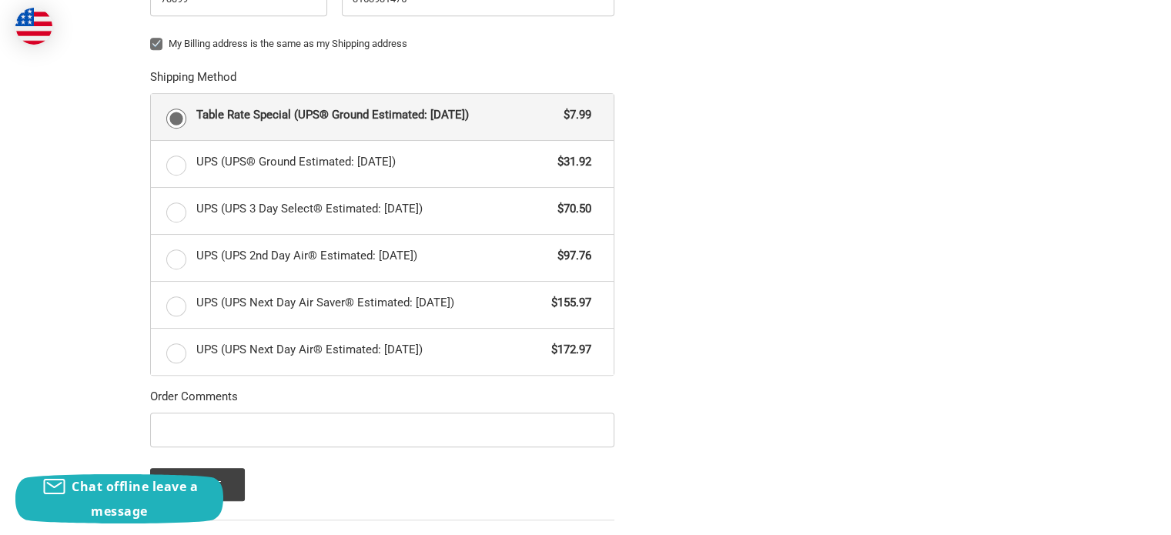
scroll to position [926, 0]
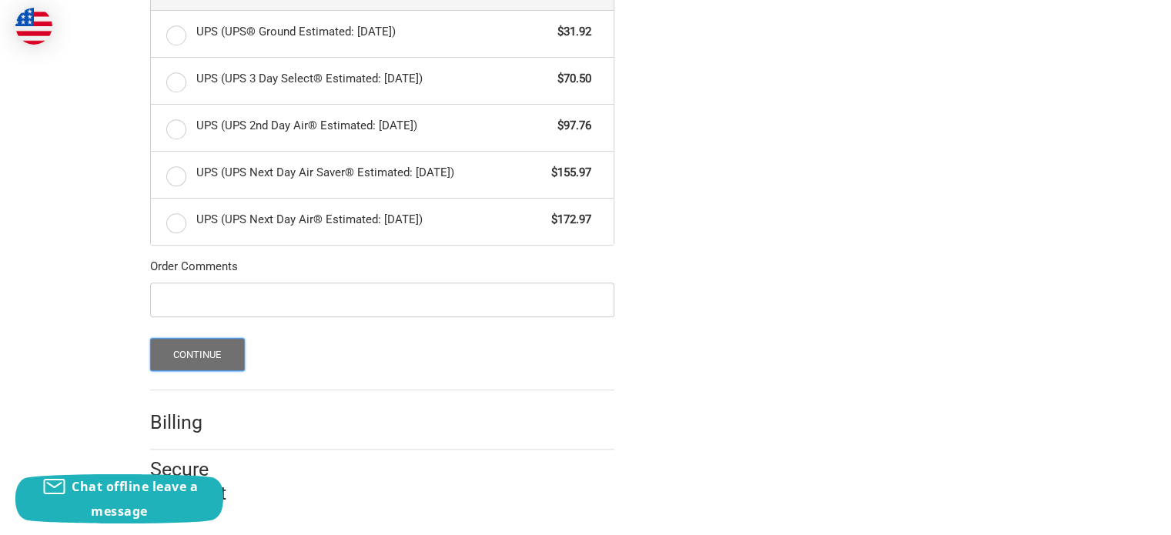
click at [218, 356] on button "Continue" at bounding box center [197, 354] width 95 height 33
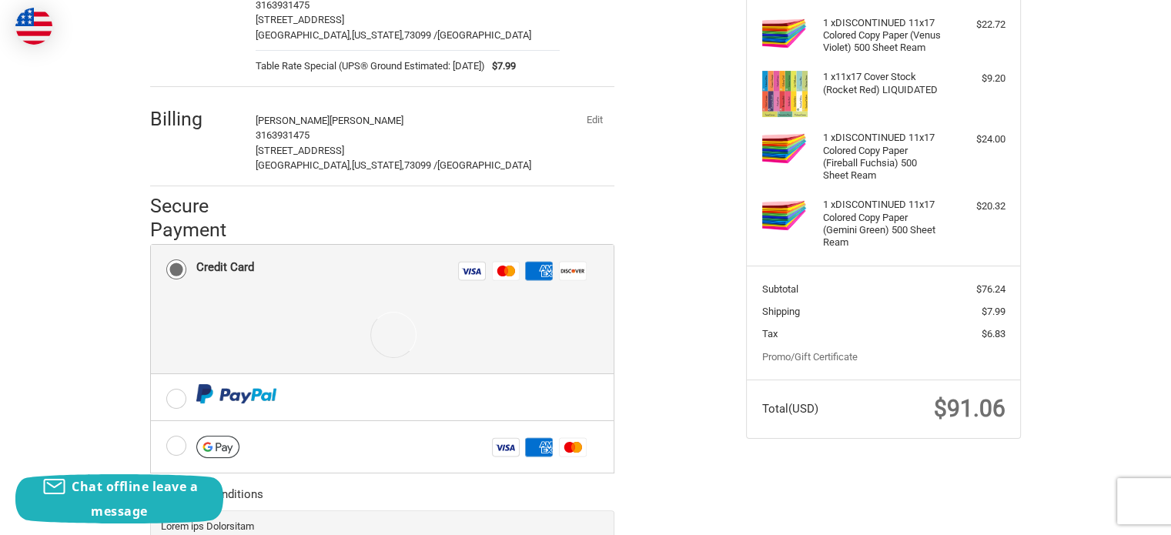
scroll to position [391, 0]
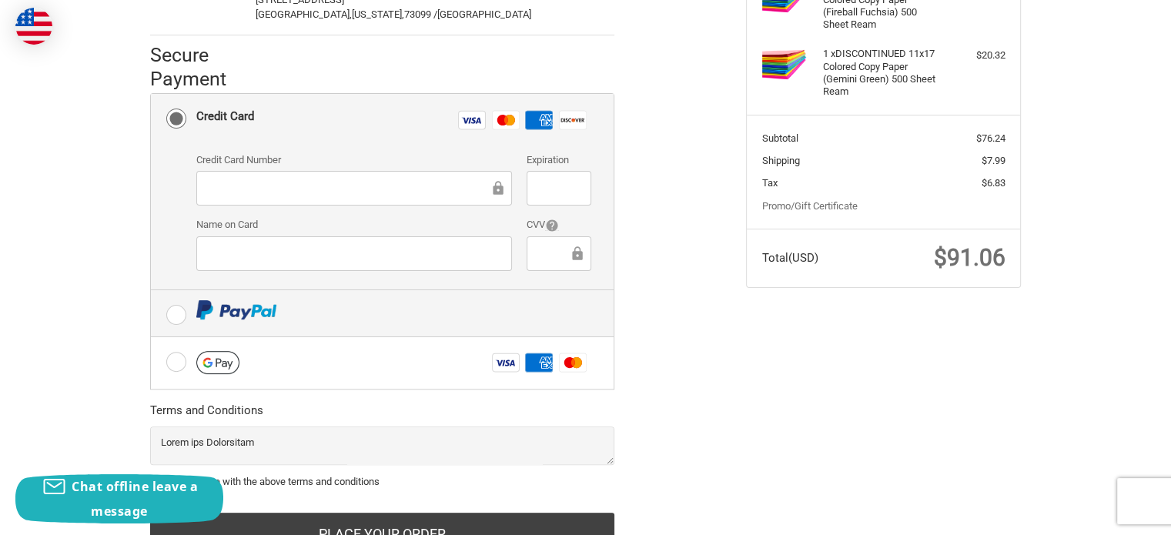
click at [191, 313] on label at bounding box center [382, 313] width 463 height 46
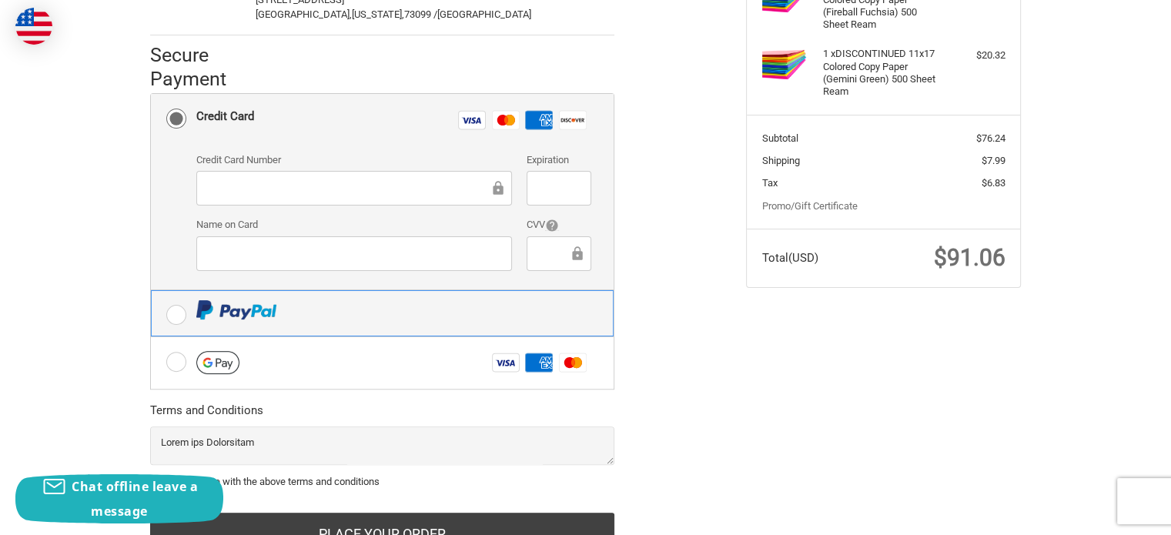
click at [152, 291] on input "radio" at bounding box center [151, 290] width 1 height 1
radio input "true"
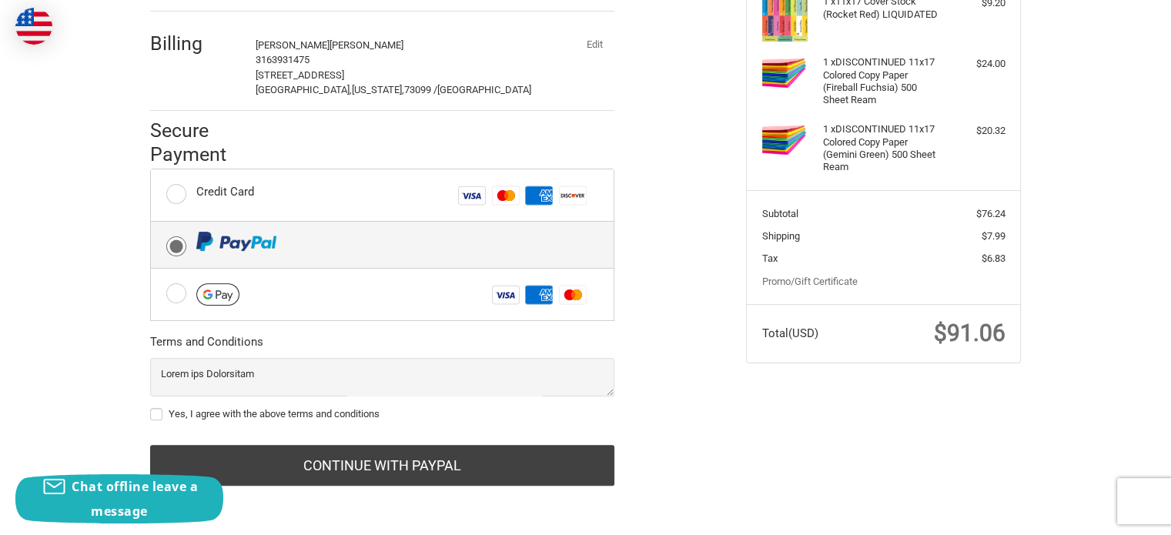
scroll to position [314, 0]
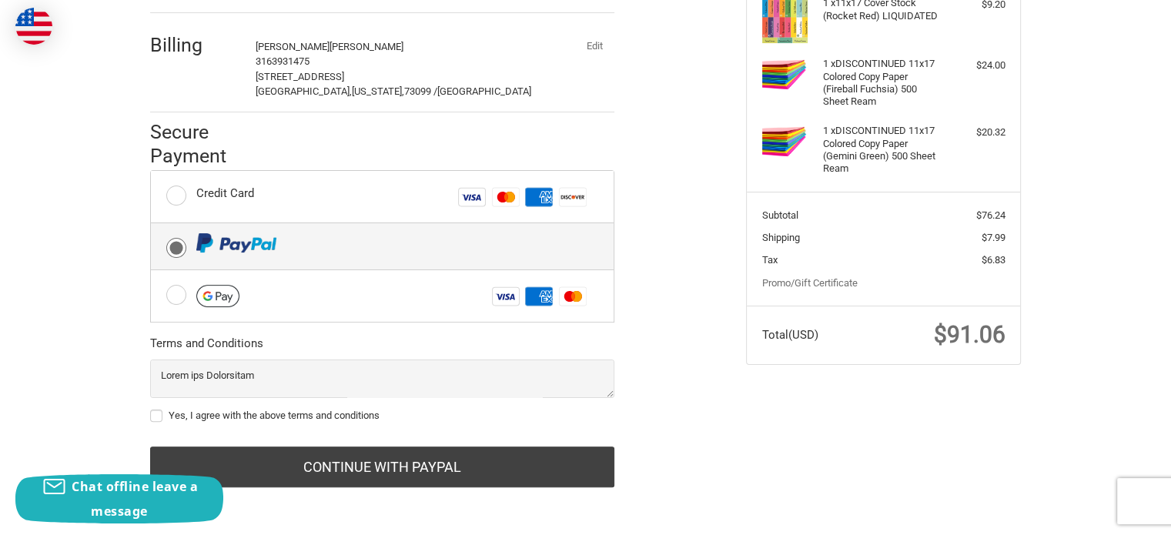
click at [182, 413] on label "Yes, I agree with the above terms and conditions" at bounding box center [382, 416] width 464 height 12
click at [151, 409] on input "Yes, I agree with the above terms and conditions" at bounding box center [150, 408] width 1 height 1
checkbox input "true"
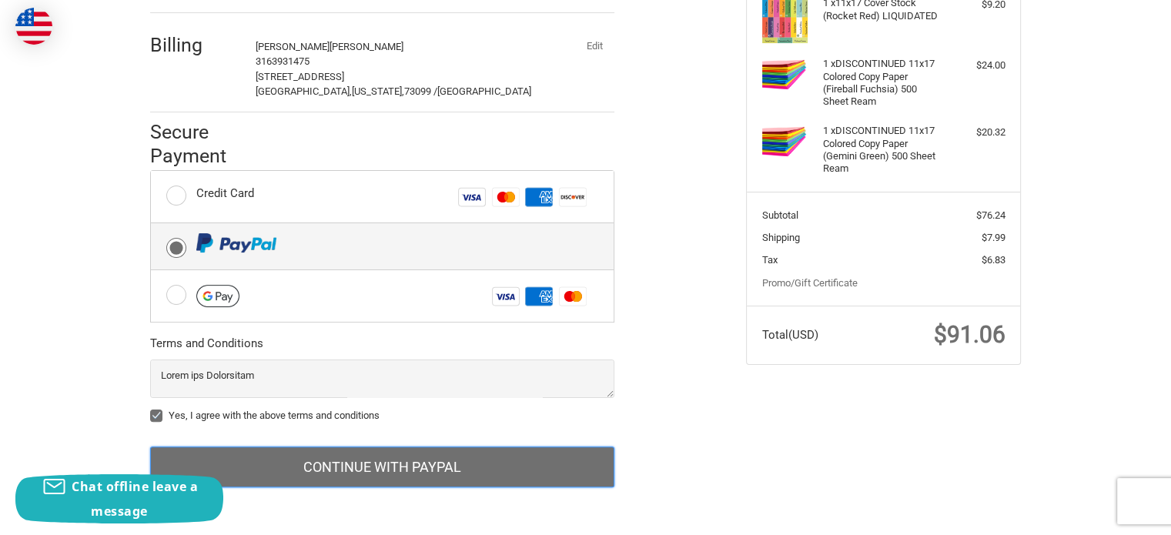
click at [415, 466] on button "Continue with PayPal" at bounding box center [382, 468] width 464 height 42
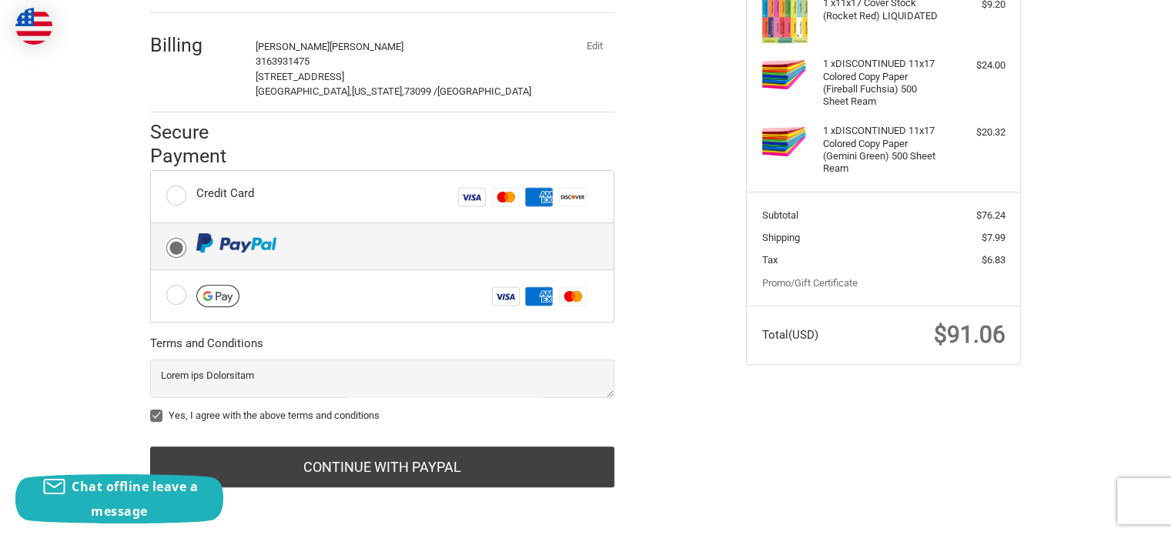
scroll to position [0, 0]
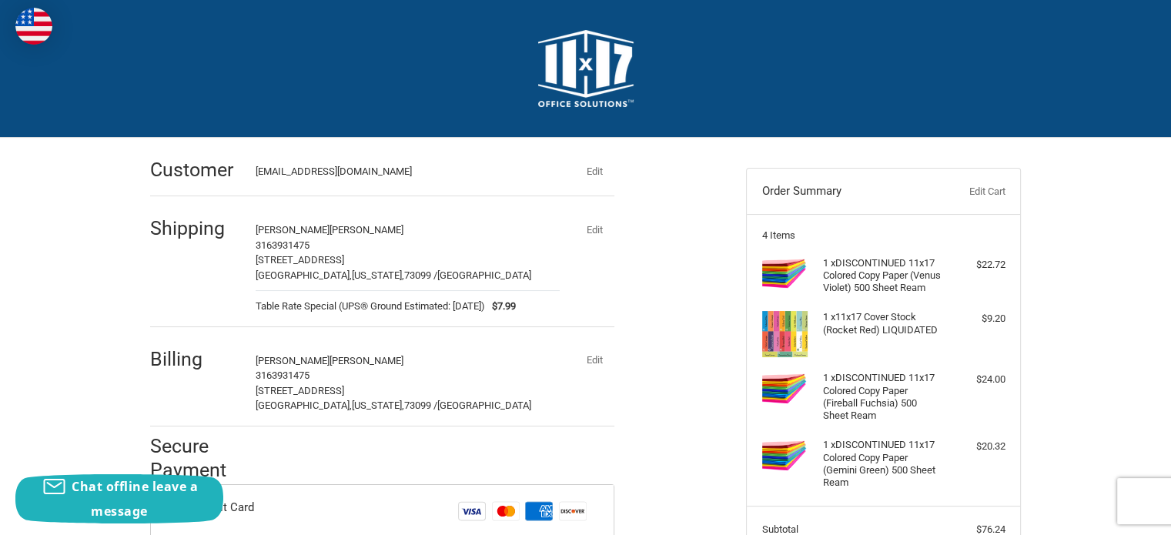
click at [586, 66] on img at bounding box center [585, 68] width 95 height 77
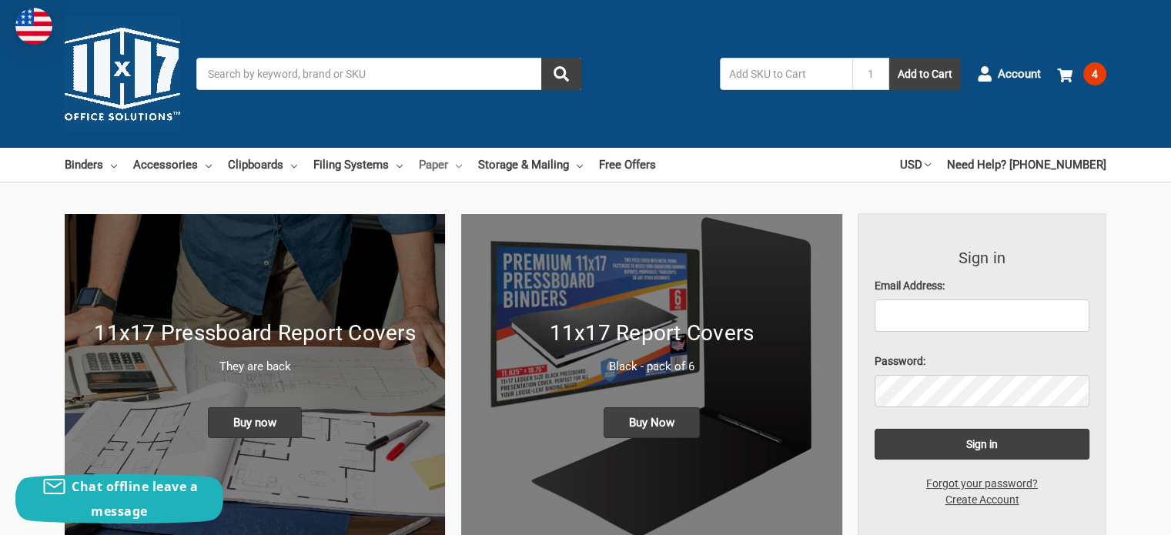
click at [438, 163] on link "Paper" at bounding box center [440, 165] width 43 height 34
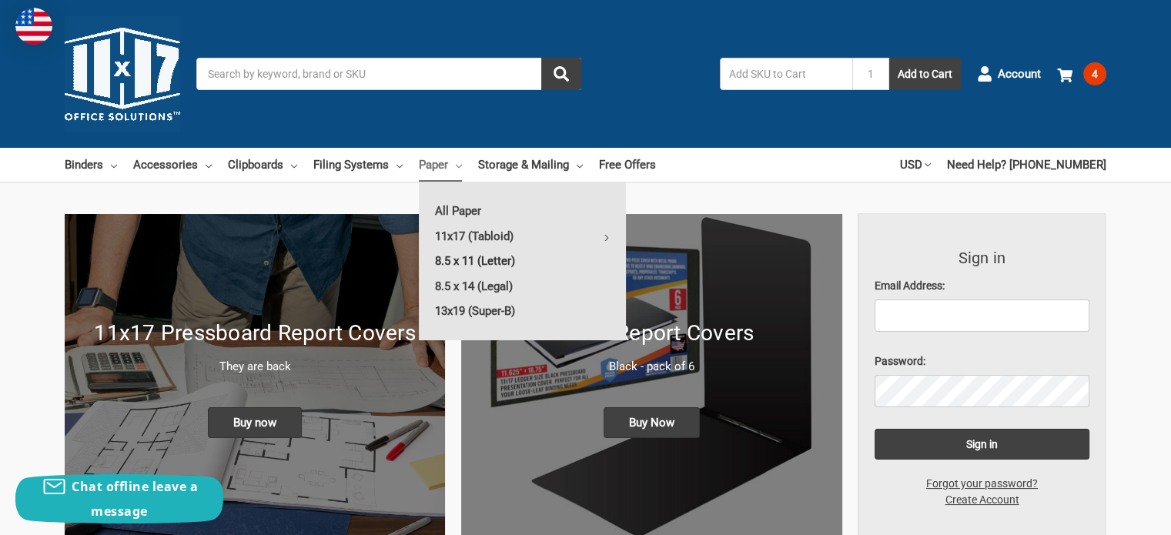
click at [465, 263] on link "8.5 x 11 (Letter)" at bounding box center [522, 261] width 207 height 25
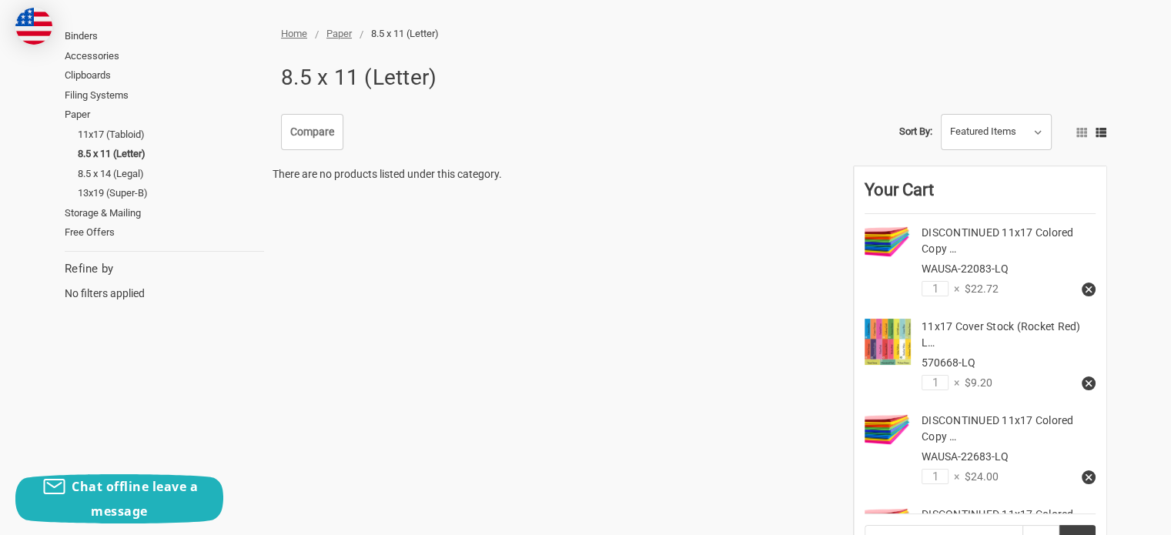
scroll to position [187, 0]
click at [95, 155] on link "8.5 x 11 (Letter)" at bounding box center [171, 155] width 186 height 20
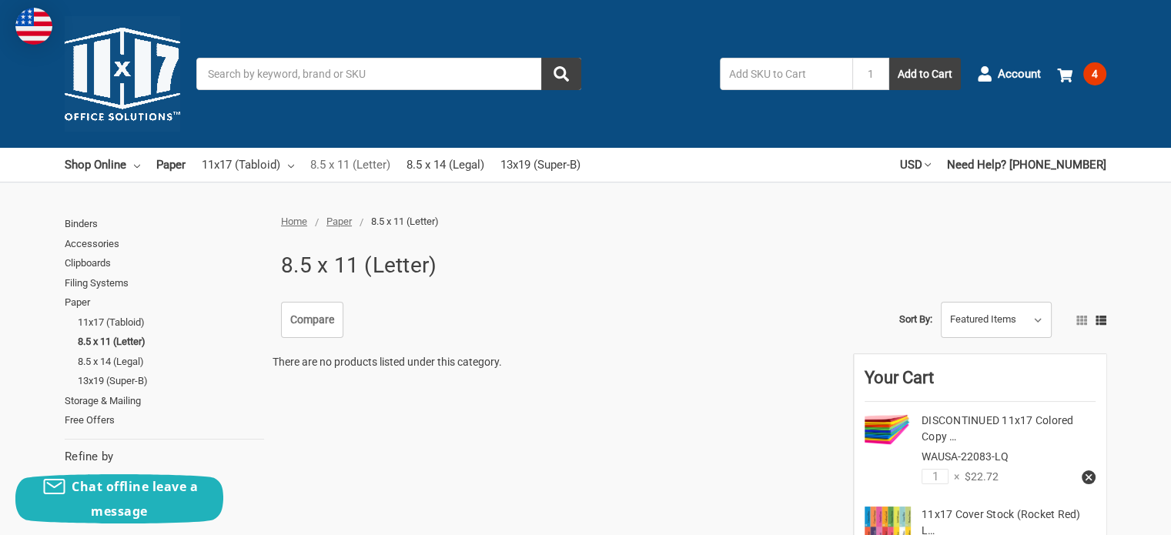
click at [330, 166] on link "8.5 x 11 (Letter)" at bounding box center [350, 165] width 80 height 34
click at [457, 166] on link "8.5 x 14 (Legal)" at bounding box center [446, 165] width 78 height 34
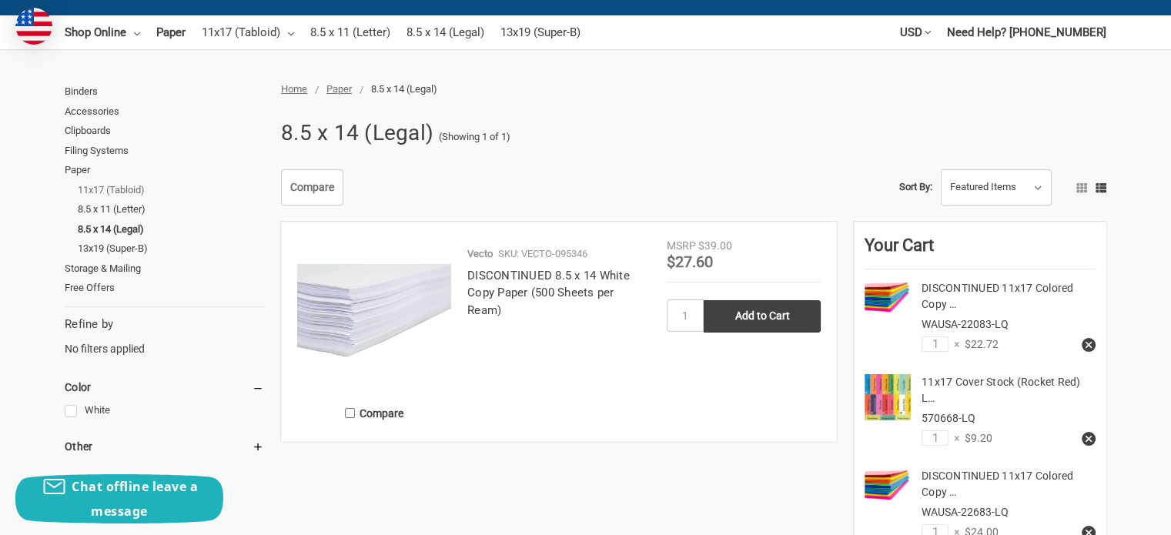
scroll to position [132, 0]
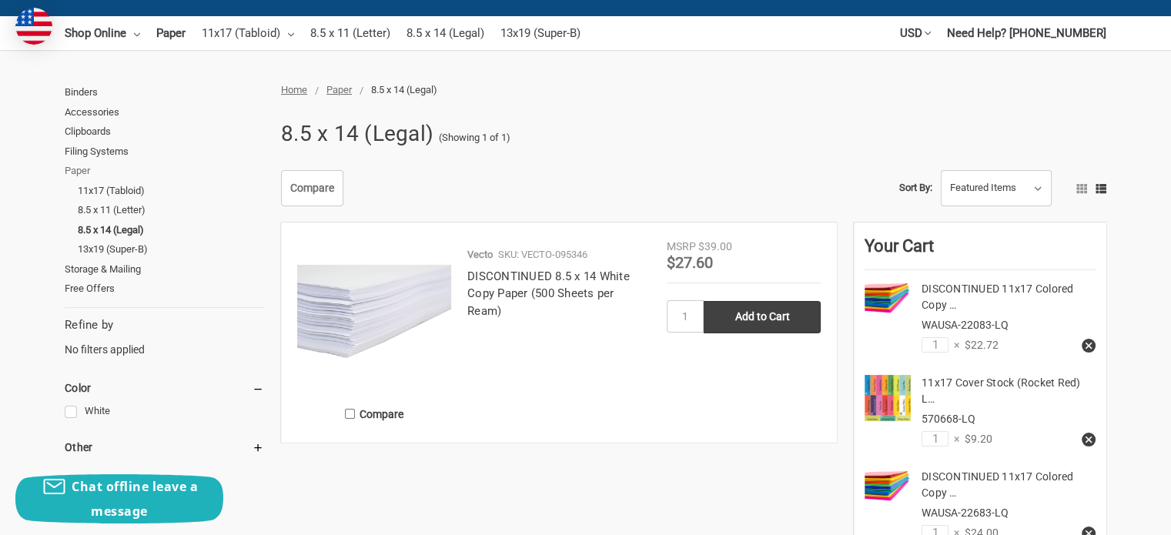
click at [75, 176] on link "Paper" at bounding box center [164, 171] width 199 height 20
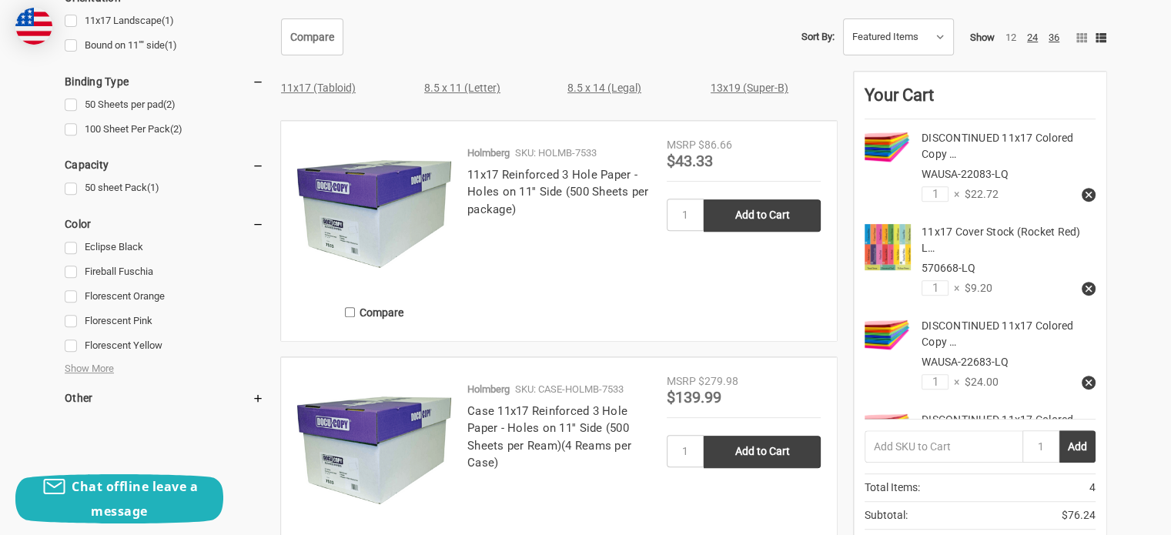
scroll to position [630, 0]
click at [439, 85] on link "8.5 x 11 (Letter)" at bounding box center [462, 88] width 76 height 12
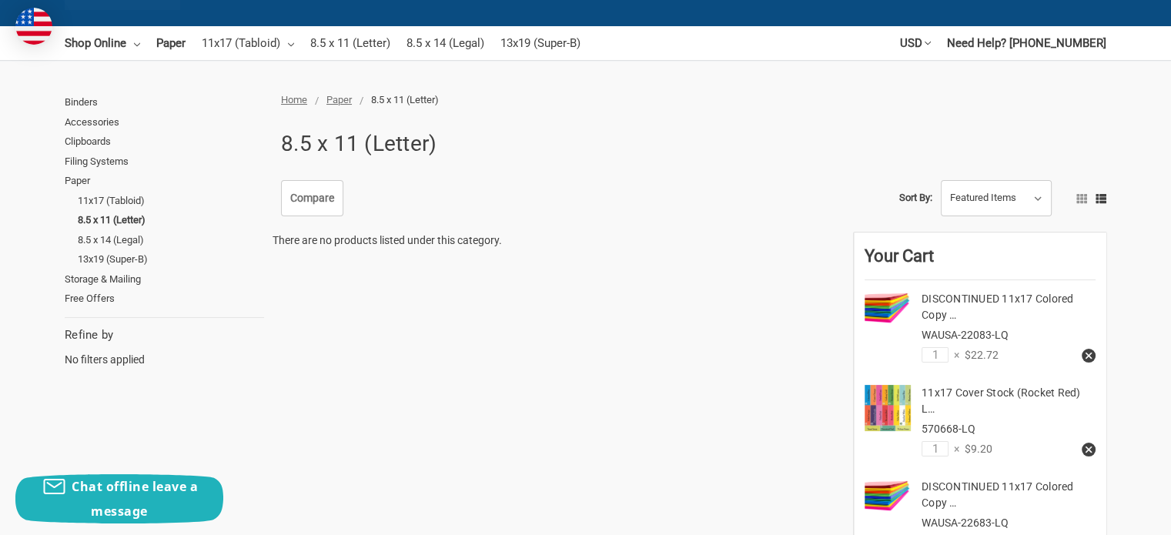
scroll to position [126, 0]
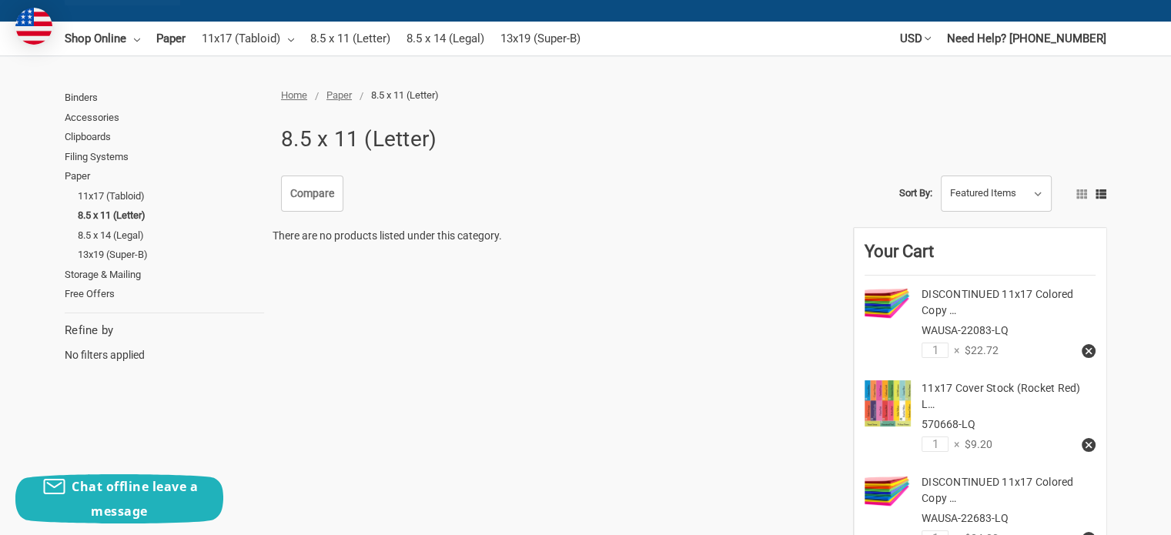
click at [299, 101] on ul "Home Paper 8.5 x 11 (Letter)" at bounding box center [563, 95] width 581 height 15
click at [299, 92] on span "Home" at bounding box center [294, 95] width 26 height 12
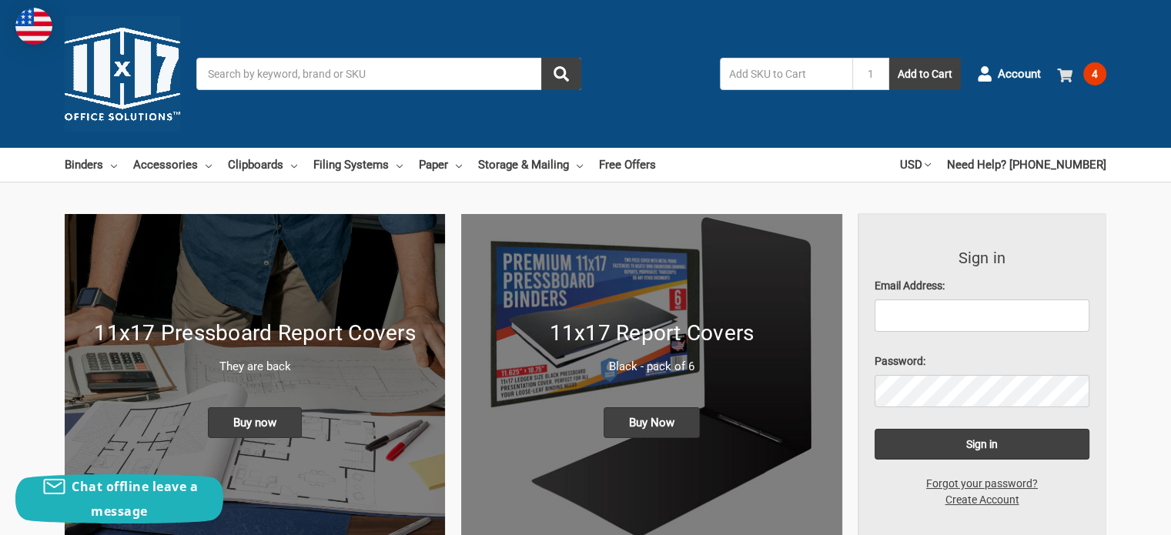
click at [1086, 71] on span "4" at bounding box center [1094, 73] width 23 height 23
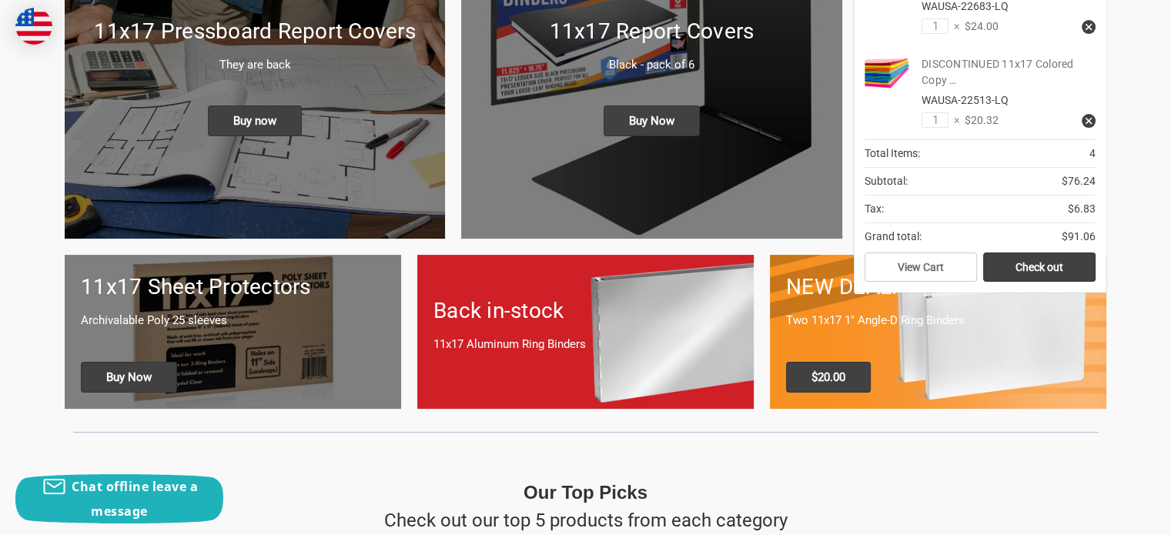
scroll to position [333, 0]
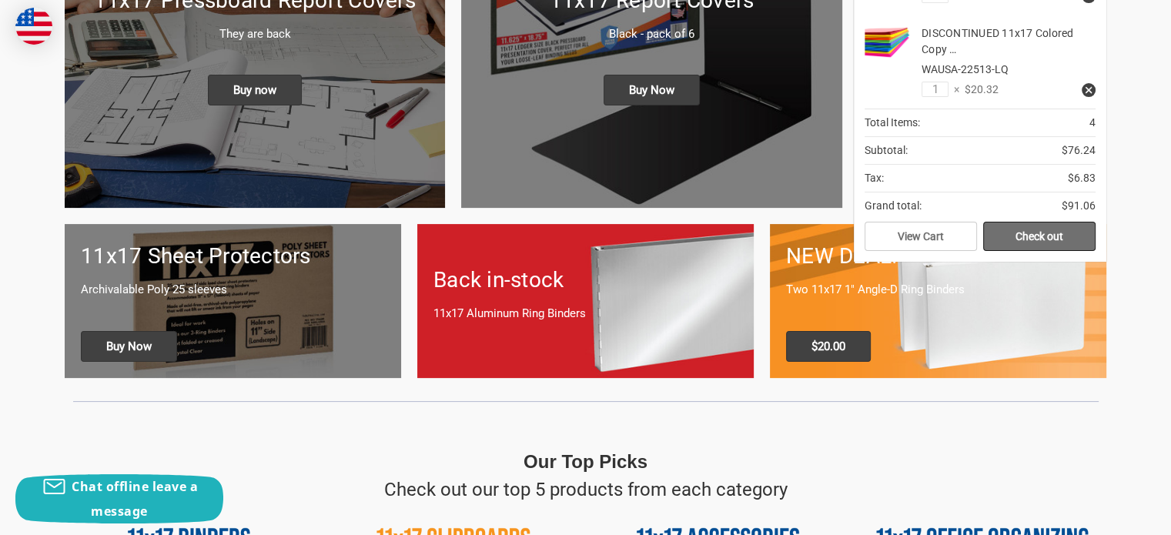
click at [1020, 224] on link "Check out" at bounding box center [1039, 236] width 112 height 29
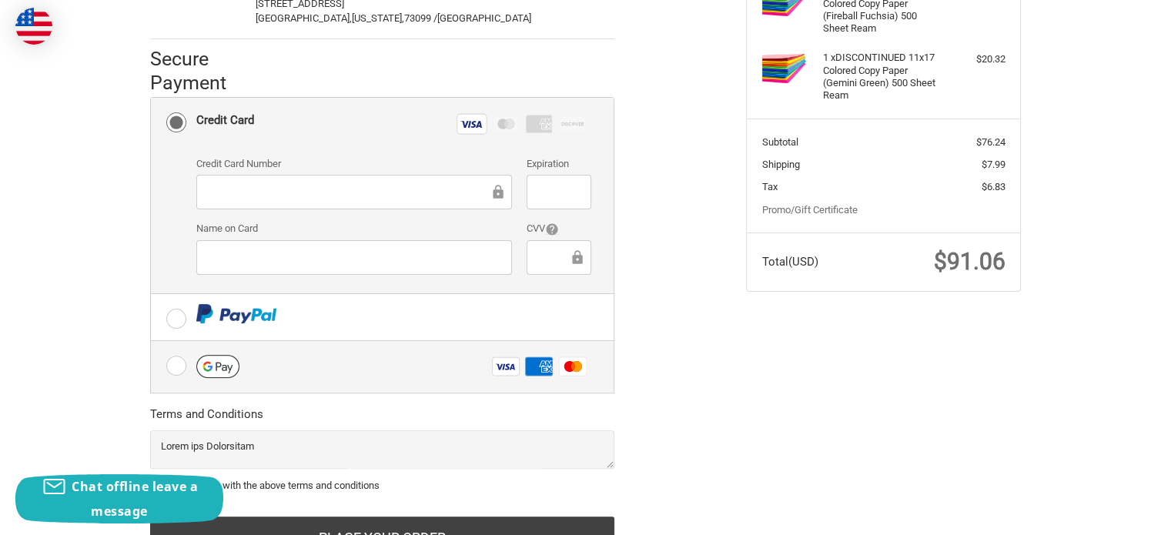
scroll to position [457, 0]
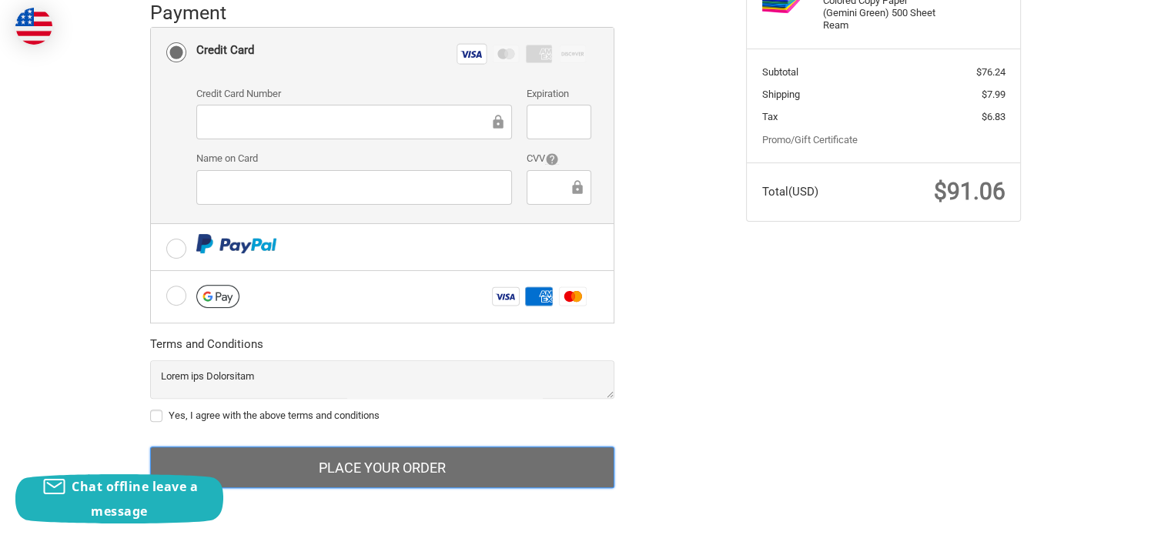
click at [433, 462] on button "Place Your Order" at bounding box center [382, 468] width 464 height 42
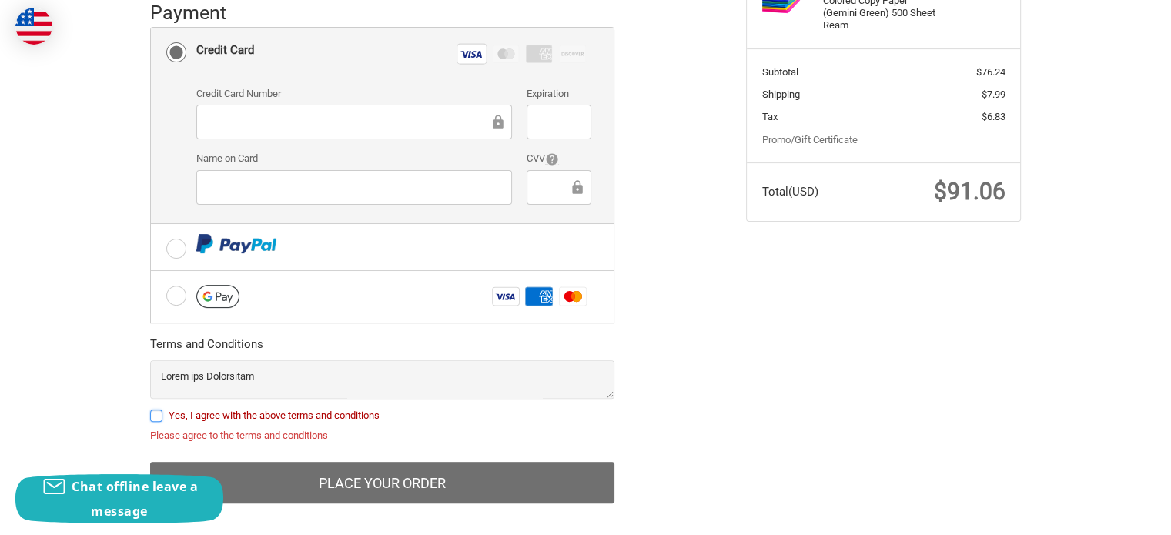
scroll to position [473, 0]
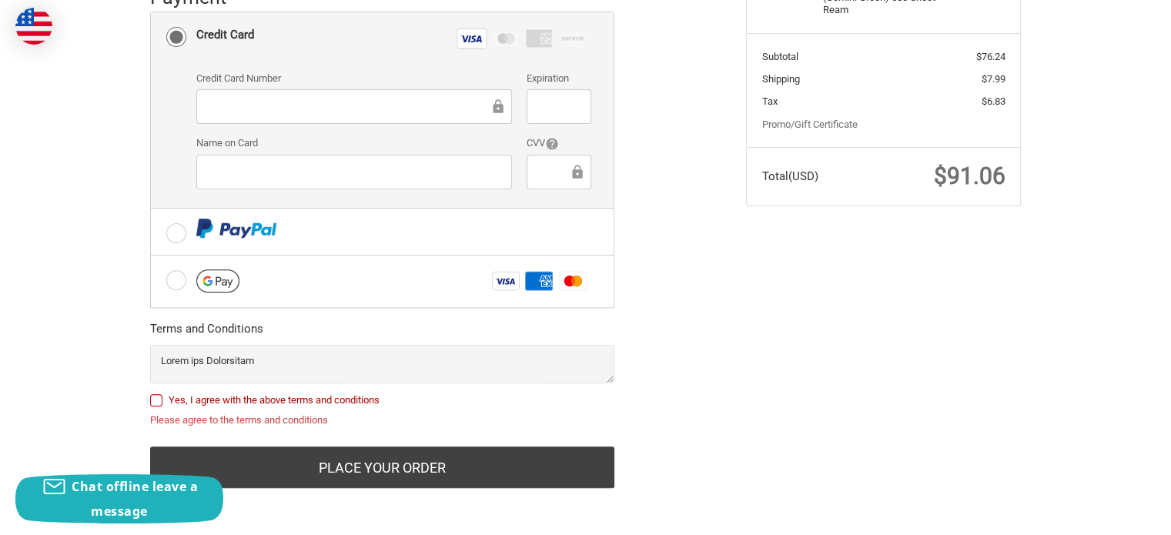
click at [208, 397] on label "Yes, I agree with the above terms and conditions" at bounding box center [382, 400] width 464 height 12
click at [151, 393] on input "Yes, I agree with the above terms and conditions" at bounding box center [150, 393] width 1 height 1
checkbox input "true"
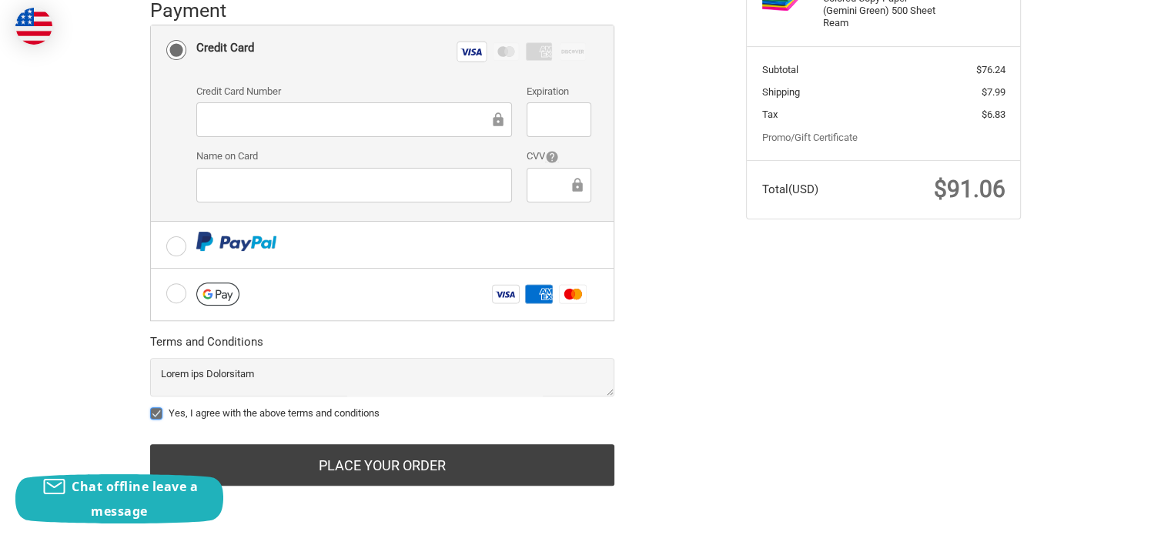
scroll to position [457, 0]
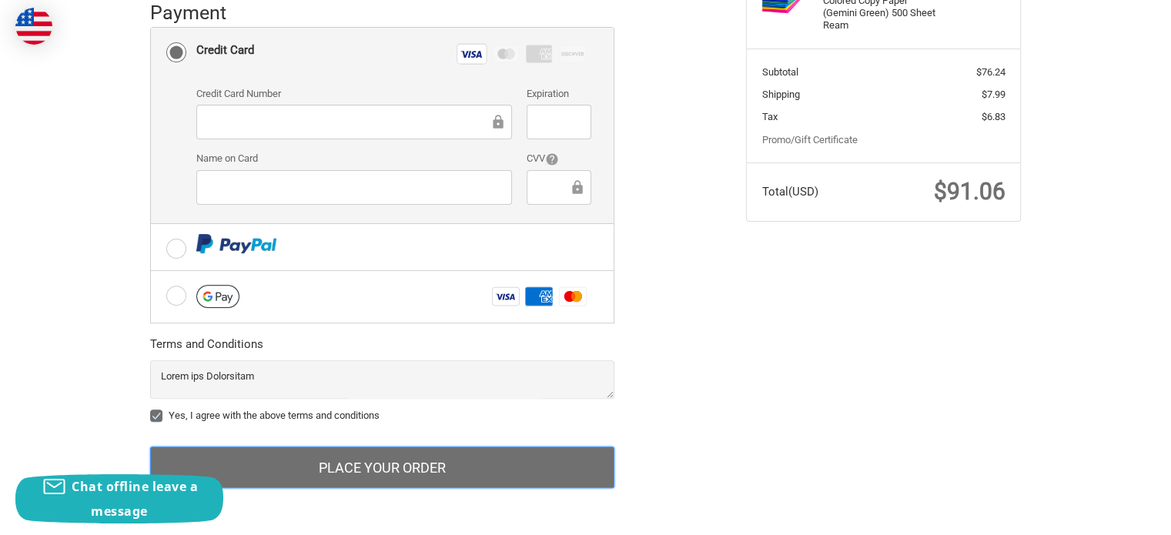
click at [288, 470] on button "Place Your Order" at bounding box center [382, 468] width 464 height 42
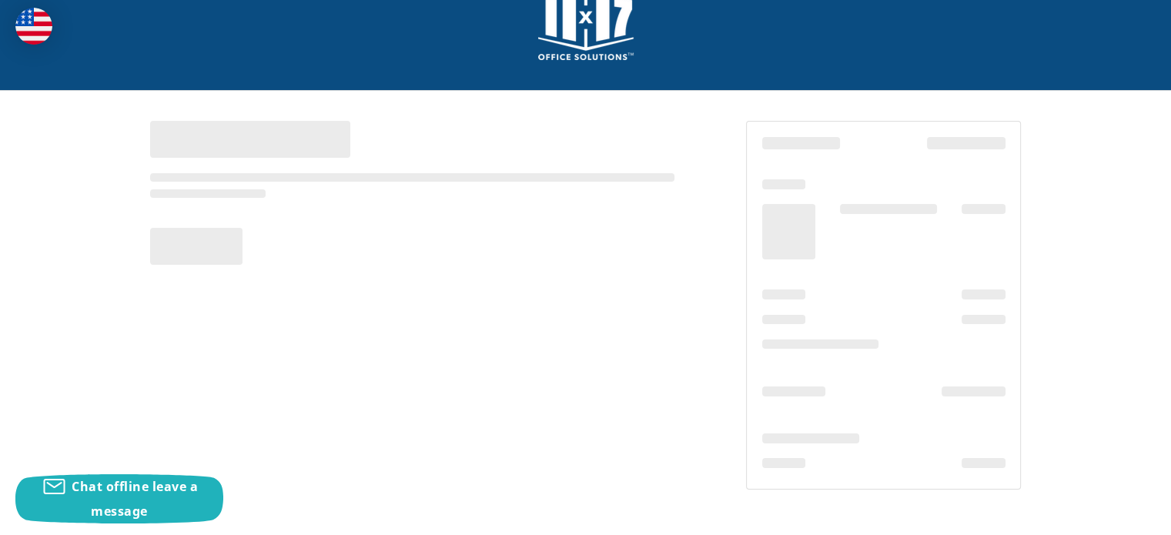
scroll to position [46, 0]
